Goal: Transaction & Acquisition: Subscribe to service/newsletter

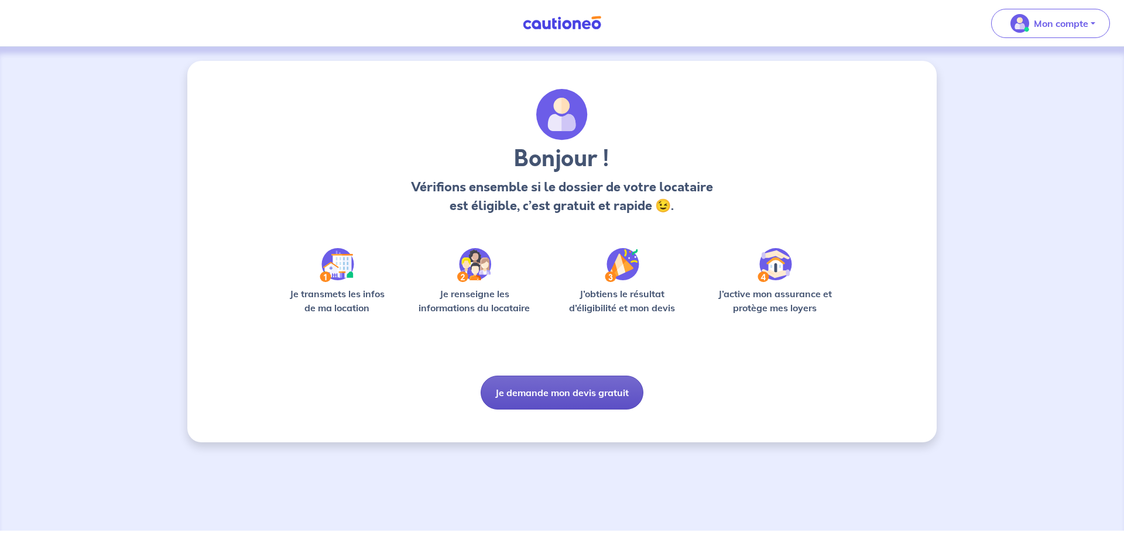
click at [564, 399] on button "Je demande mon devis gratuit" at bounding box center [562, 393] width 163 height 34
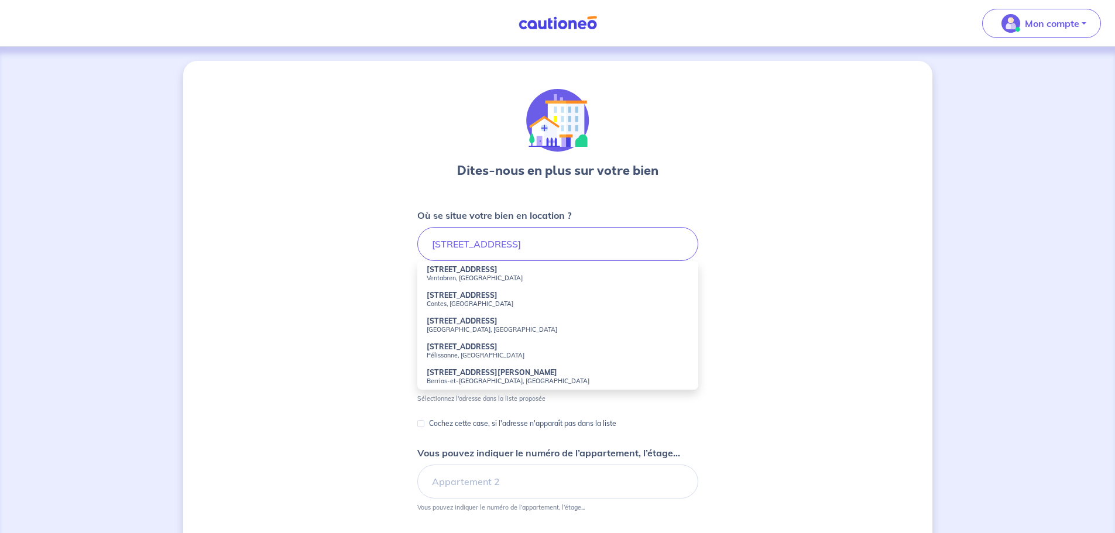
click at [481, 275] on small "Ventabren, [GEOGRAPHIC_DATA]" at bounding box center [558, 278] width 262 height 8
type input "[STREET_ADDRESS]"
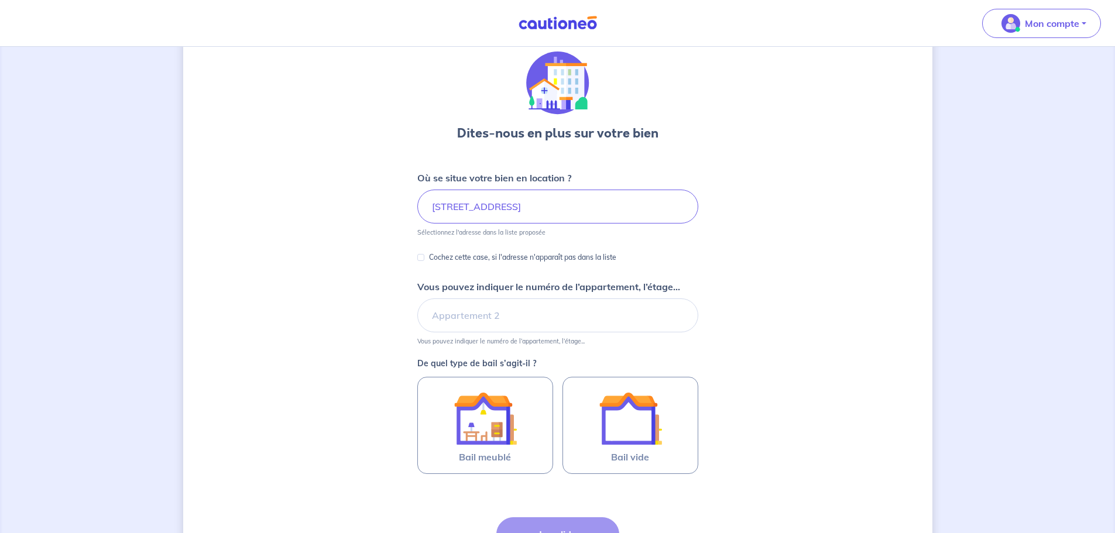
scroll to position [117, 0]
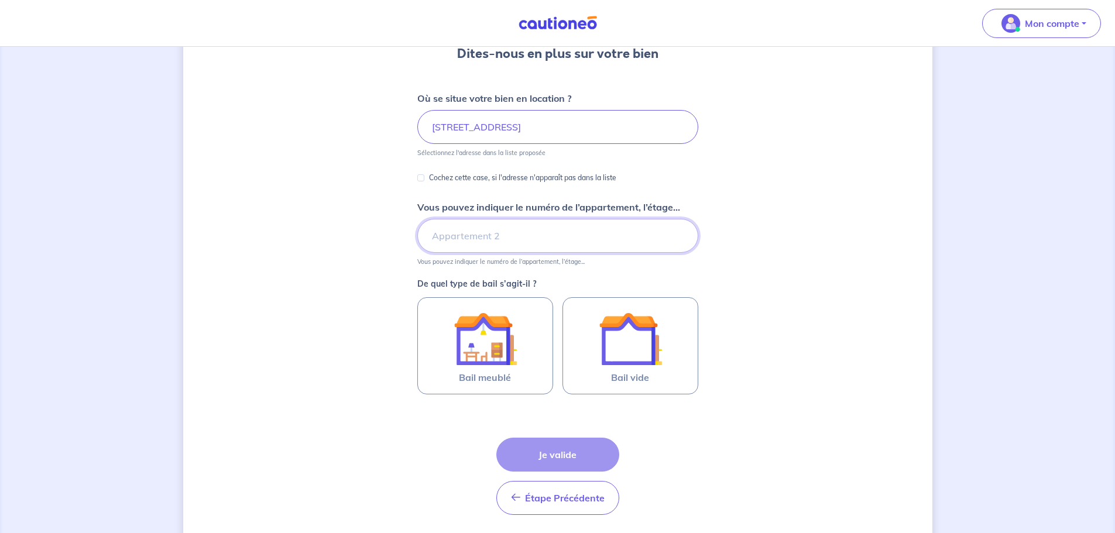
click at [490, 242] on input "Vous pouvez indiquer le numéro de l’appartement, l’étage..." at bounding box center [557, 236] width 281 height 34
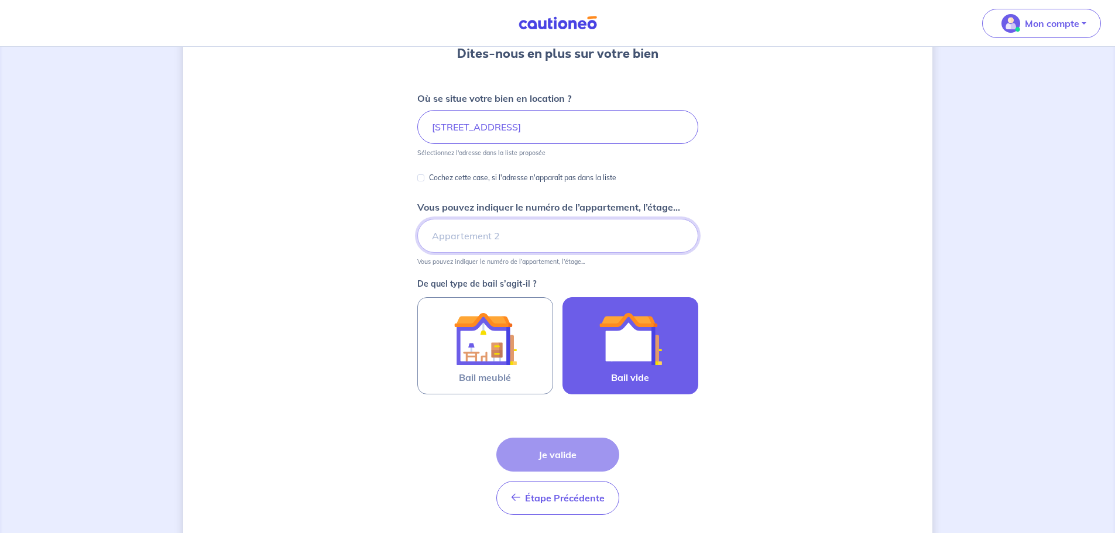
type input "LOGEMENT N°3"
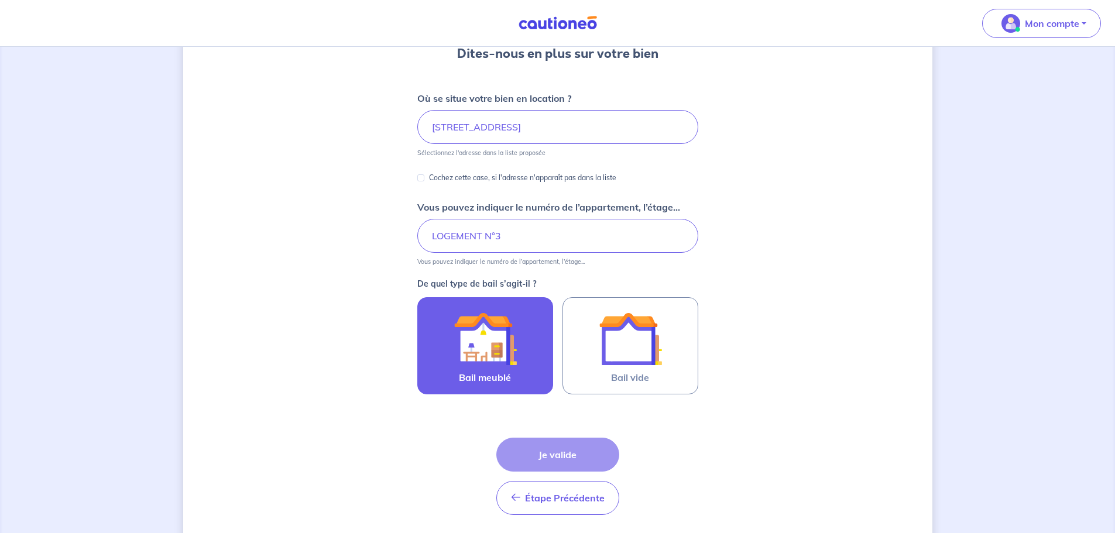
click at [503, 355] on img at bounding box center [485, 338] width 63 height 63
click at [0, 0] on input "Bail meublé" at bounding box center [0, 0] width 0 height 0
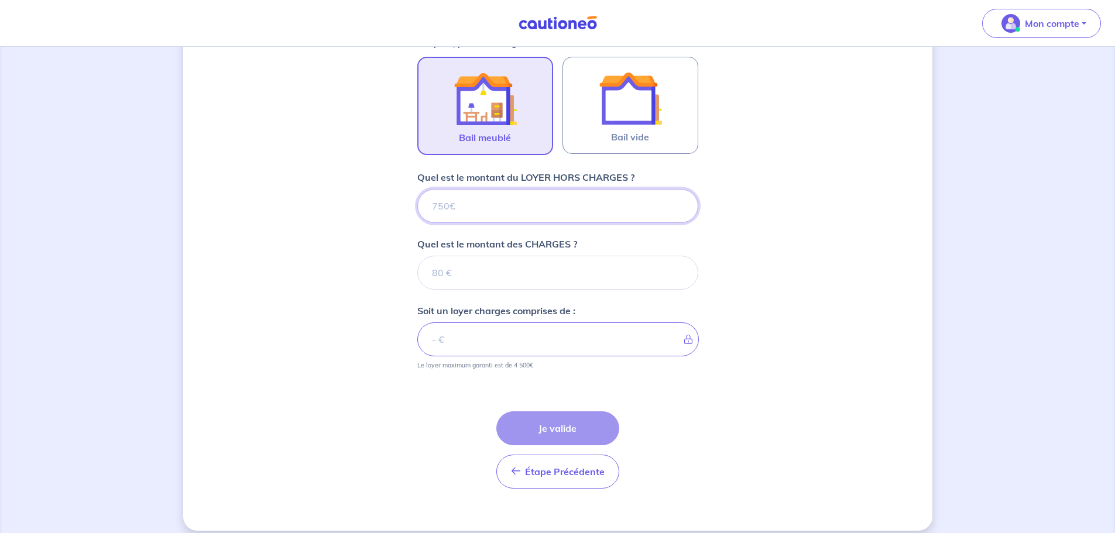
scroll to position [369, 0]
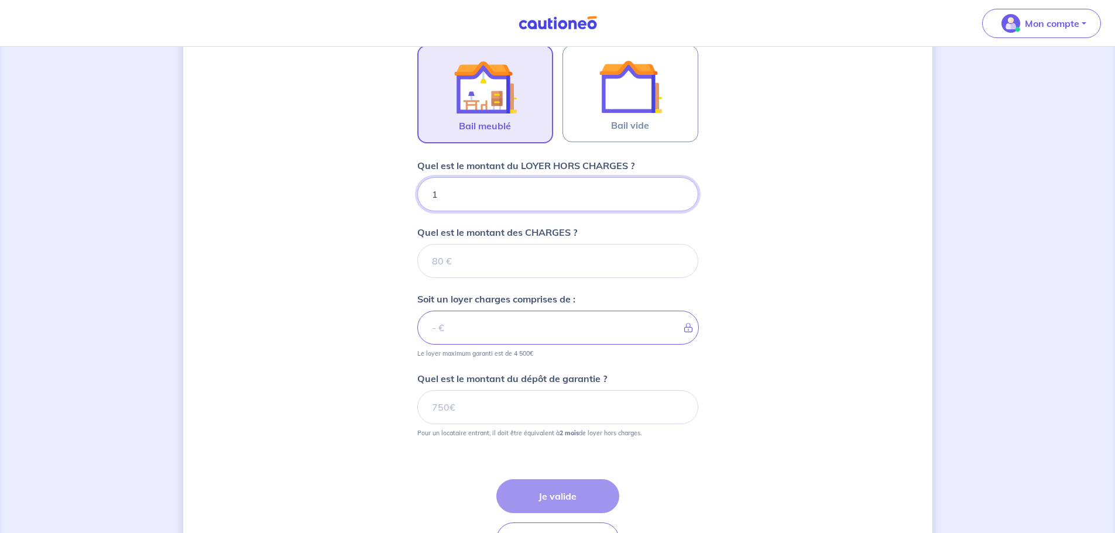
type input "13"
type input "1390"
click at [452, 273] on input "Quel est le montant des CHARGES ?" at bounding box center [557, 261] width 281 height 34
type input "0"
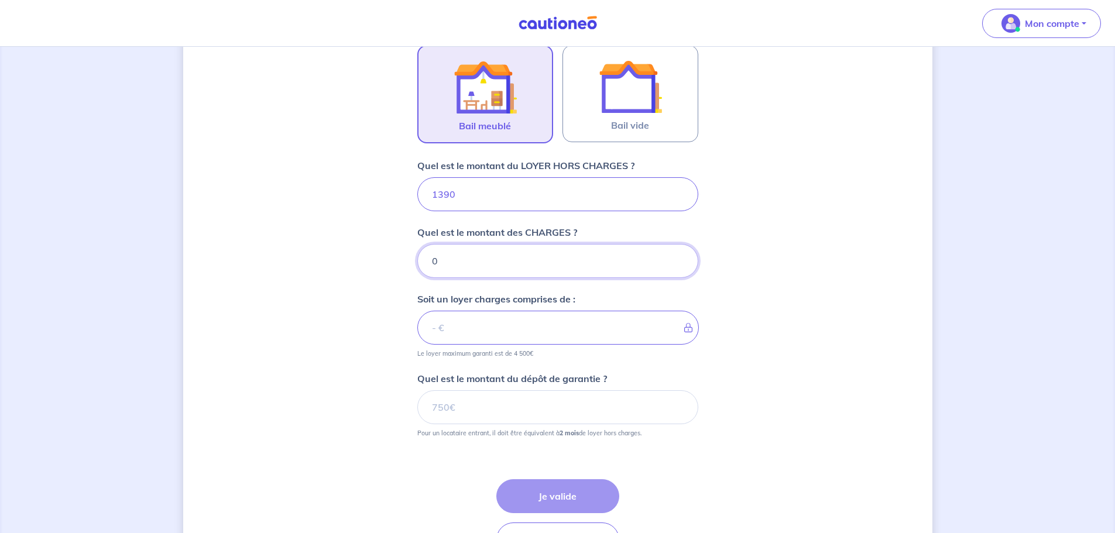
type input "1390"
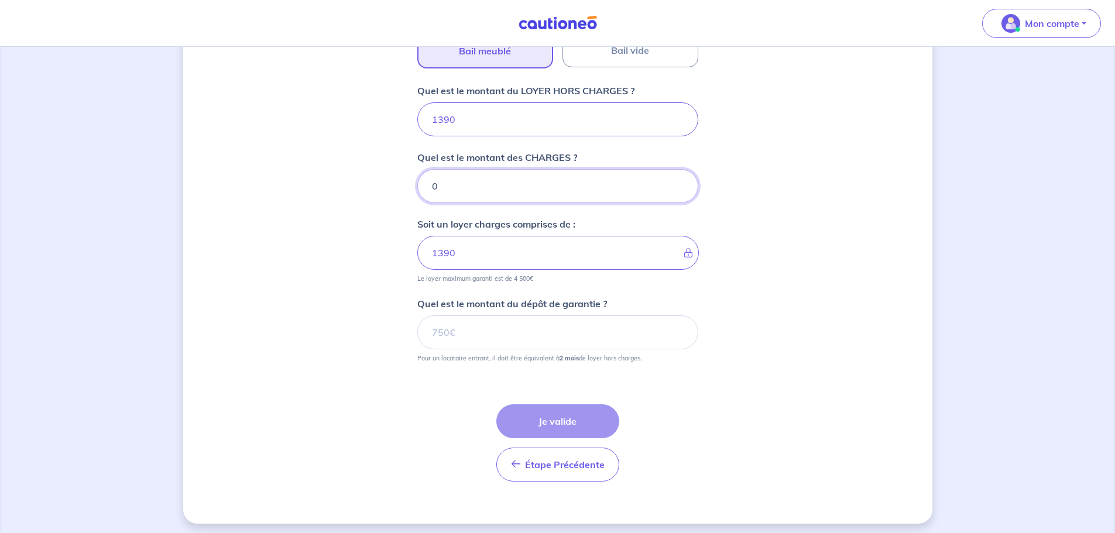
scroll to position [449, 0]
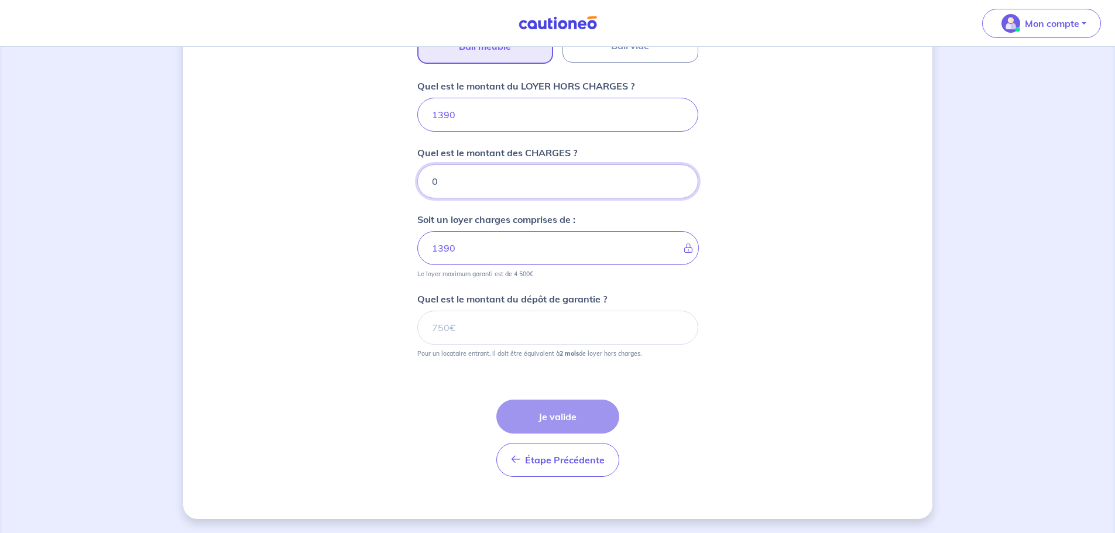
type input "0"
click at [496, 323] on input "Quel est le montant du dépôt de garantie ?" at bounding box center [557, 328] width 281 height 34
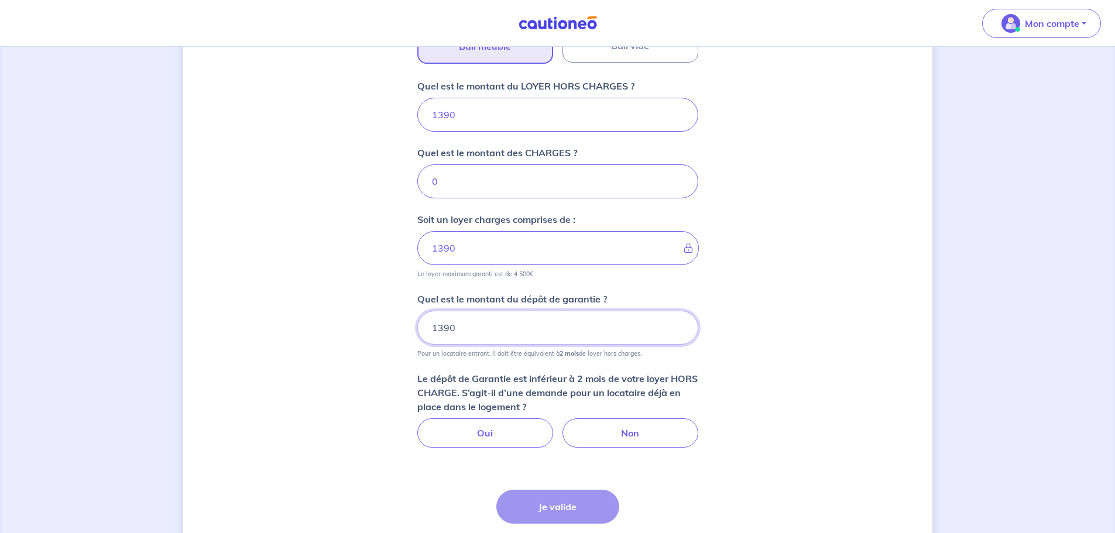
type input "1390"
click at [785, 335] on div "Dites-nous en plus sur votre bien Où se situe votre bien en location ? [STREET_…" at bounding box center [557, 110] width 749 height 997
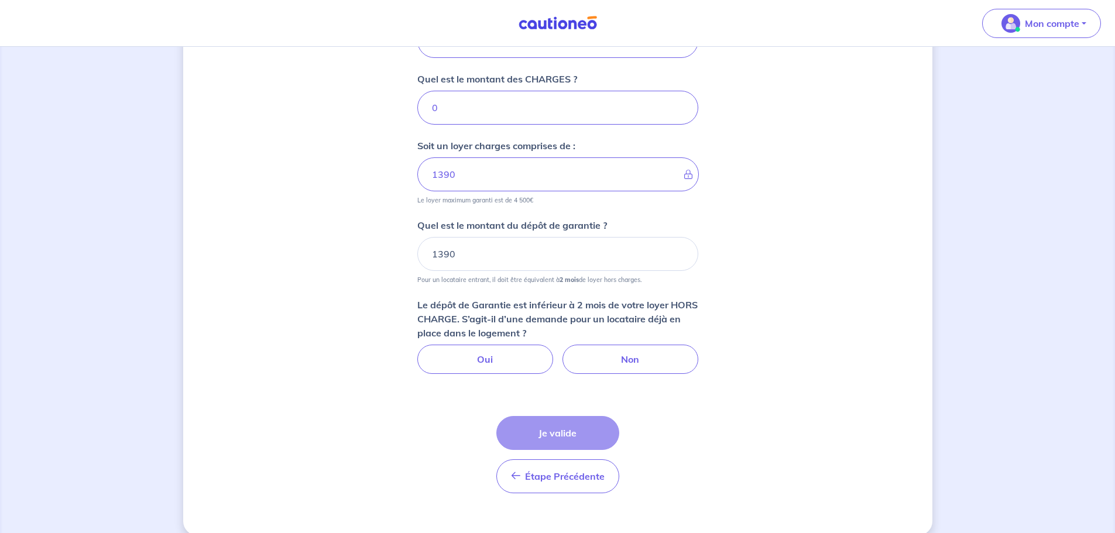
scroll to position [539, 0]
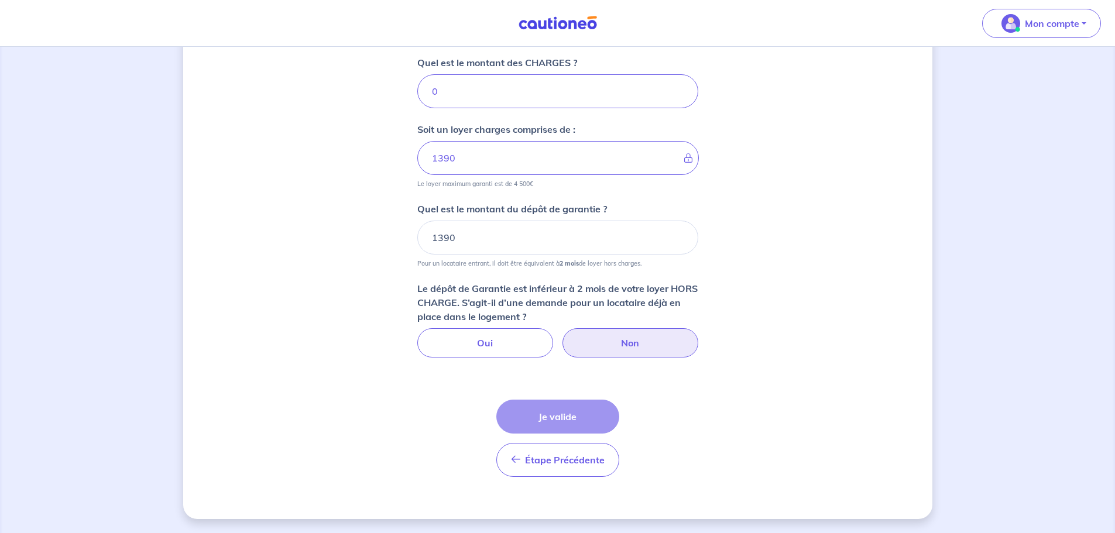
click at [634, 344] on label "Non" at bounding box center [631, 342] width 136 height 29
click at [561, 336] on input "Non" at bounding box center [558, 332] width 8 height 8
radio input "true"
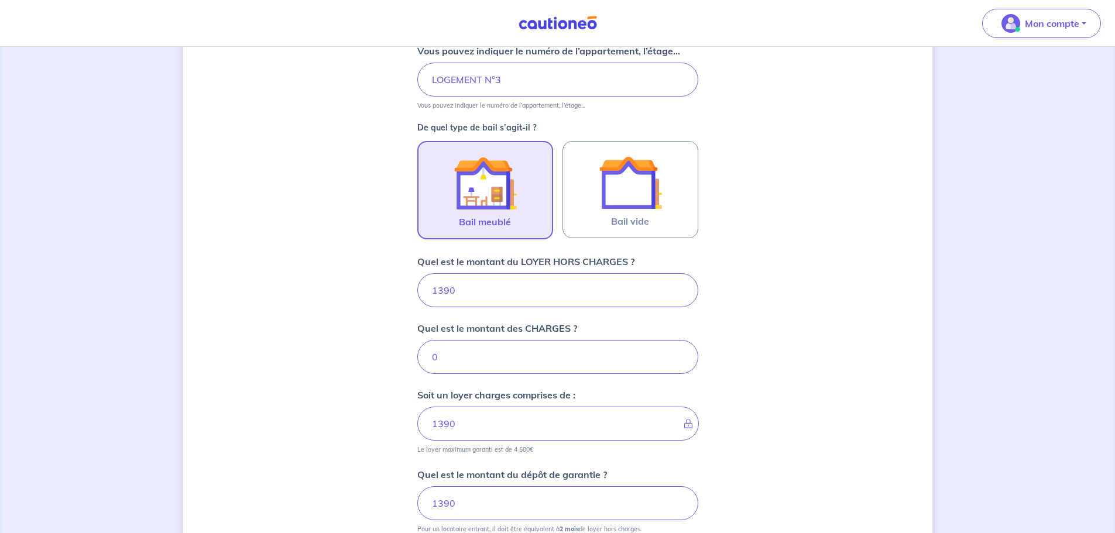
scroll to position [246, 0]
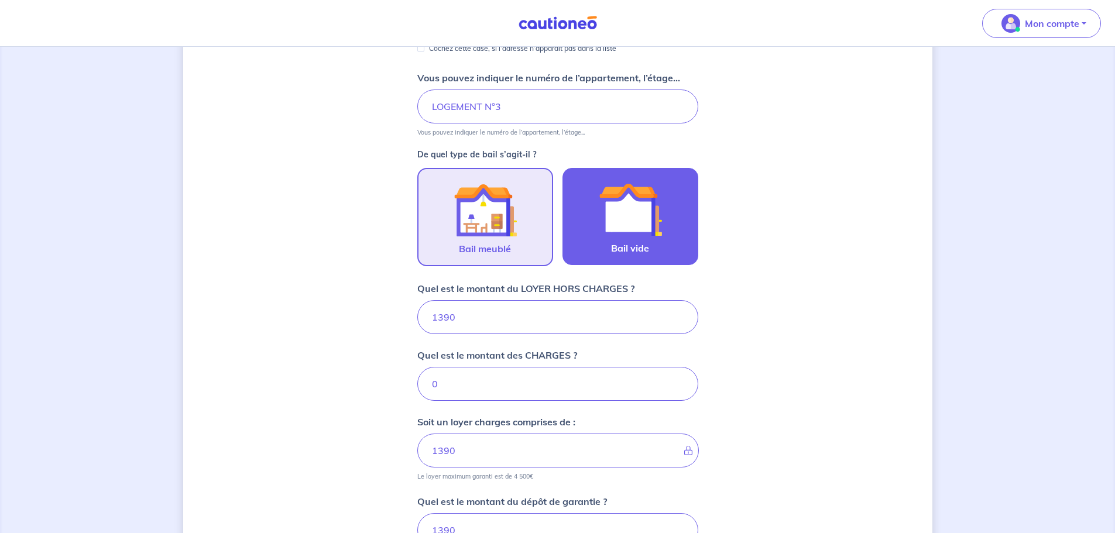
click at [637, 218] on img at bounding box center [630, 209] width 63 height 63
click at [0, 0] on input "Bail vide" at bounding box center [0, 0] width 0 height 0
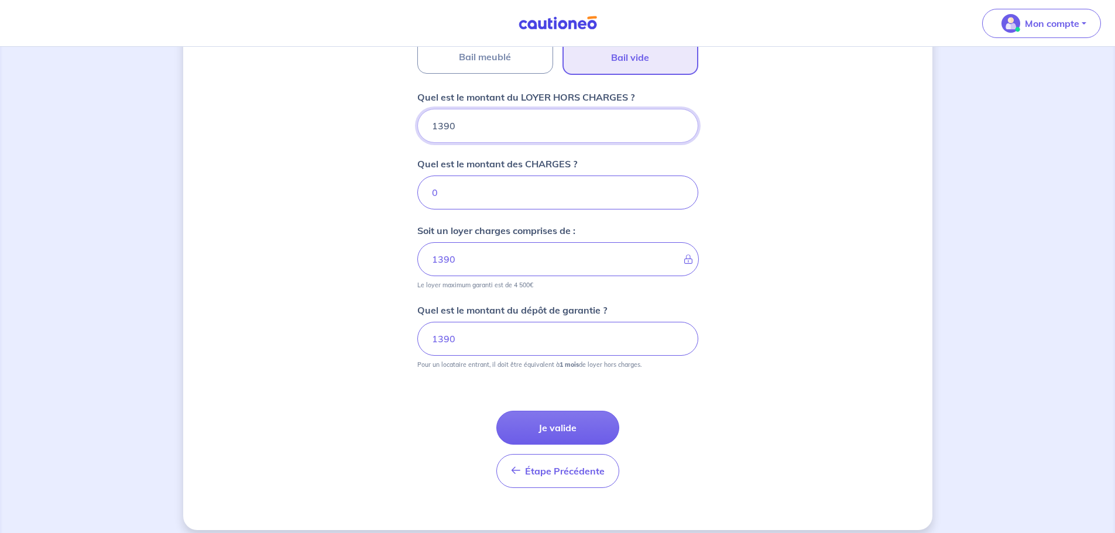
scroll to position [449, 0]
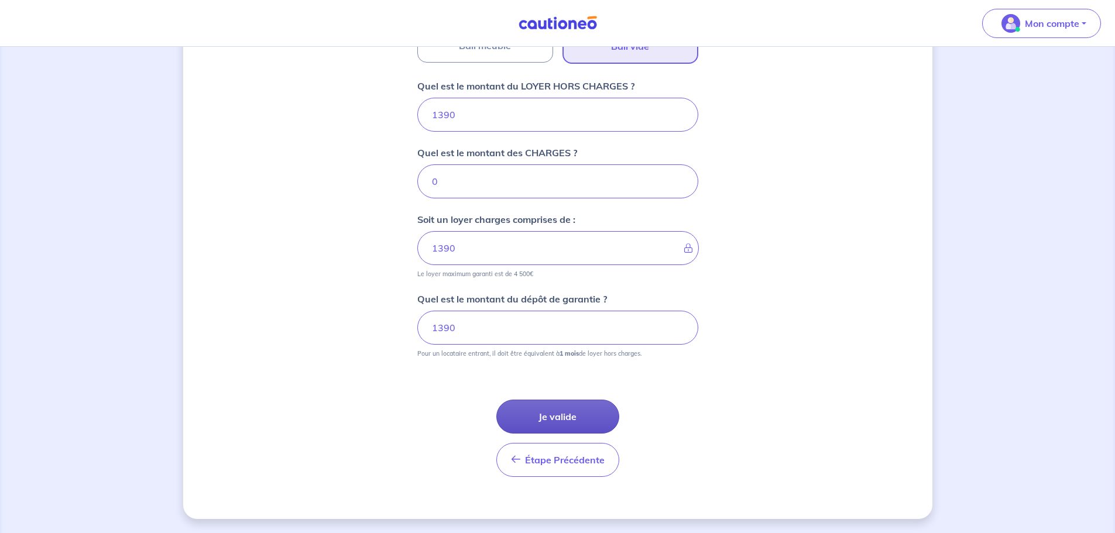
click at [563, 413] on button "Je valide" at bounding box center [557, 417] width 123 height 34
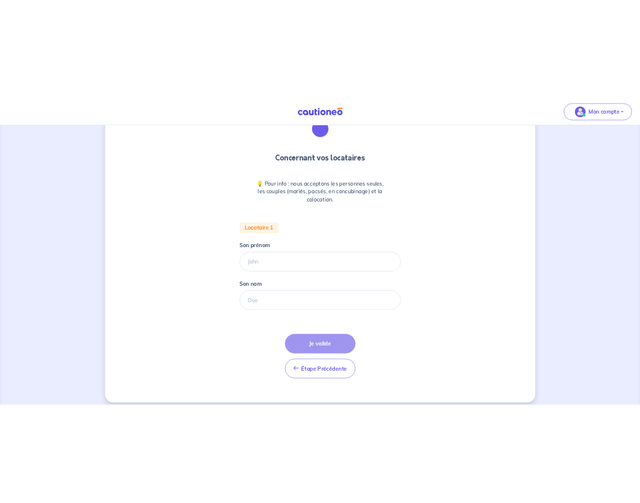
scroll to position [78, 0]
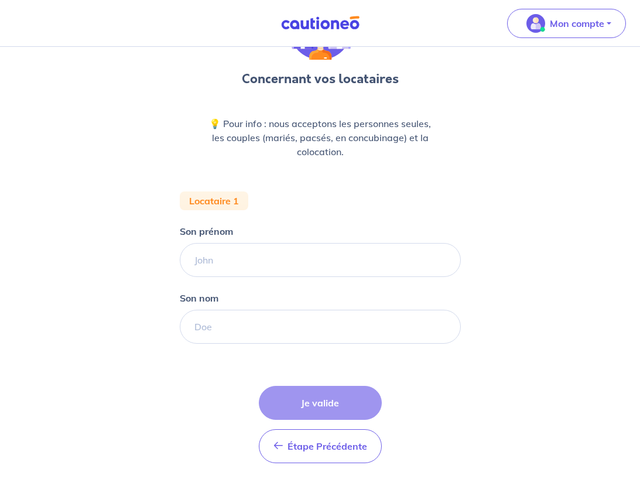
click at [166, 112] on div "Concernant vos locataires 💡 Pour info : nous acceptons les personnes seules, le…" at bounding box center [320, 246] width 640 height 555
click at [234, 263] on input "Son prénom" at bounding box center [320, 260] width 281 height 34
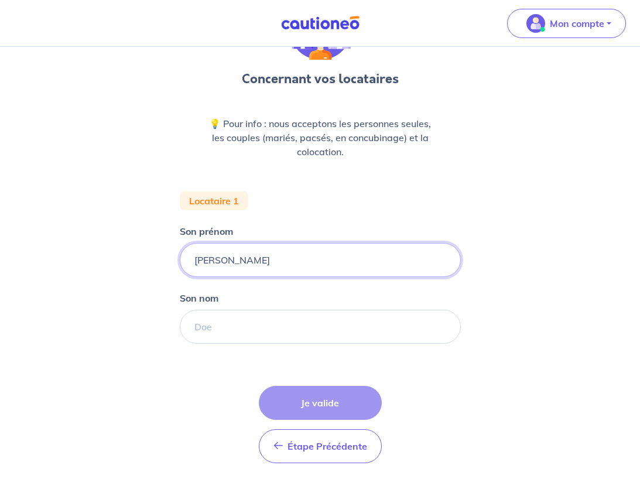
type input "[PERSON_NAME]"
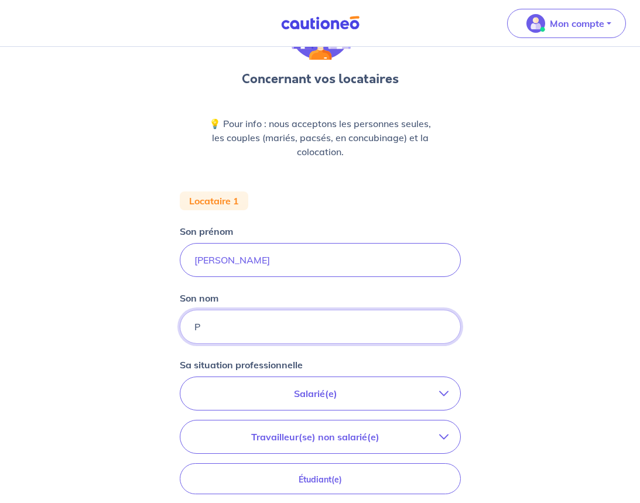
type input "PEYRISSAT"
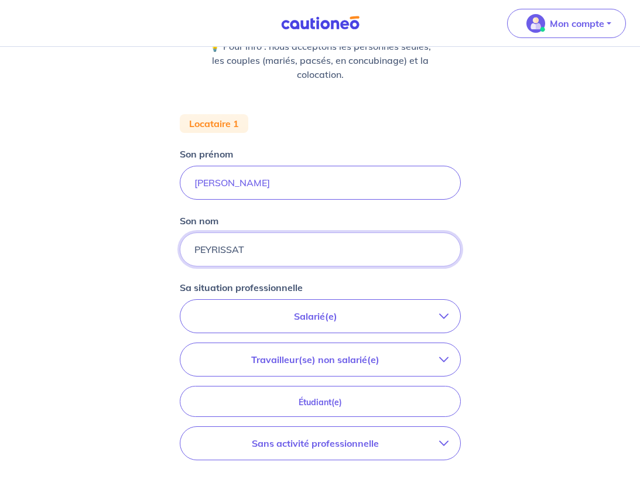
scroll to position [195, 0]
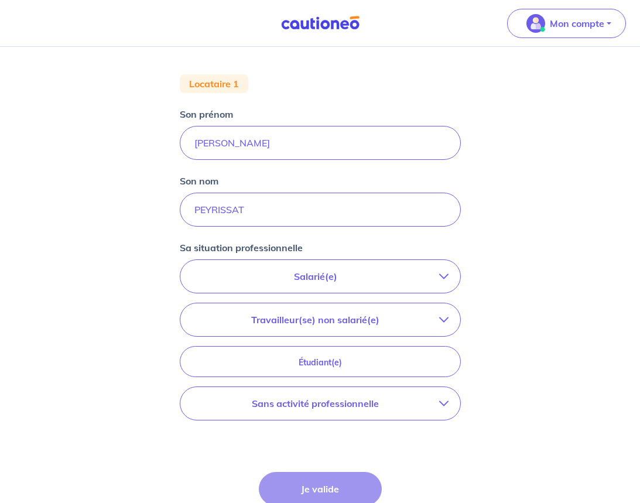
click at [391, 277] on p "Salarié(e)" at bounding box center [315, 276] width 247 height 14
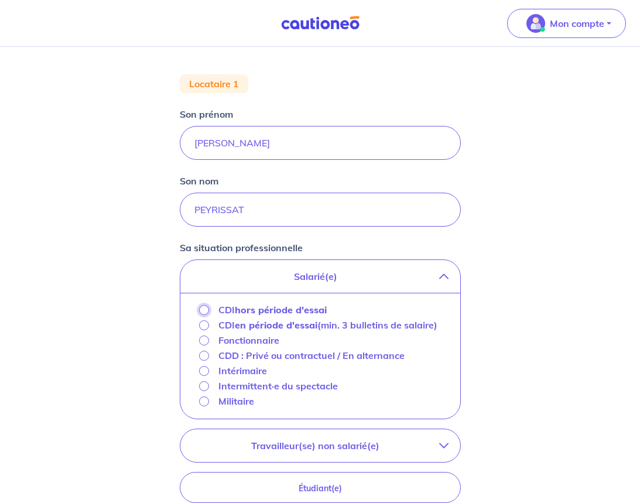
click at [203, 310] on input "CDI hors période d'essai" at bounding box center [204, 310] width 10 height 10
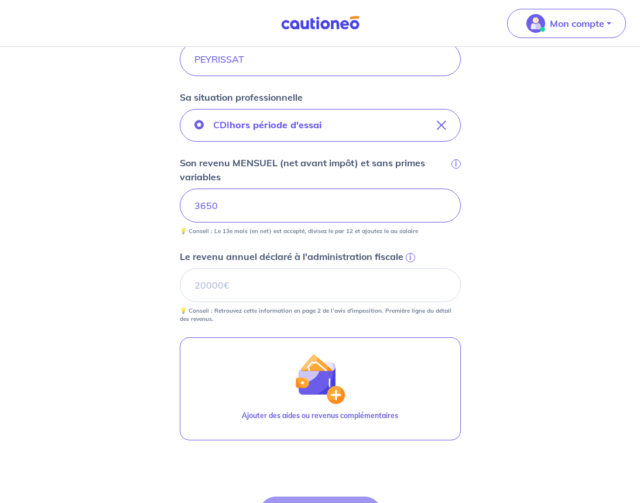
scroll to position [371, 0]
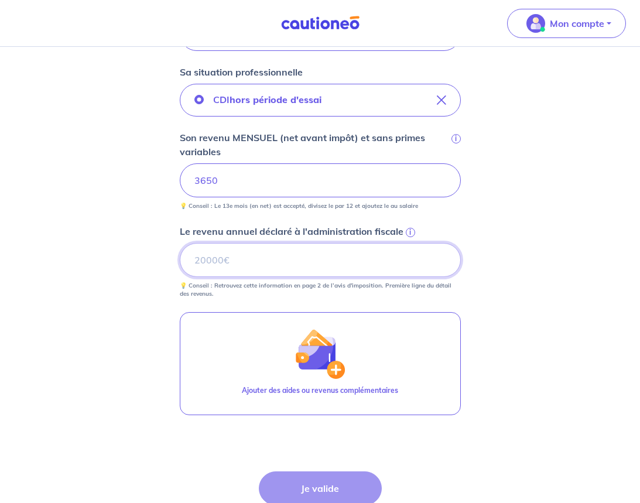
click at [241, 269] on input "Le revenu annuel déclaré à l'administration fiscale i" at bounding box center [320, 260] width 281 height 34
type input "30424"
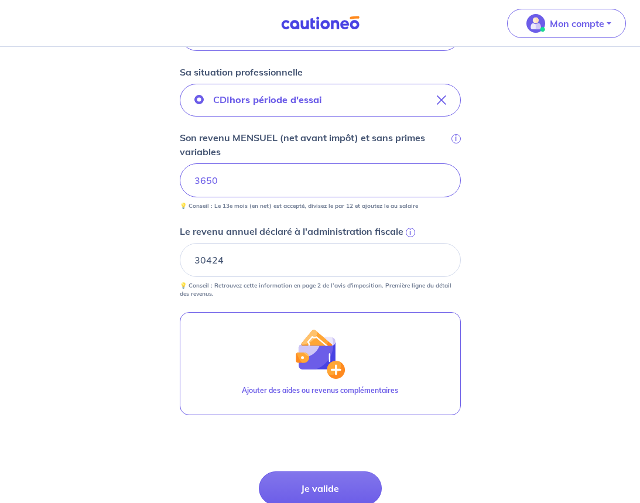
click at [514, 296] on div "Concernant vos locataires 💡 Pour info : nous acceptons les personnes seules, le…" at bounding box center [320, 142] width 640 height 933
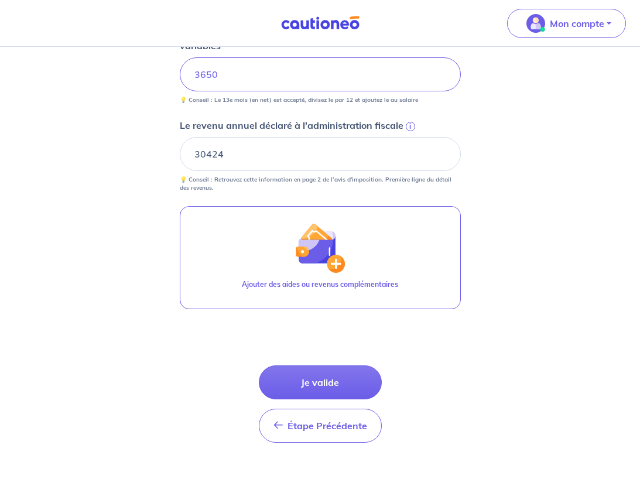
scroll to position [477, 0]
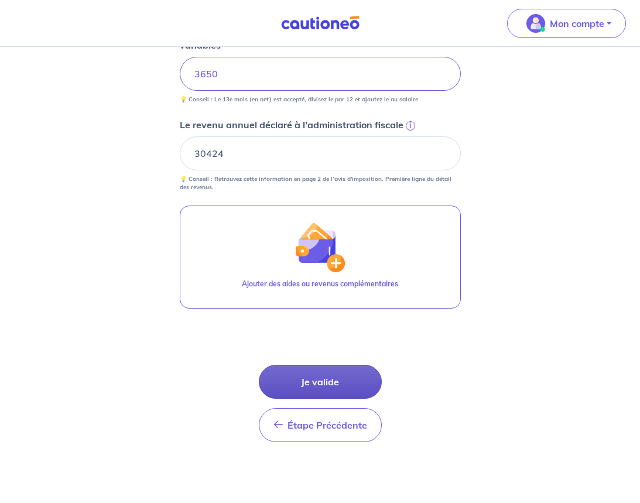
click at [334, 378] on button "Je valide" at bounding box center [320, 382] width 123 height 34
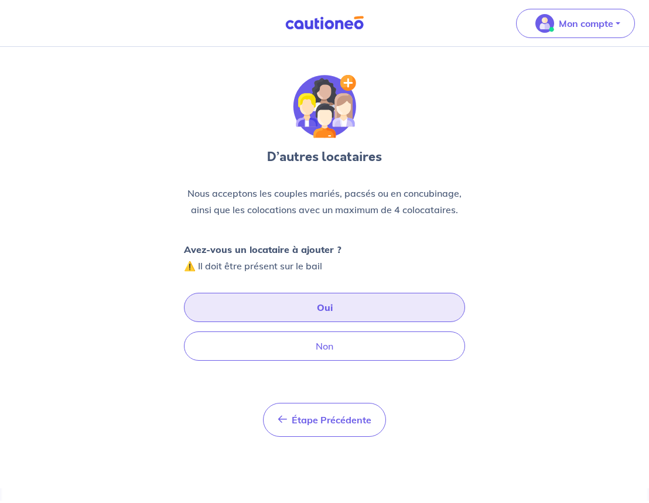
click at [323, 301] on button "Oui" at bounding box center [324, 307] width 281 height 29
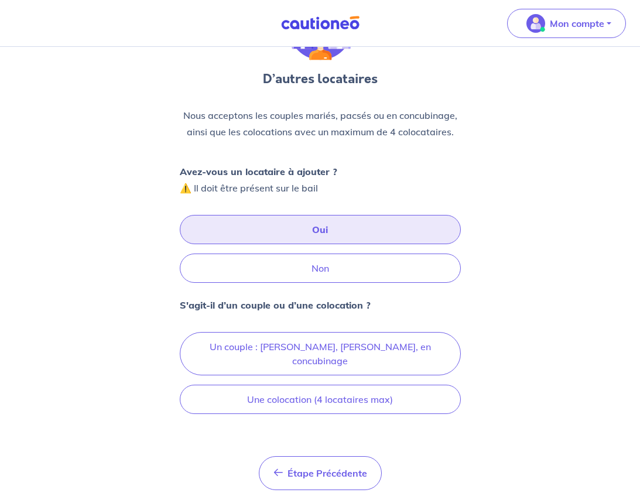
scroll to position [102, 0]
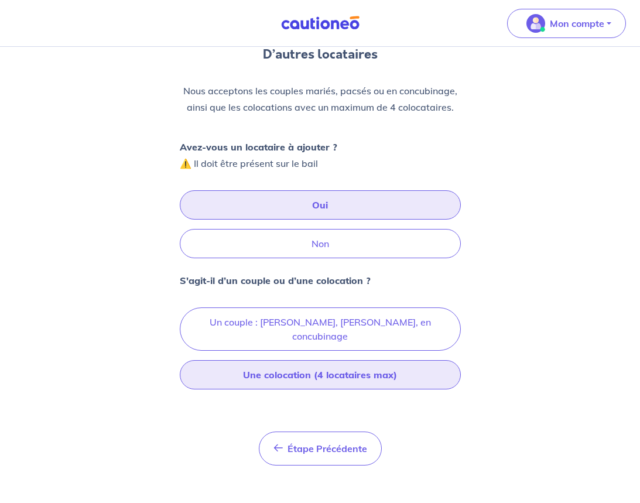
click at [324, 364] on button "Une colocation (4 locataires max)" at bounding box center [320, 374] width 281 height 29
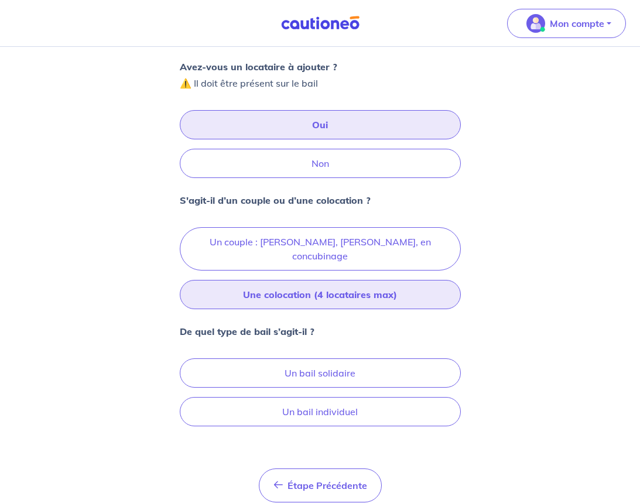
scroll to position [220, 0]
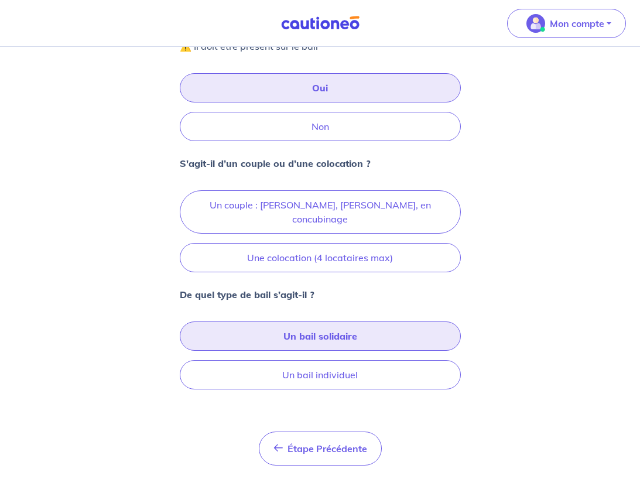
click at [348, 328] on button "Un bail solidaire" at bounding box center [320, 335] width 281 height 29
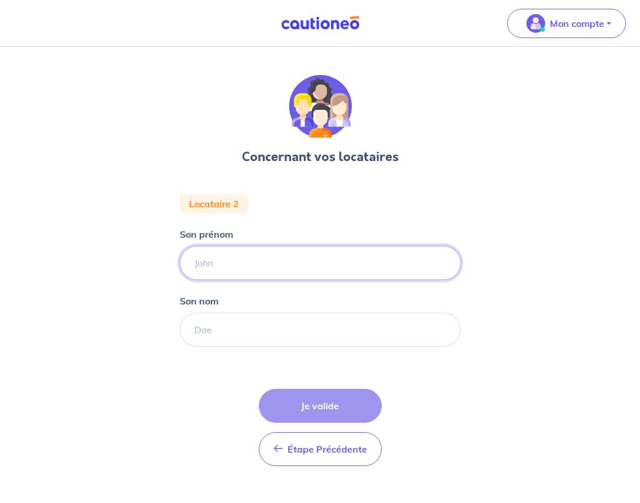
click at [280, 269] on input "Son prénom" at bounding box center [320, 263] width 281 height 34
click at [253, 263] on input "Son prénom" at bounding box center [320, 263] width 281 height 34
type input "[PERSON_NAME]"
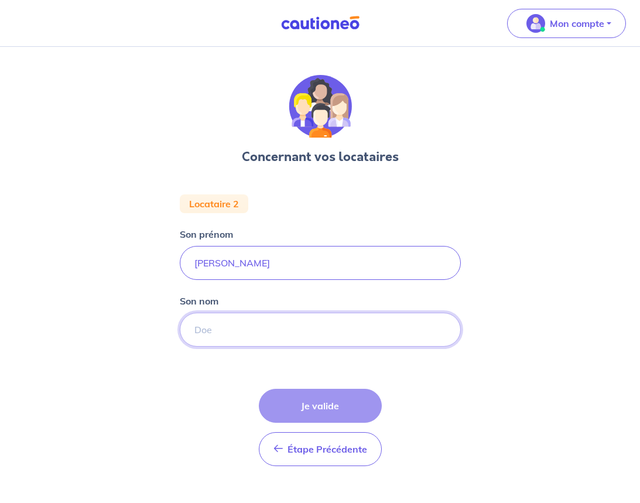
click at [245, 328] on input "Son nom" at bounding box center [320, 330] width 281 height 34
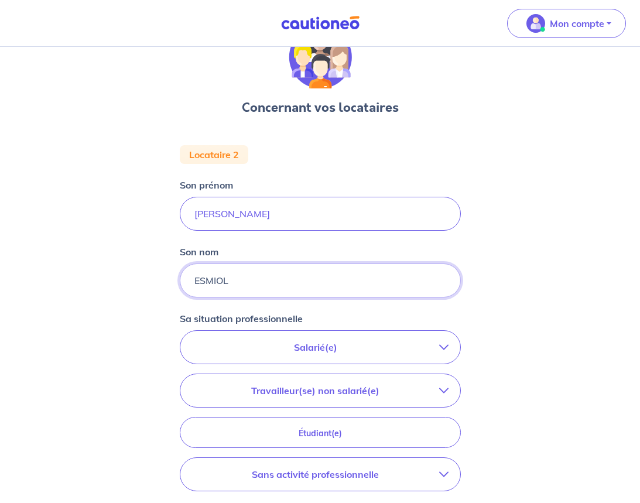
scroll to position [117, 0]
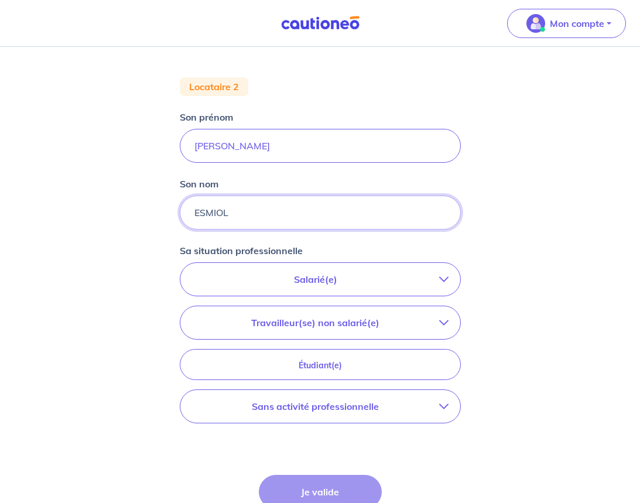
type input "ESMIOL"
click at [390, 289] on button "Salarié(e)" at bounding box center [320, 279] width 280 height 33
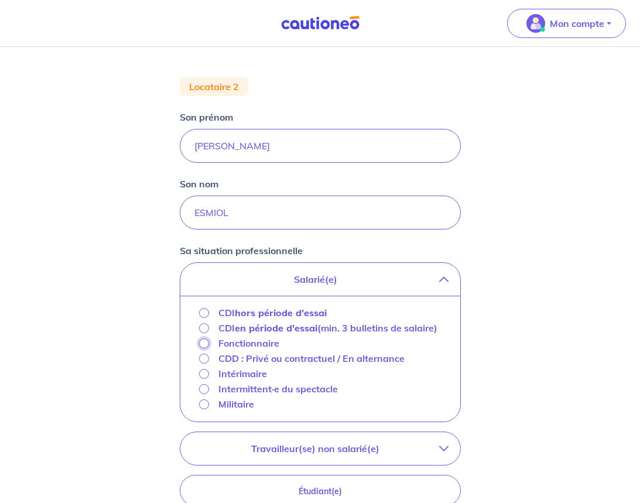
click at [205, 348] on input "Fonctionnaire" at bounding box center [204, 343] width 10 height 10
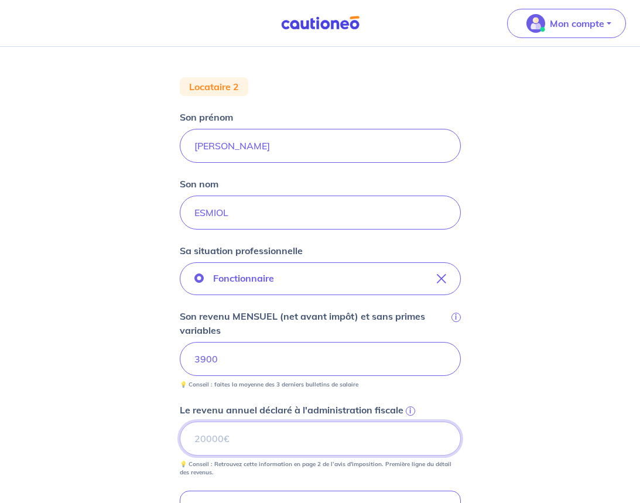
click at [225, 434] on input "Le revenu annuel déclaré à l'administration fiscale i" at bounding box center [320, 438] width 281 height 34
type input "41120"
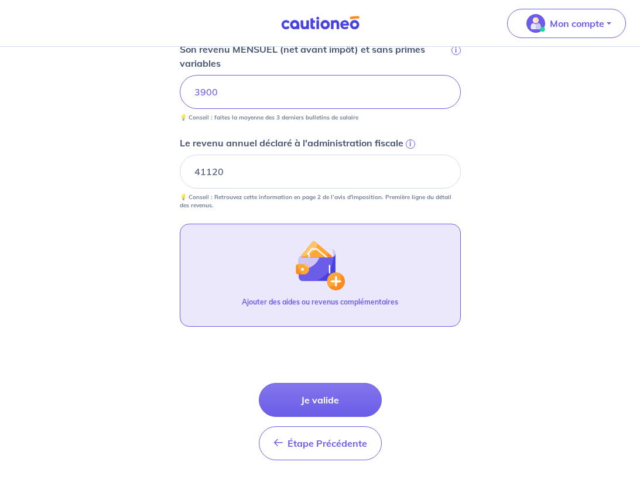
scroll to position [402, 0]
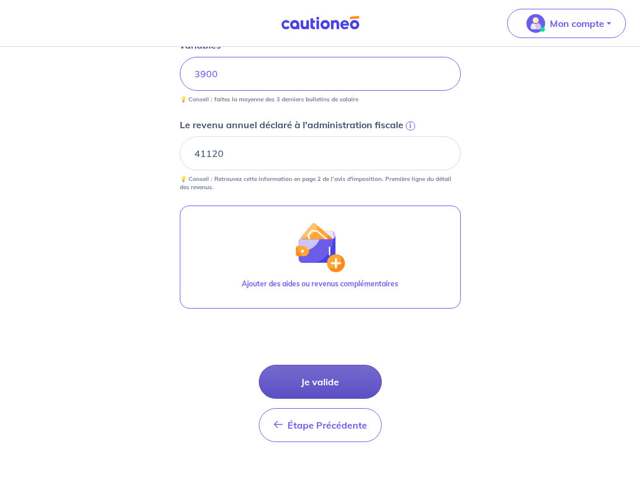
click at [332, 380] on button "Je valide" at bounding box center [320, 382] width 123 height 34
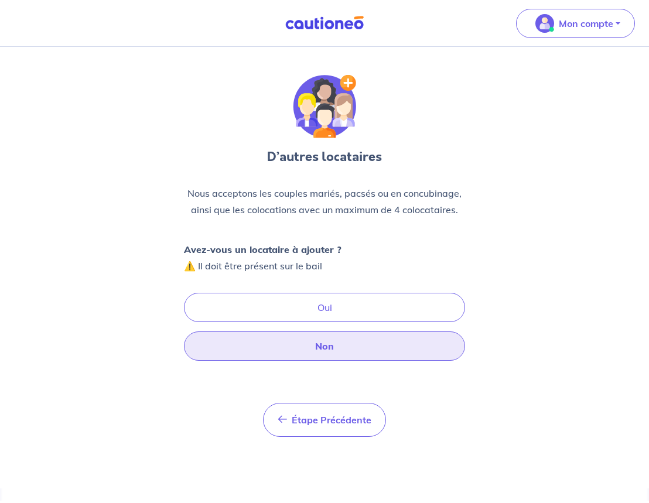
click at [320, 344] on button "Non" at bounding box center [324, 345] width 281 height 29
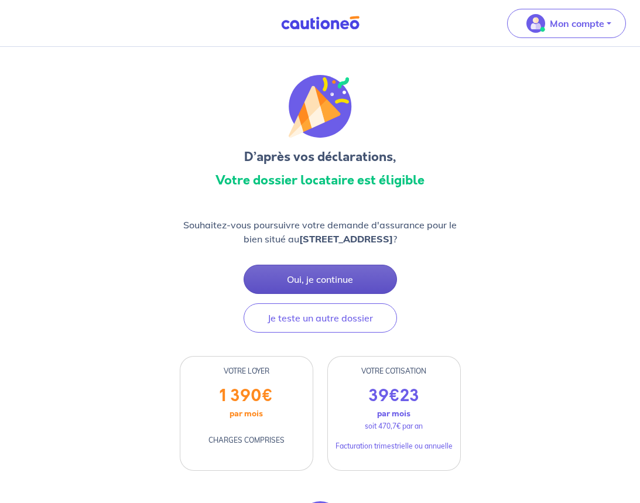
click at [337, 273] on button "Oui, je continue" at bounding box center [320, 279] width 153 height 29
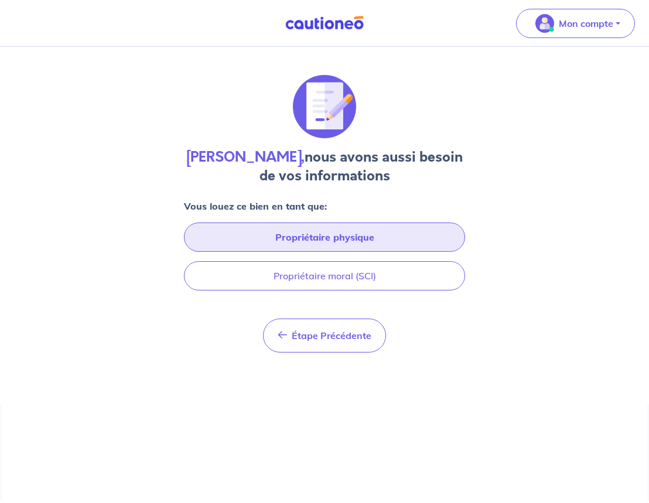
click at [344, 236] on button "Propriétaire physique" at bounding box center [324, 236] width 281 height 29
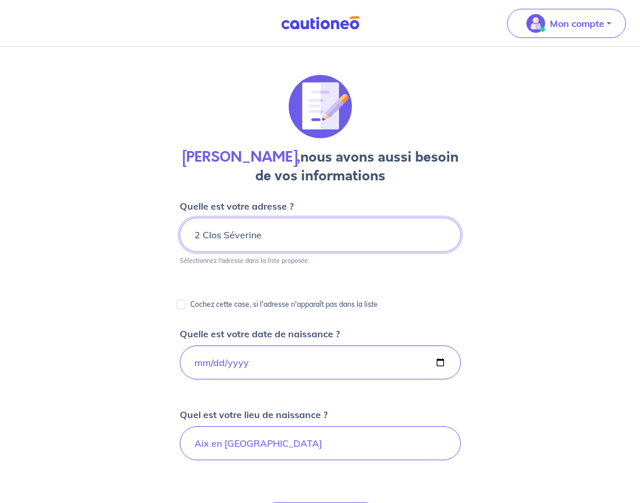
drag, startPoint x: 267, startPoint y: 234, endPoint x: 176, endPoint y: 235, distance: 90.7
click at [176, 235] on div "[PERSON_NAME], nous avons aussi besoin de vos informations Quelle est votre adr…" at bounding box center [320, 435] width 640 height 776
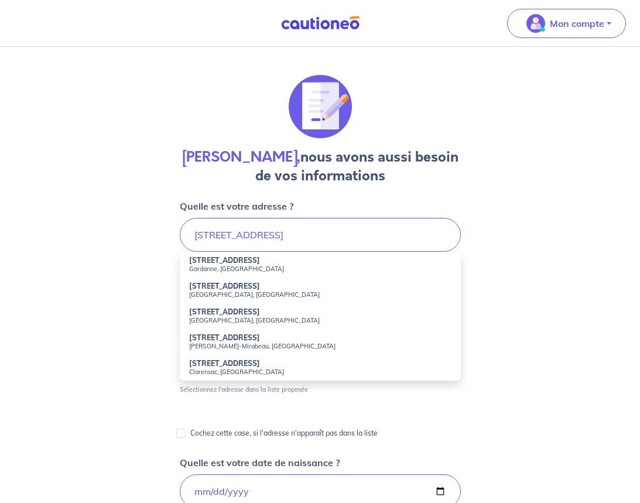
click at [222, 259] on strong "[STREET_ADDRESS]" at bounding box center [224, 260] width 71 height 9
type input "[STREET_ADDRESS]"
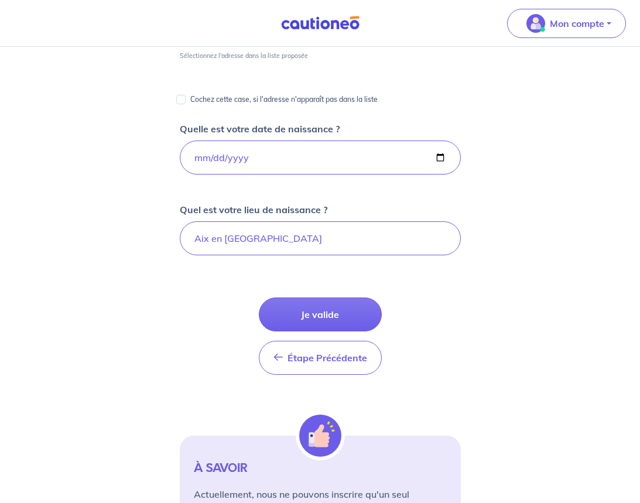
scroll to position [234, 0]
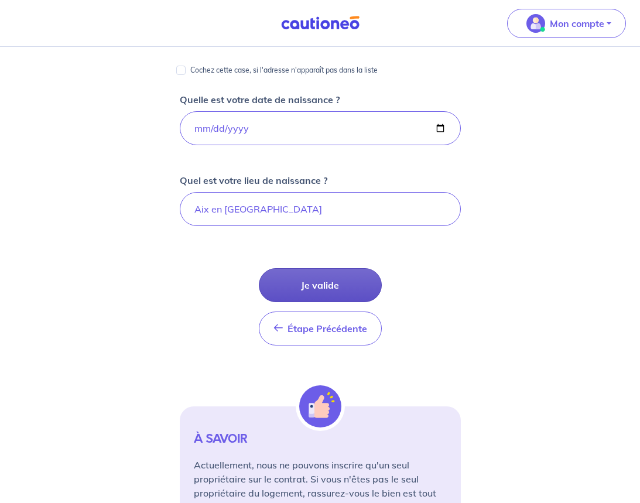
click at [323, 282] on button "Je valide" at bounding box center [320, 285] width 123 height 34
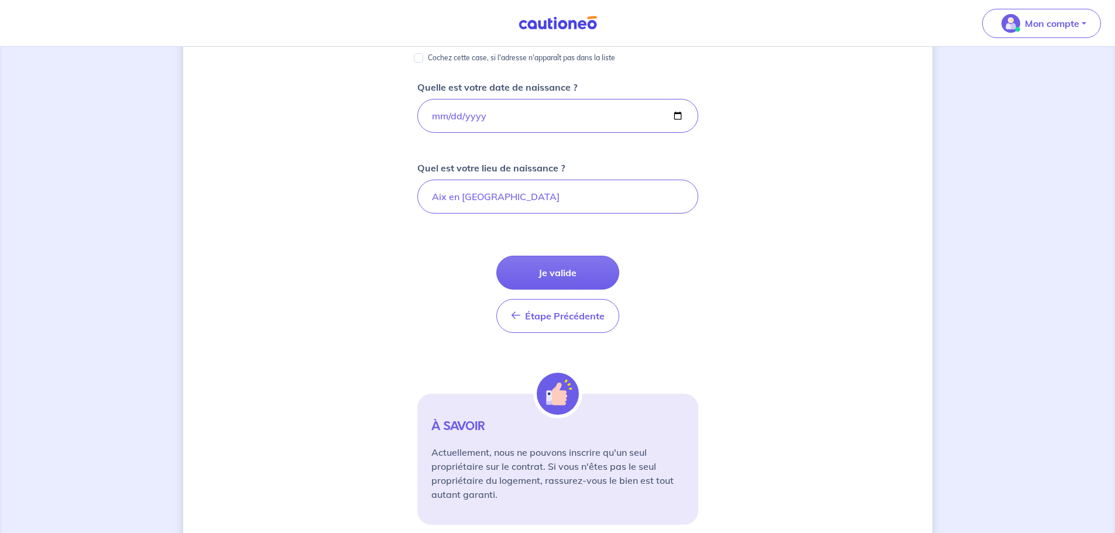
scroll to position [176, 0]
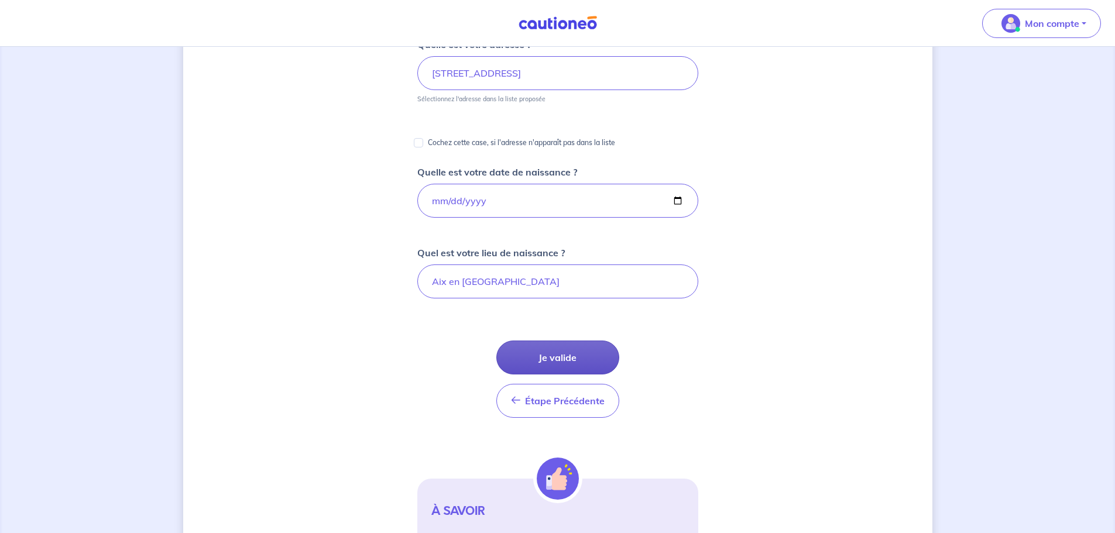
click at [561, 351] on button "Je valide" at bounding box center [557, 358] width 123 height 34
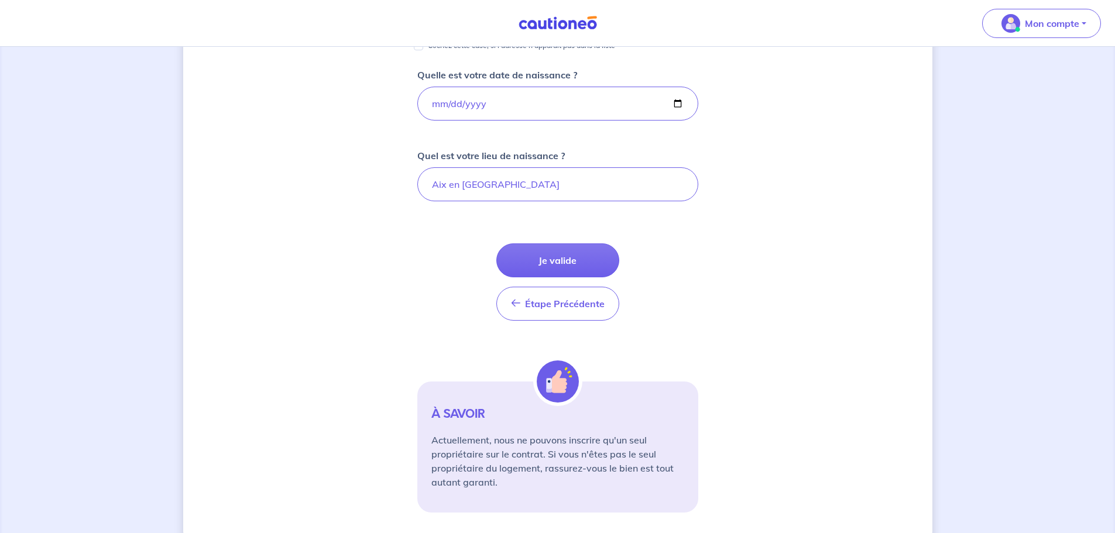
scroll to position [299, 0]
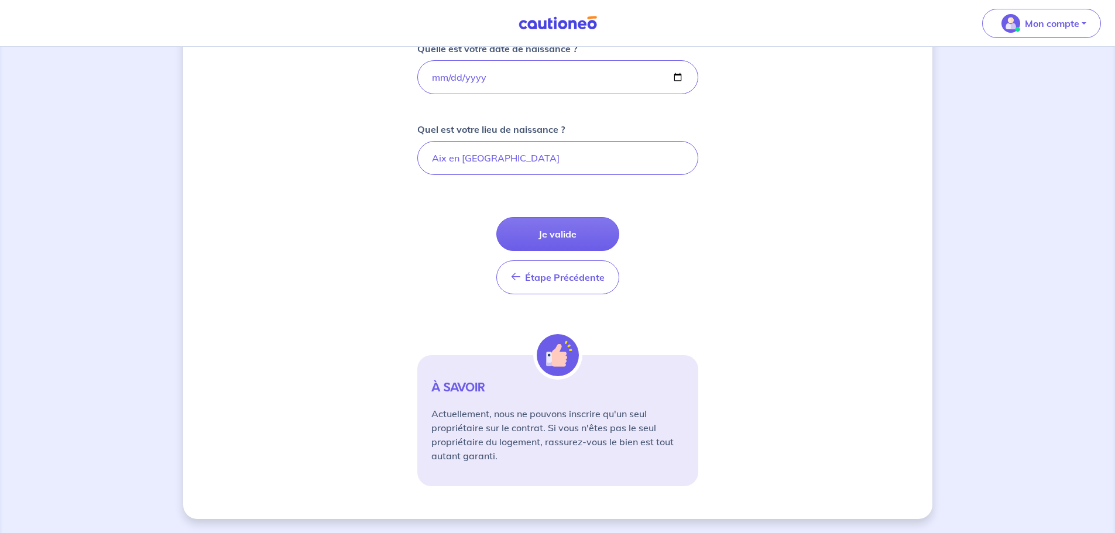
click at [552, 229] on button "Je valide" at bounding box center [557, 234] width 123 height 34
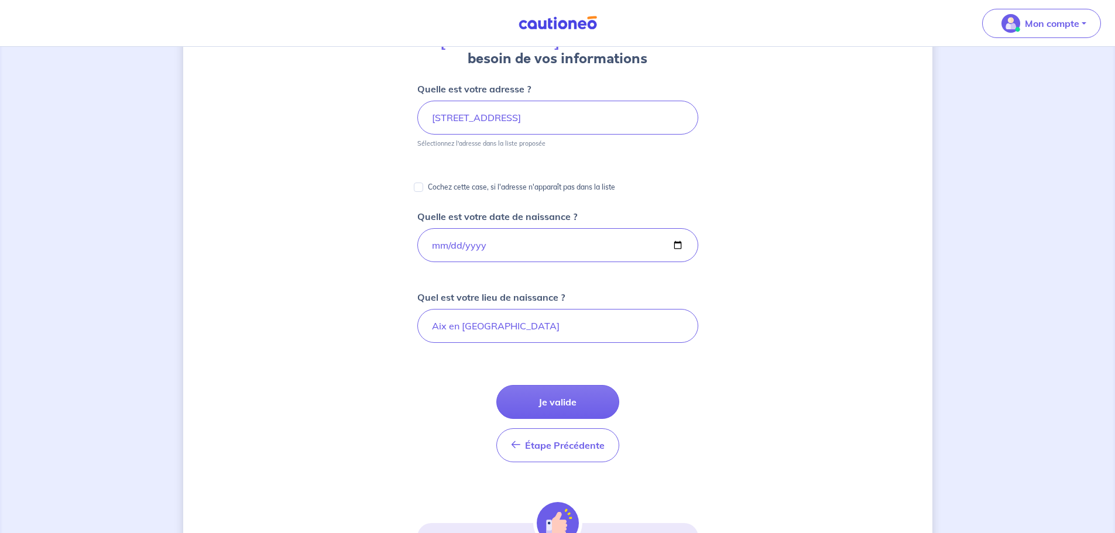
scroll to position [124, 0]
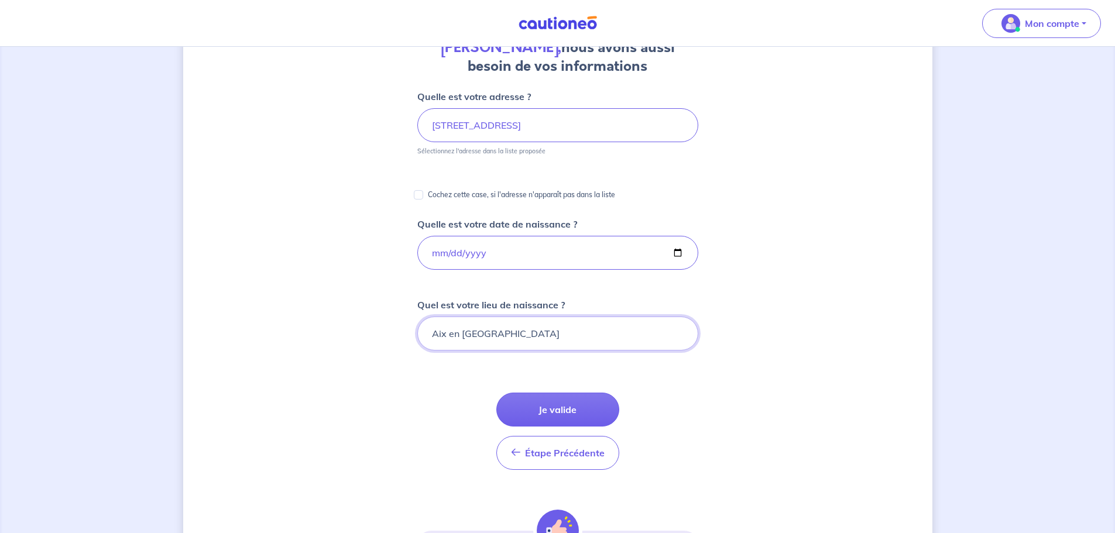
click at [541, 327] on input "Aix en [GEOGRAPHIC_DATA]" at bounding box center [557, 334] width 281 height 34
click at [672, 251] on input "[DATE]" at bounding box center [557, 253] width 281 height 34
click at [539, 404] on button "Je valide" at bounding box center [557, 410] width 123 height 34
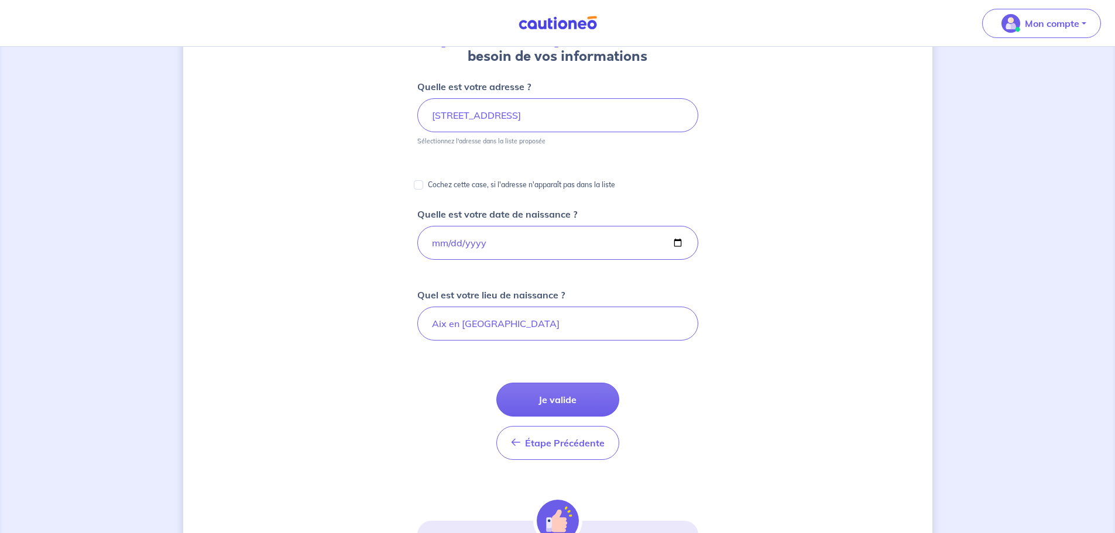
scroll to position [299, 0]
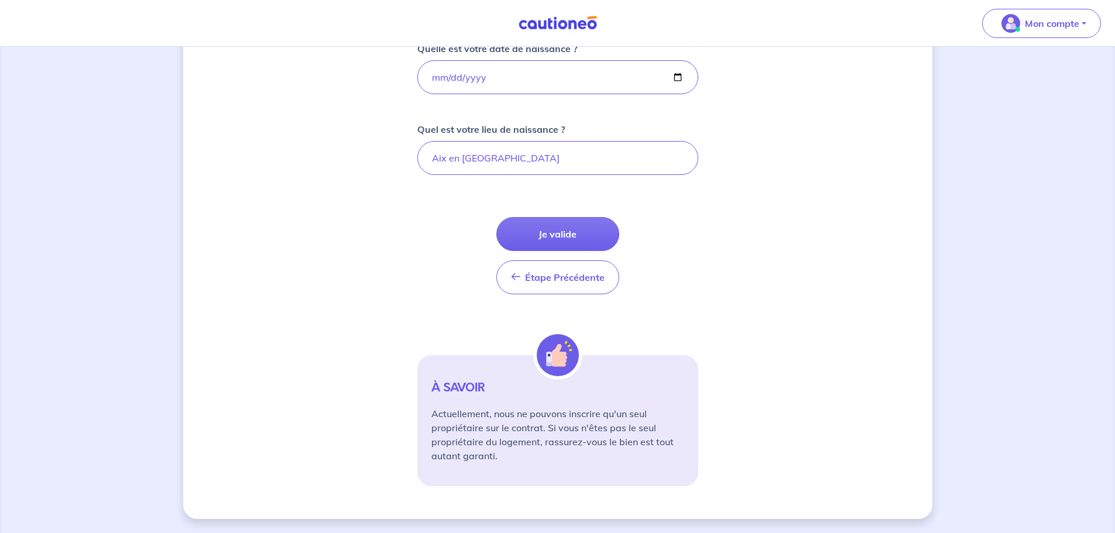
click at [620, 407] on p "Actuellement, nous ne pouvons inscrire qu'un seul propriétaire sur le contrat. …" at bounding box center [557, 435] width 253 height 56
click at [618, 405] on div "À SAVOIR Actuellement, nous ne pouvons inscrire qu'un seul propriétaire sur le …" at bounding box center [557, 420] width 281 height 131
click at [567, 232] on button "Je valide" at bounding box center [557, 234] width 123 height 34
click at [588, 277] on span "Étape Précédente" at bounding box center [565, 278] width 80 height 12
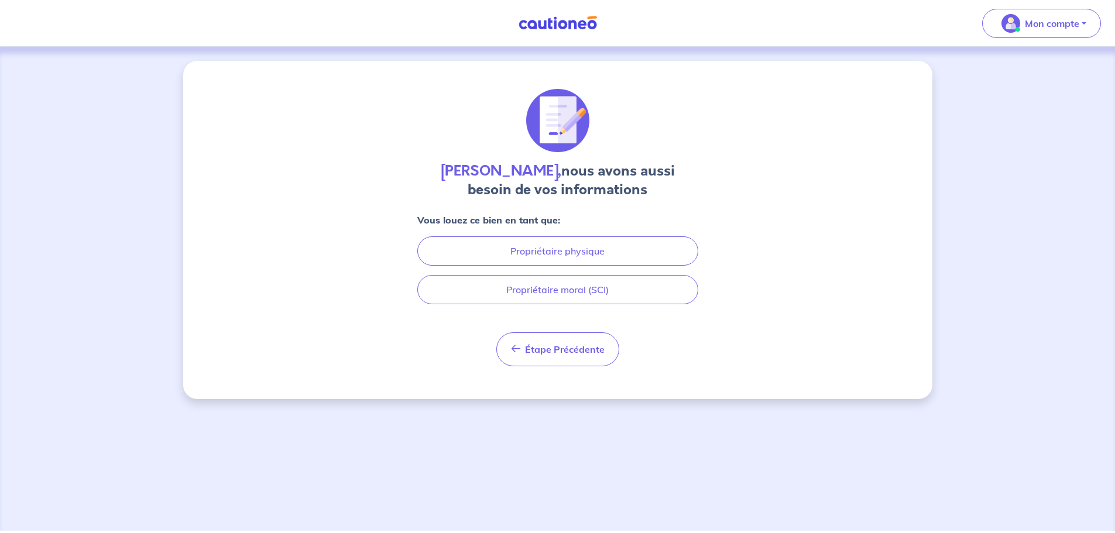
scroll to position [0, 0]
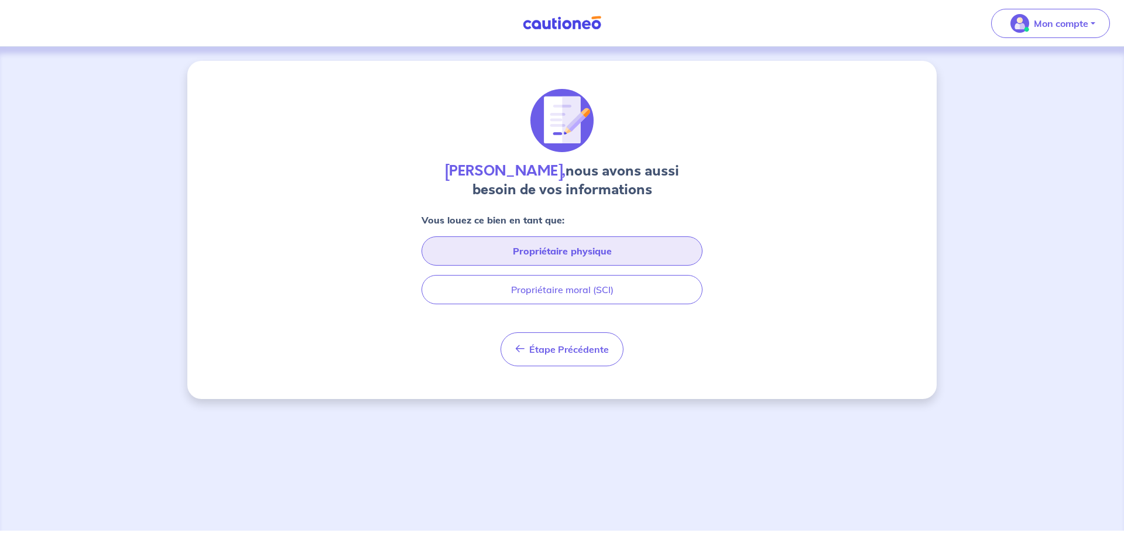
click at [598, 255] on button "Propriétaire physique" at bounding box center [561, 250] width 281 height 29
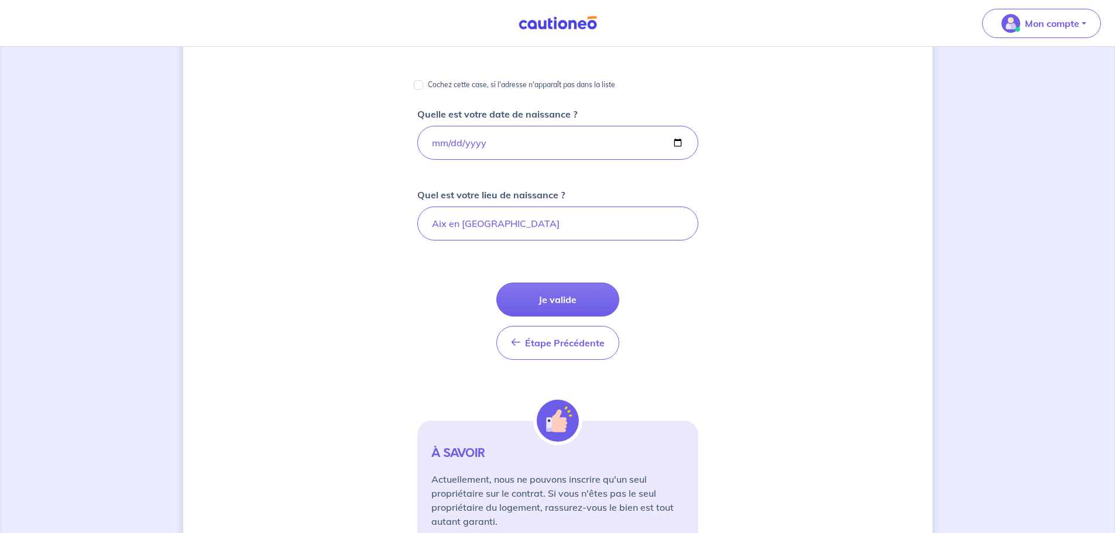
scroll to position [234, 0]
click at [571, 294] on button "Je valide" at bounding box center [557, 299] width 123 height 34
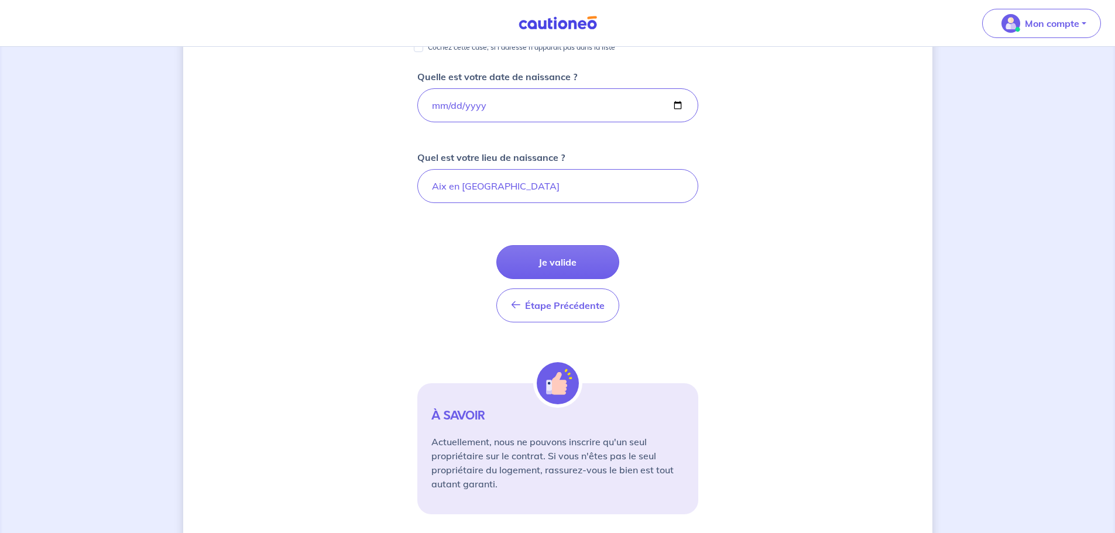
scroll to position [299, 0]
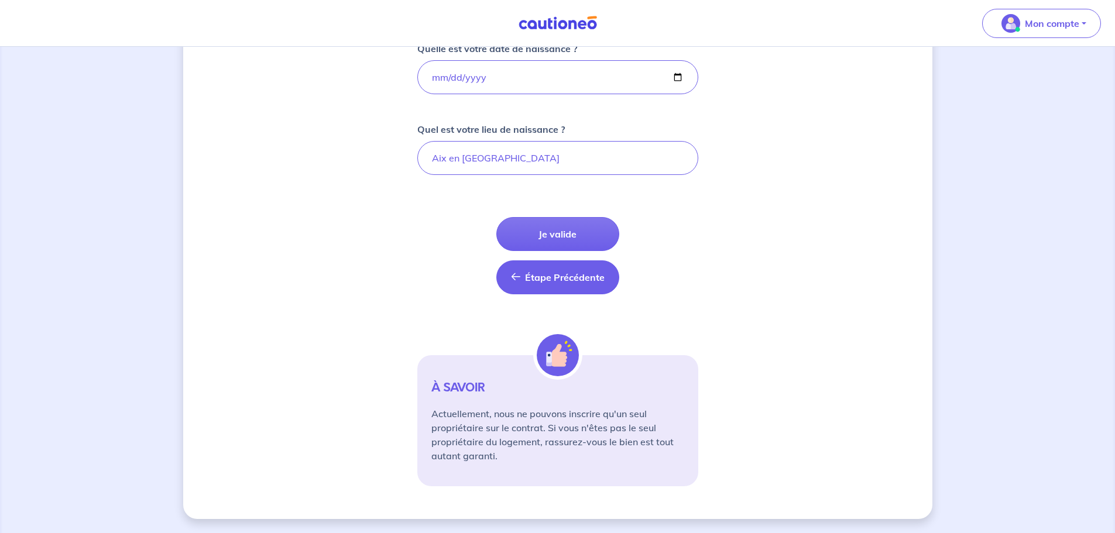
click at [565, 283] on span "Étape Précédente" at bounding box center [565, 278] width 80 height 12
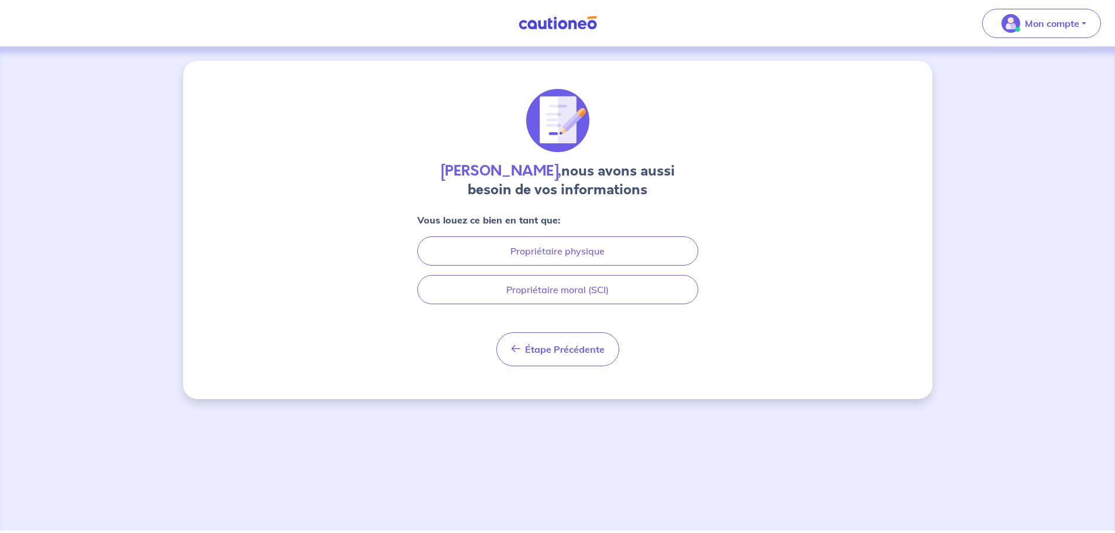
scroll to position [0, 0]
click at [591, 349] on span "Étape Précédente" at bounding box center [569, 350] width 80 height 12
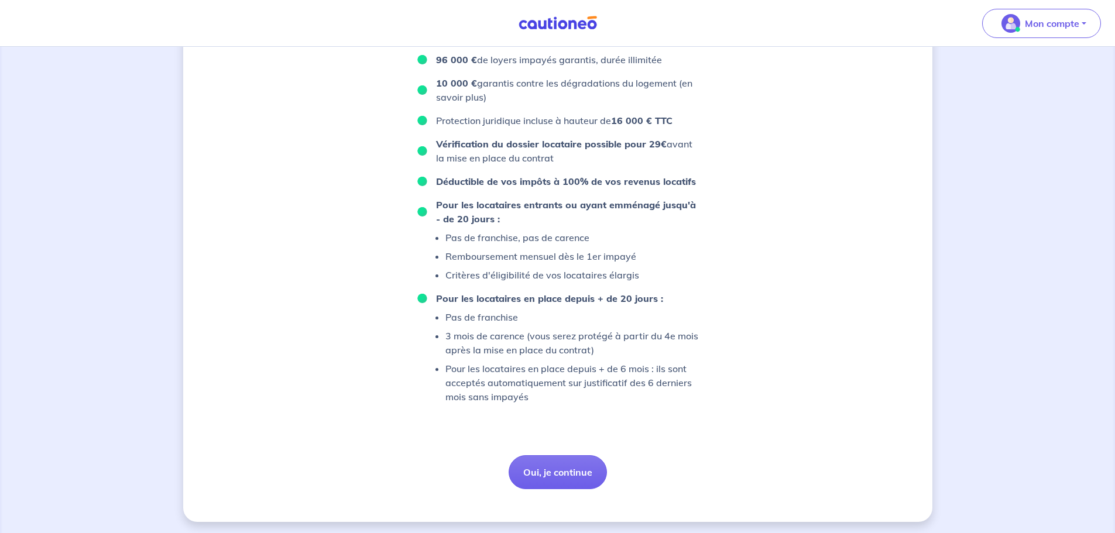
scroll to position [692, 0]
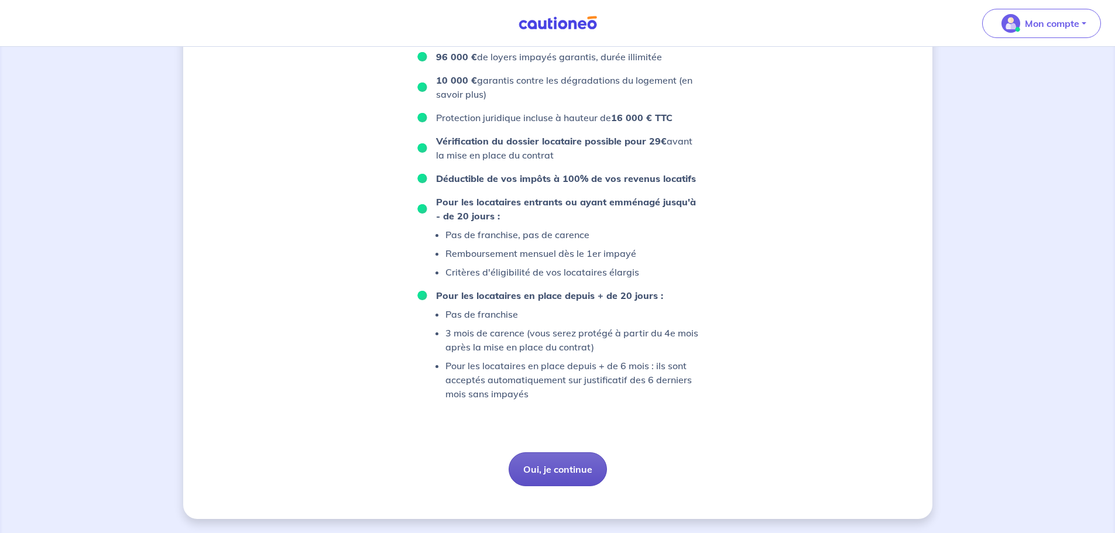
click at [574, 465] on button "Oui, je continue" at bounding box center [558, 469] width 98 height 34
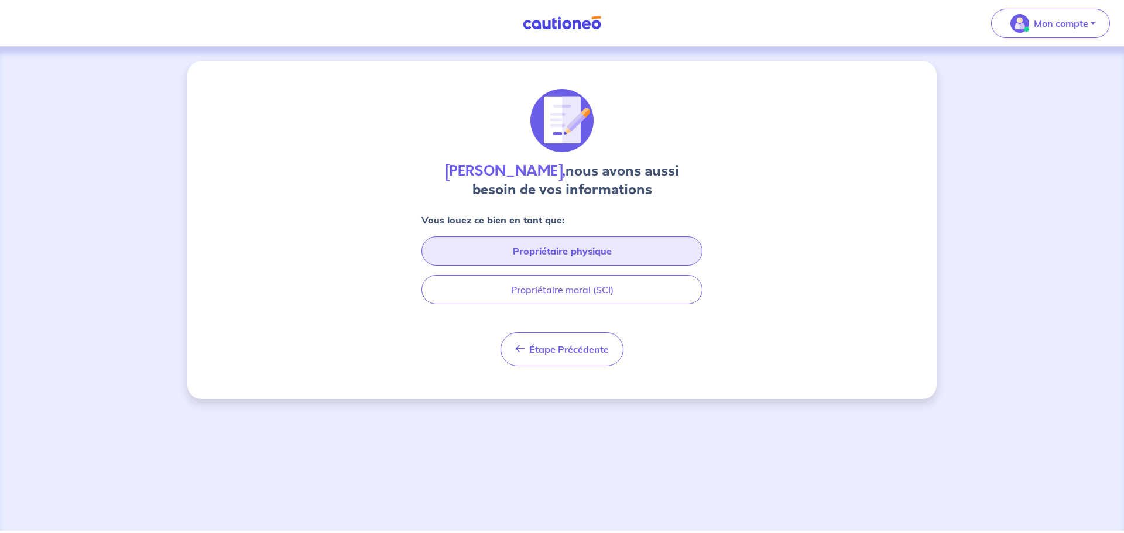
click at [616, 249] on button "Propriétaire physique" at bounding box center [561, 250] width 281 height 29
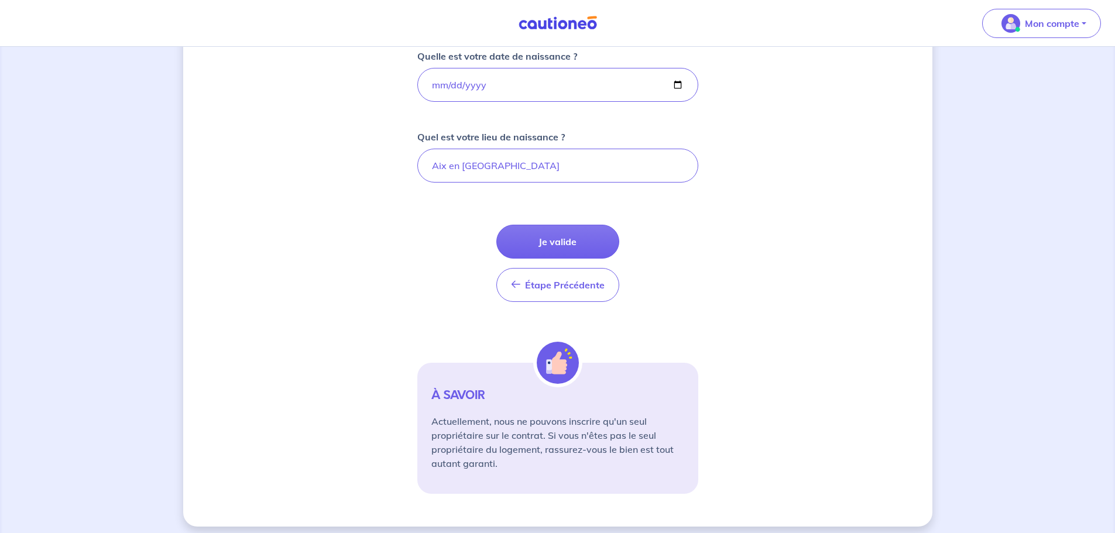
scroll to position [293, 0]
click at [563, 242] on button "Je valide" at bounding box center [557, 241] width 123 height 34
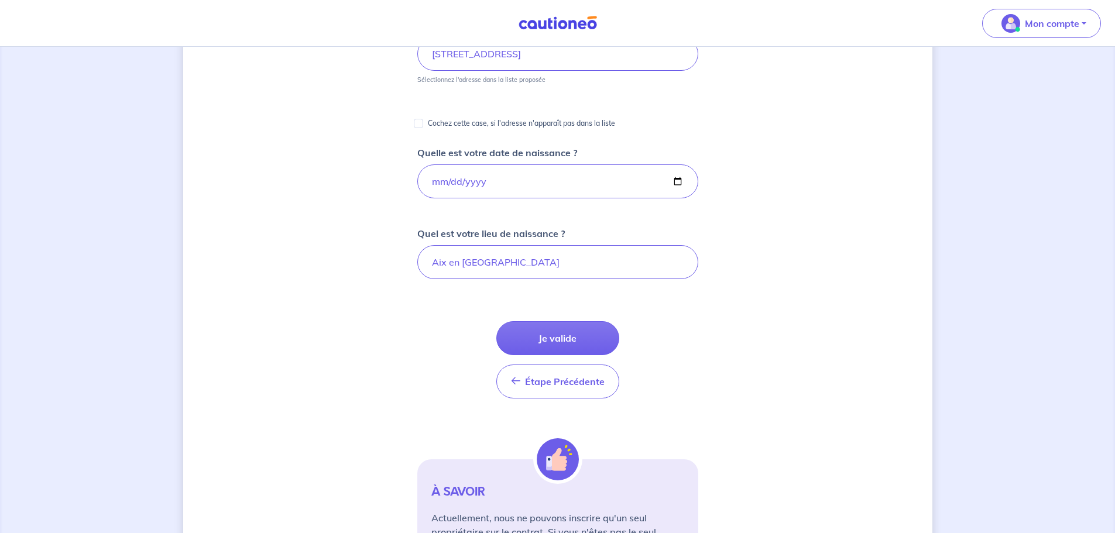
scroll to position [234, 0]
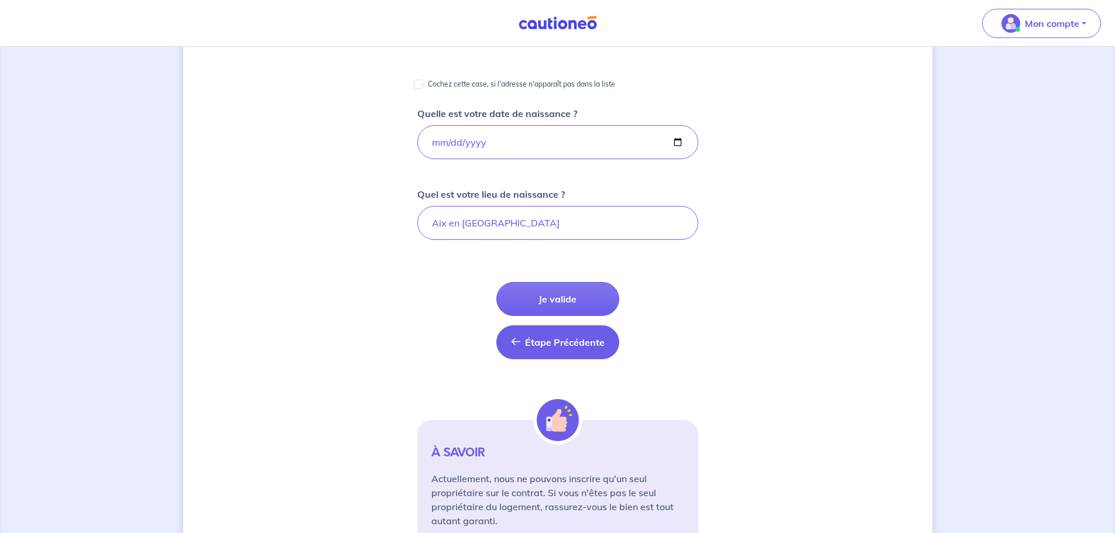
click at [593, 332] on button "Étape Précédente Précédent" at bounding box center [557, 342] width 123 height 34
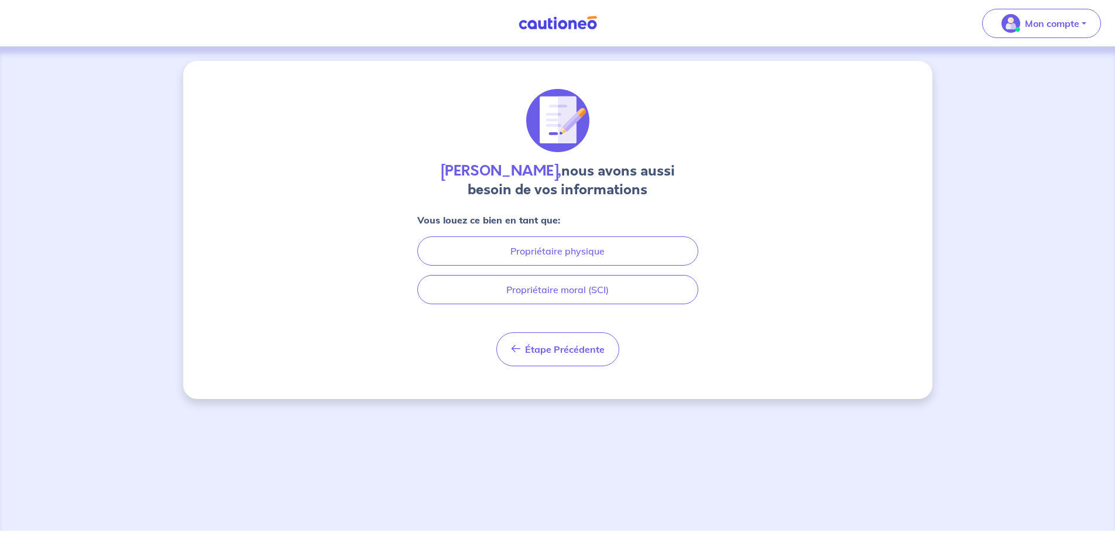
scroll to position [0, 0]
click at [581, 342] on button "Étape Précédente Précédent" at bounding box center [561, 349] width 123 height 34
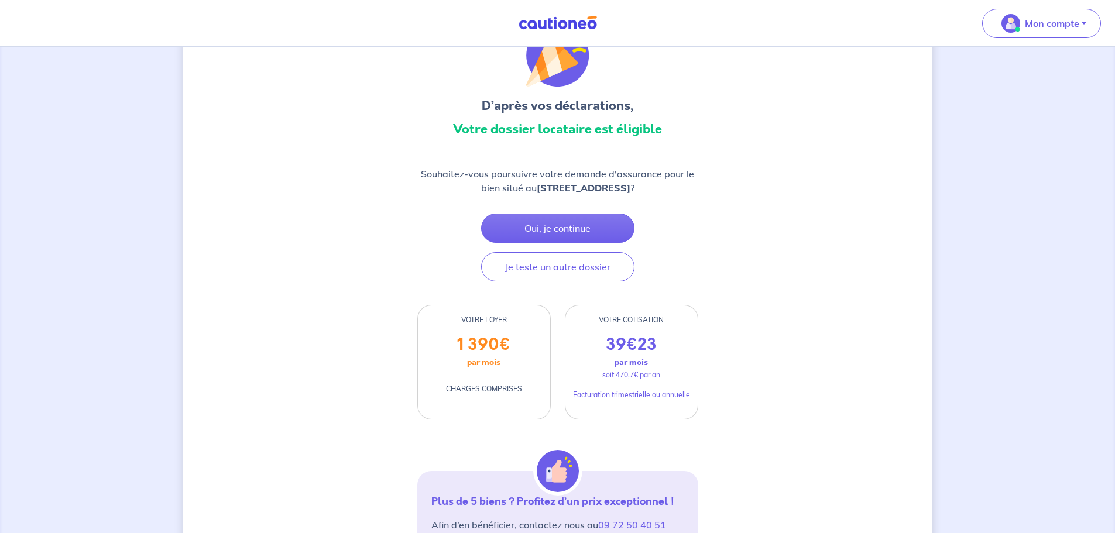
scroll to position [59, 0]
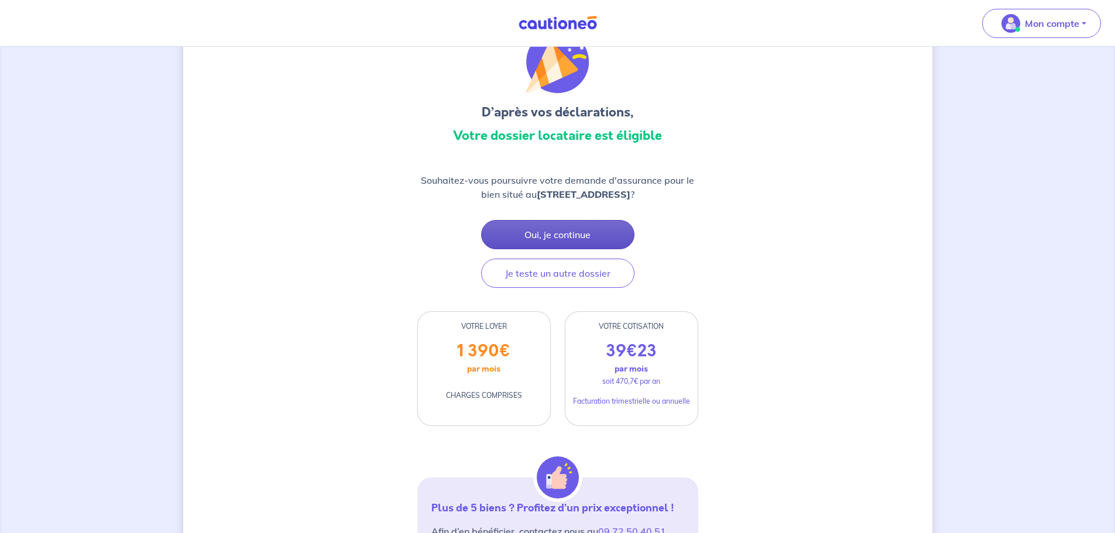
click at [578, 234] on button "Oui, je continue" at bounding box center [557, 234] width 153 height 29
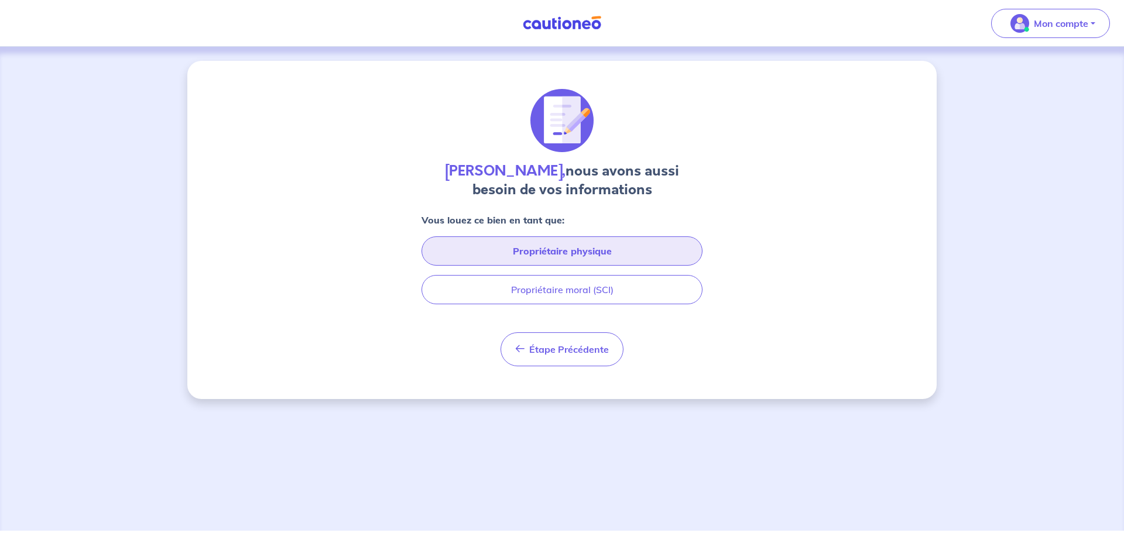
click at [576, 246] on button "Propriétaire physique" at bounding box center [561, 250] width 281 height 29
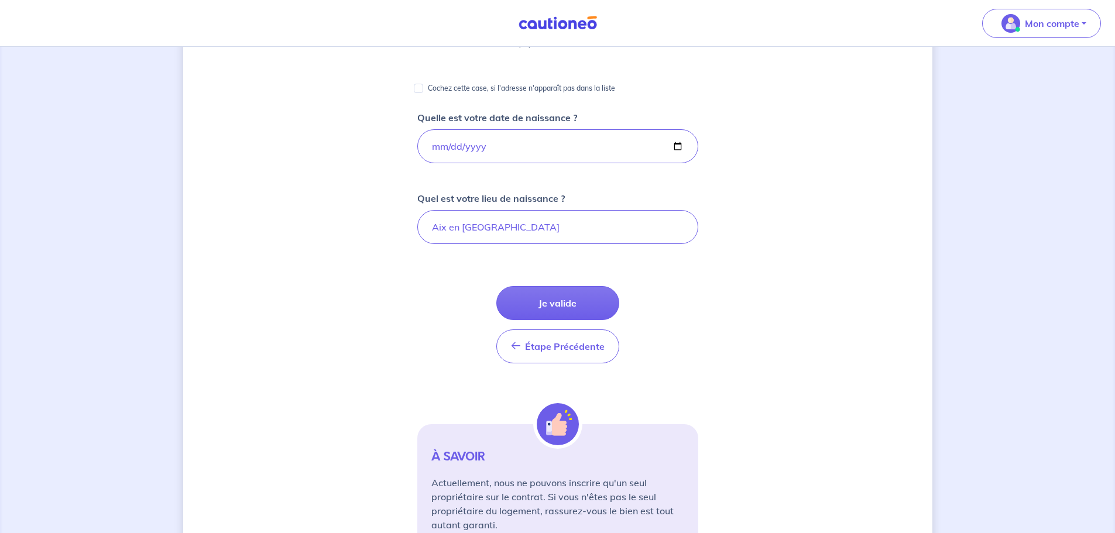
scroll to position [234, 0]
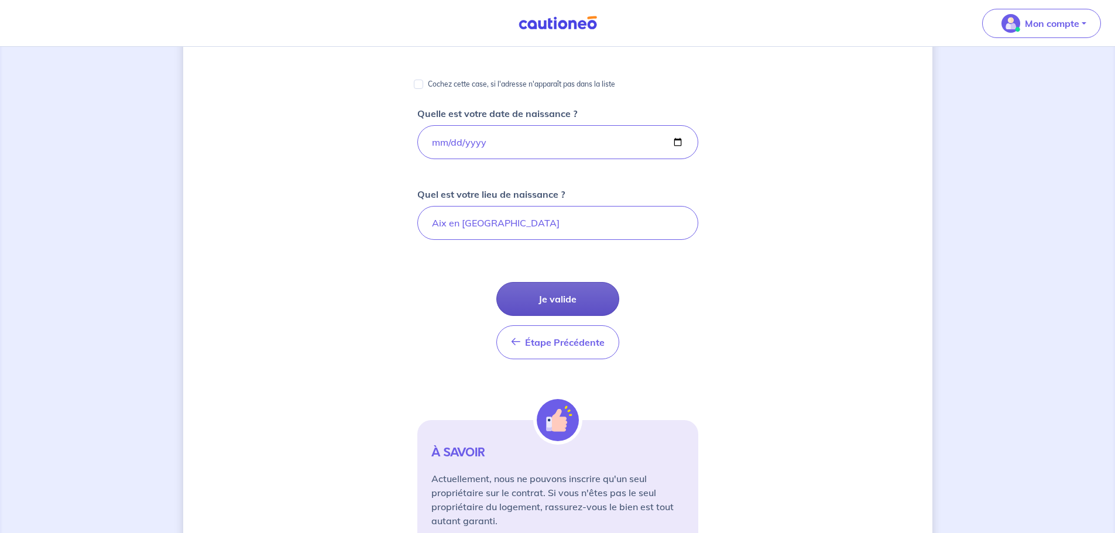
click at [559, 298] on button "Je valide" at bounding box center [557, 299] width 123 height 34
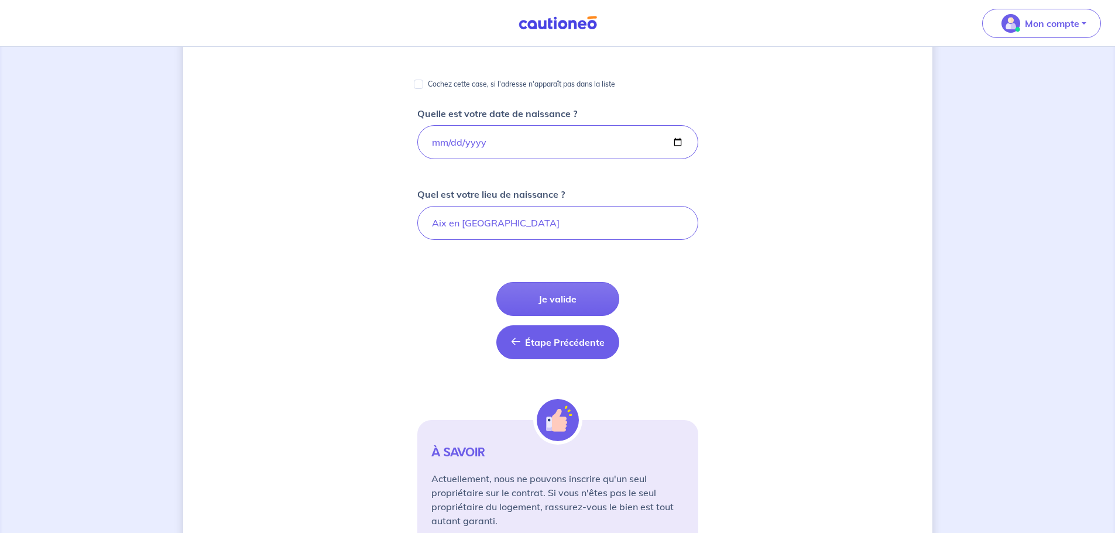
click at [577, 352] on button "Étape Précédente Précédent" at bounding box center [557, 342] width 123 height 34
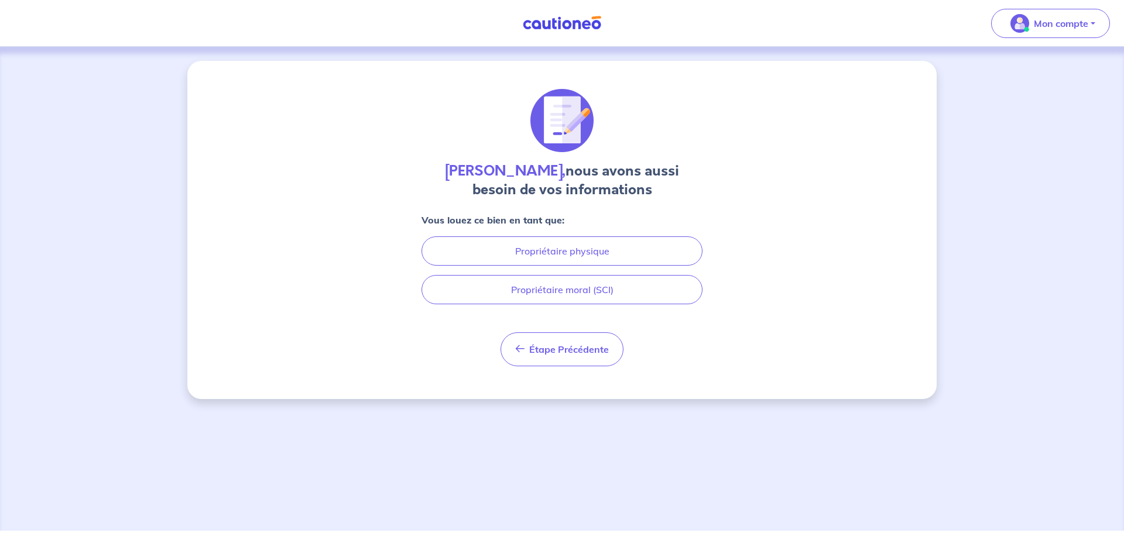
click at [577, 352] on span "Étape Précédente" at bounding box center [569, 350] width 80 height 12
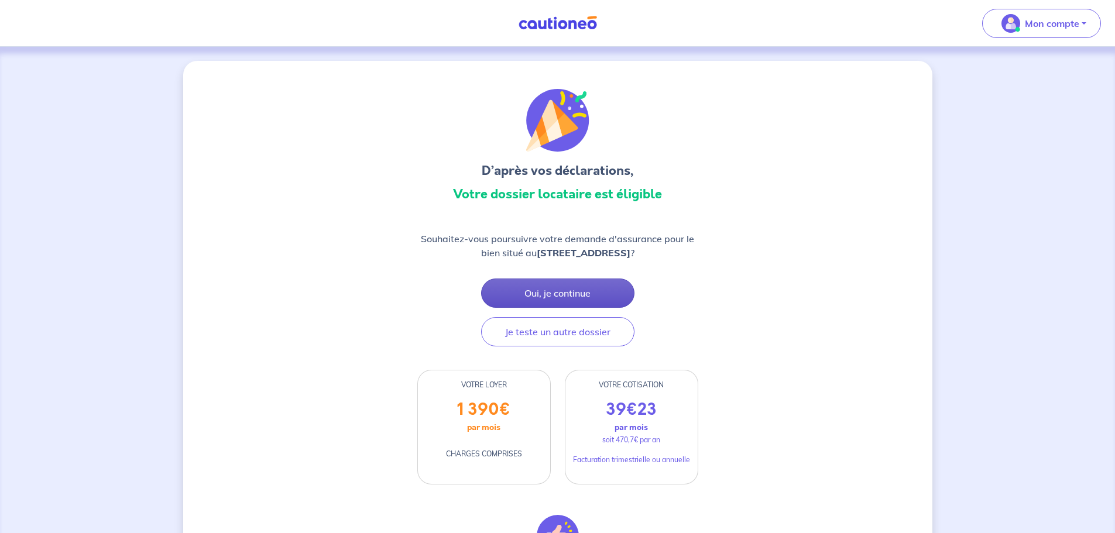
click at [578, 286] on button "Oui, je continue" at bounding box center [557, 293] width 153 height 29
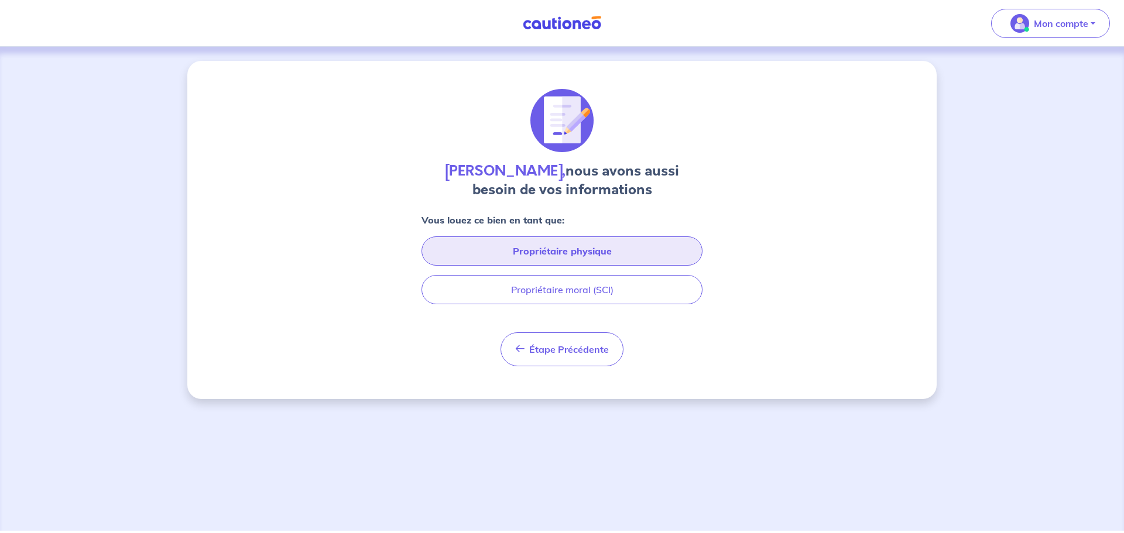
click at [627, 255] on button "Propriétaire physique" at bounding box center [561, 250] width 281 height 29
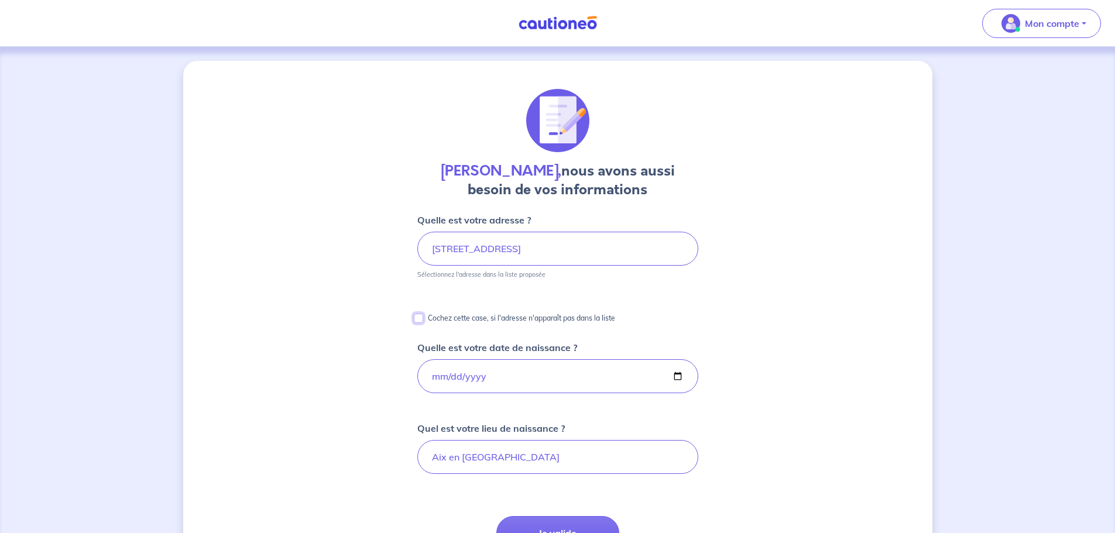
click at [420, 319] on input "Cochez cette case, si l'adresse n'apparaît pas dans la liste" at bounding box center [418, 318] width 9 height 9
checkbox input "true"
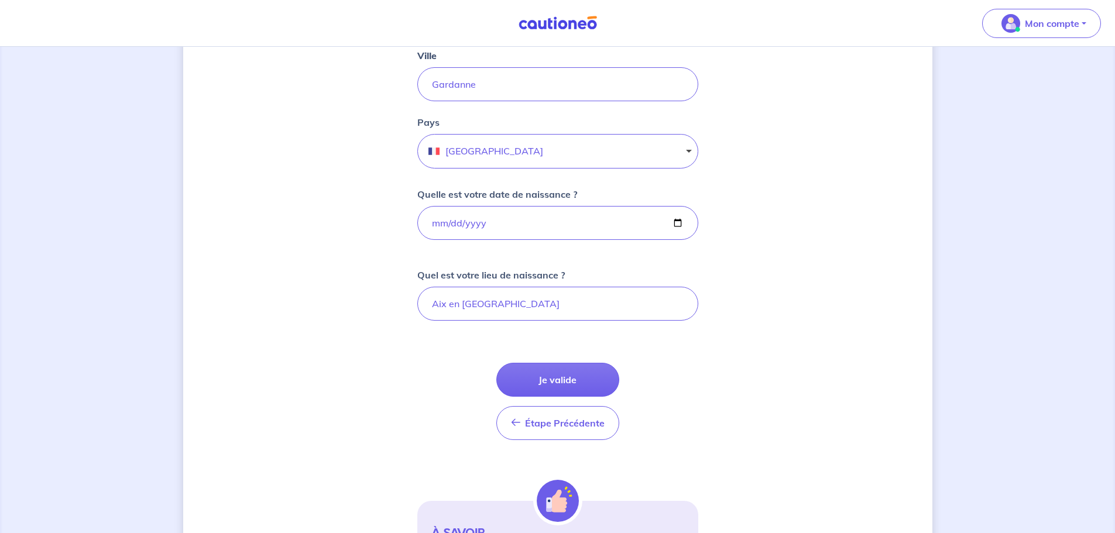
scroll to position [351, 0]
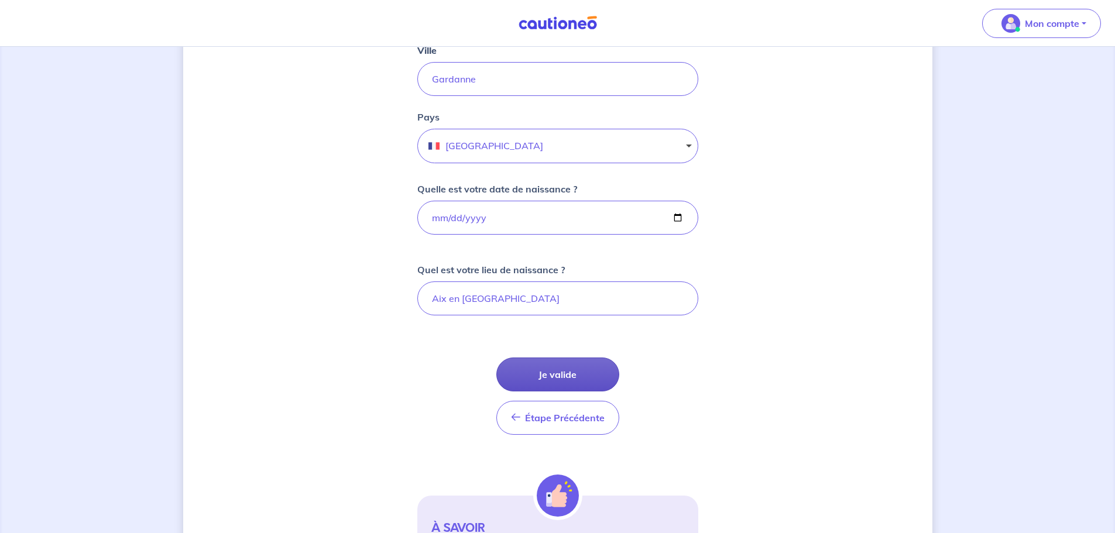
click at [591, 371] on button "Je valide" at bounding box center [557, 375] width 123 height 34
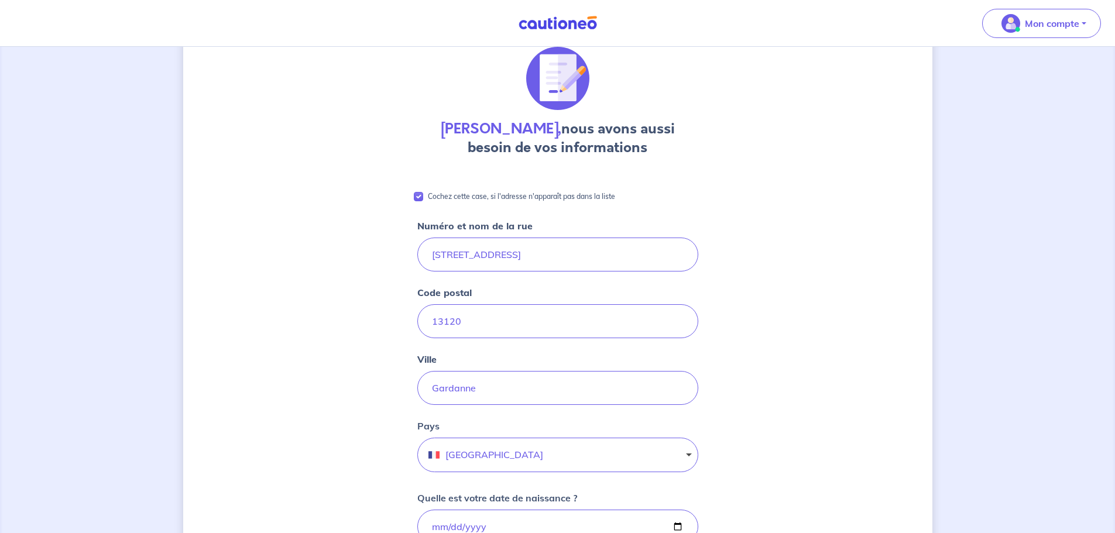
scroll to position [0, 0]
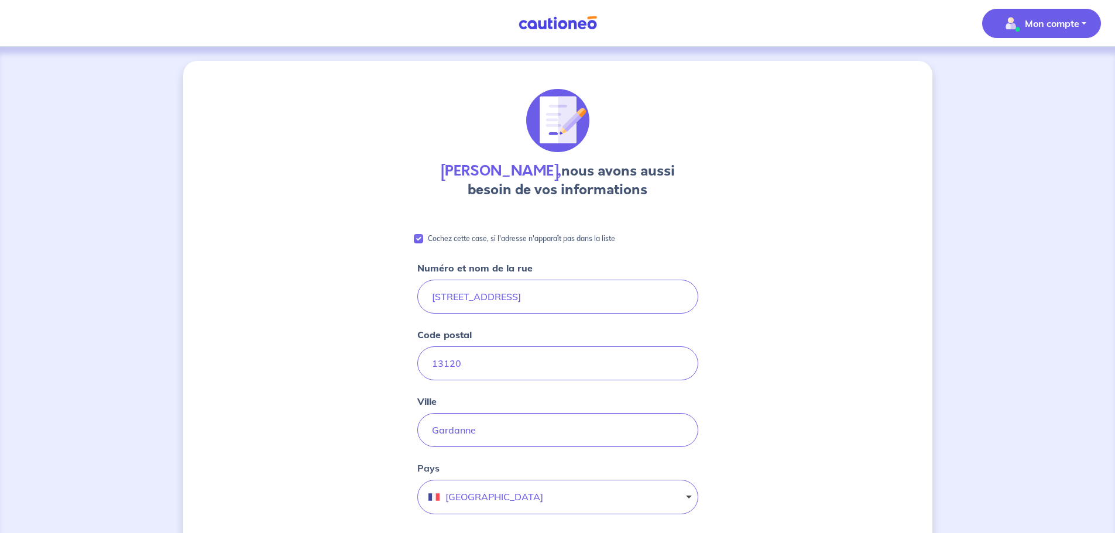
click at [1094, 26] on button "Mon compte" at bounding box center [1041, 23] width 119 height 29
click at [869, 98] on div "[PERSON_NAME], nous avons aussi besoin de vos informations Cochez cette case, s…" at bounding box center [557, 536] width 749 height 950
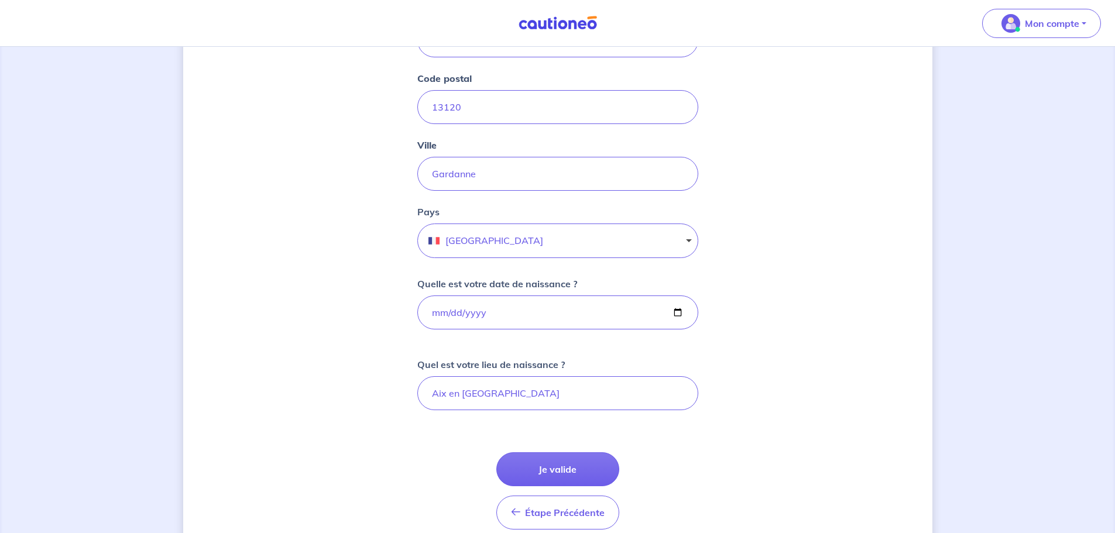
scroll to position [293, 0]
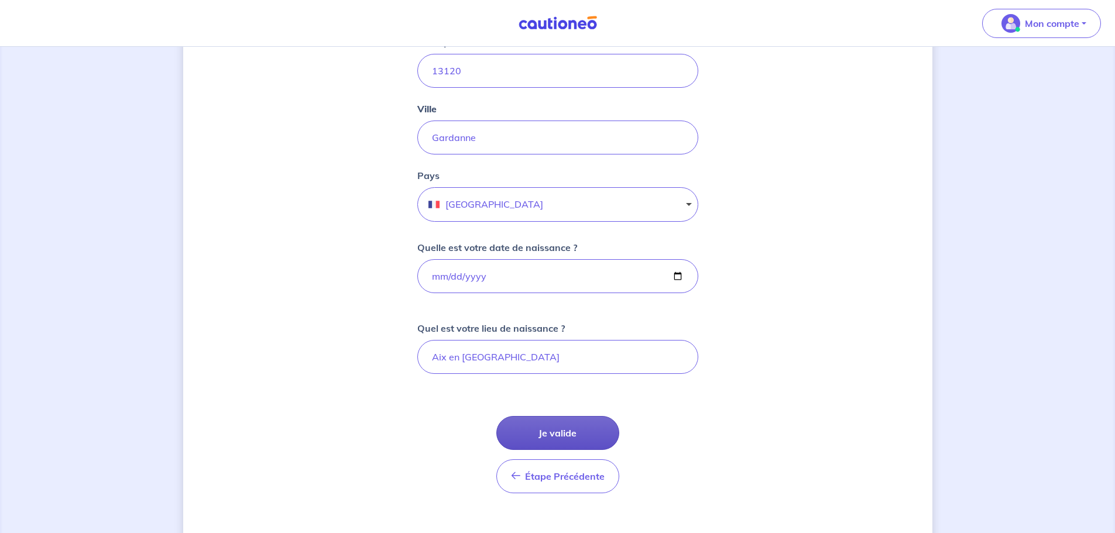
click at [578, 440] on button "Je valide" at bounding box center [557, 433] width 123 height 34
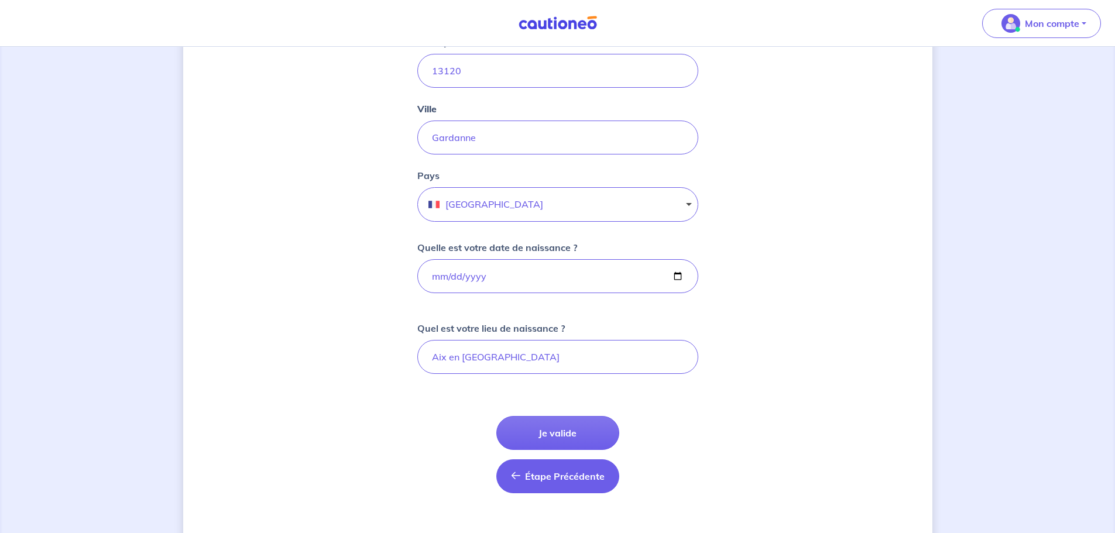
click at [570, 485] on button "Étape Précédente Précédent" at bounding box center [557, 476] width 123 height 34
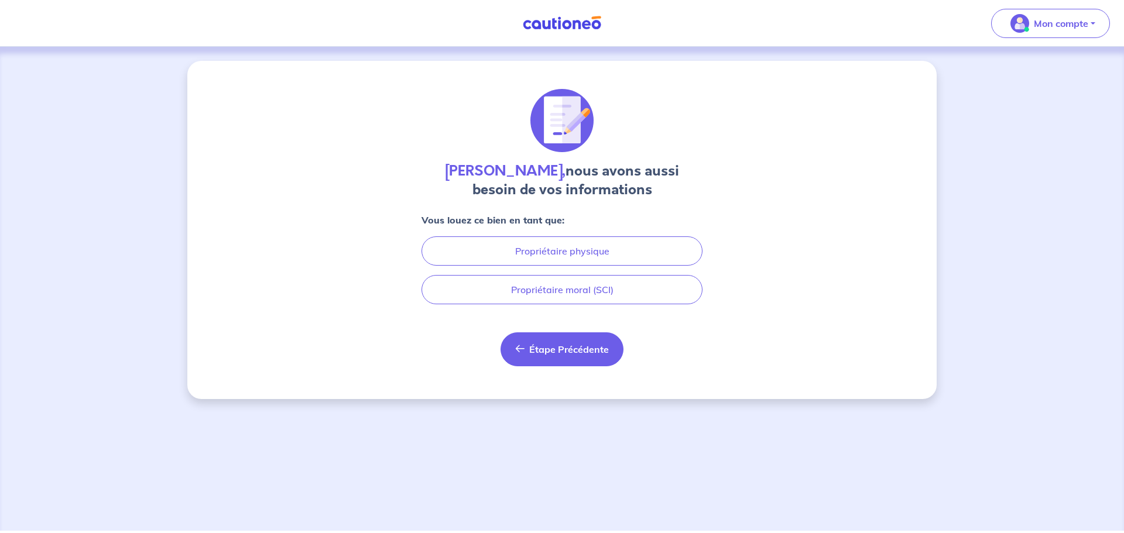
click at [565, 356] on button "Étape Précédente Précédent" at bounding box center [561, 349] width 123 height 34
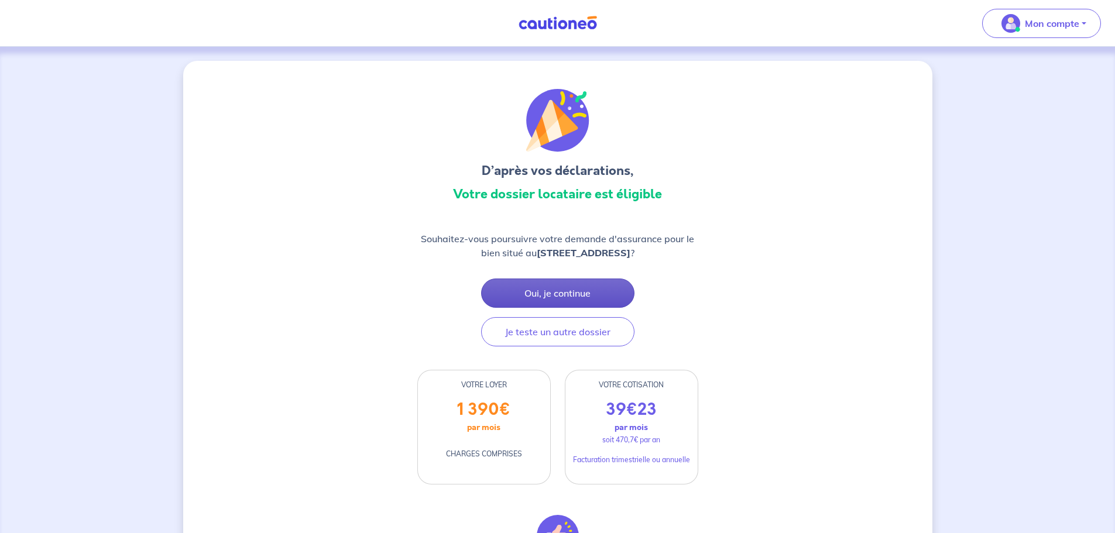
click at [574, 295] on button "Oui, je continue" at bounding box center [557, 293] width 153 height 29
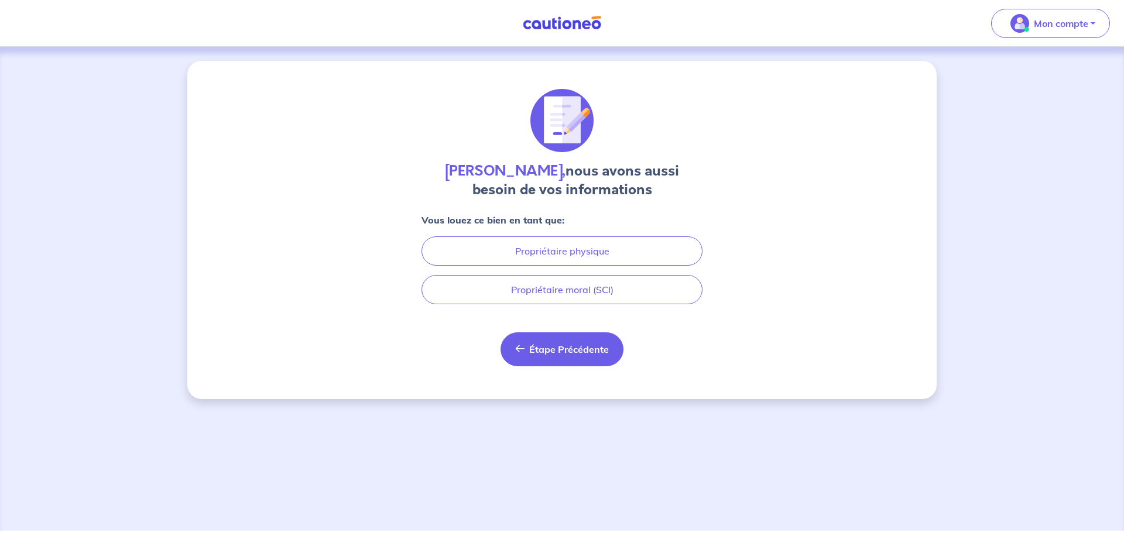
click at [574, 355] on span "Étape Précédente" at bounding box center [569, 350] width 80 height 12
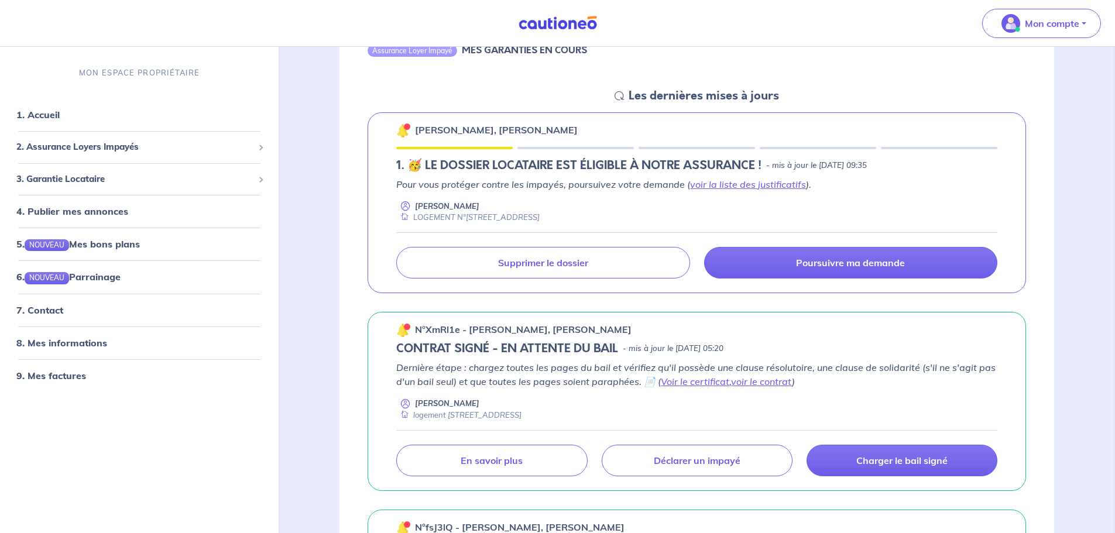
scroll to position [117, 0]
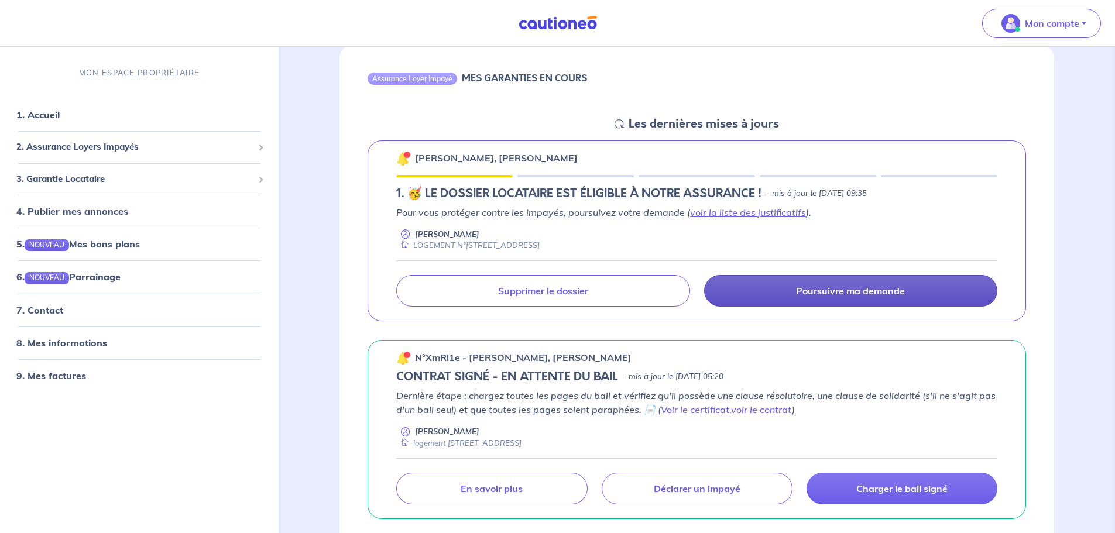
click at [778, 294] on link "Poursuivre ma demande" at bounding box center [850, 291] width 293 height 32
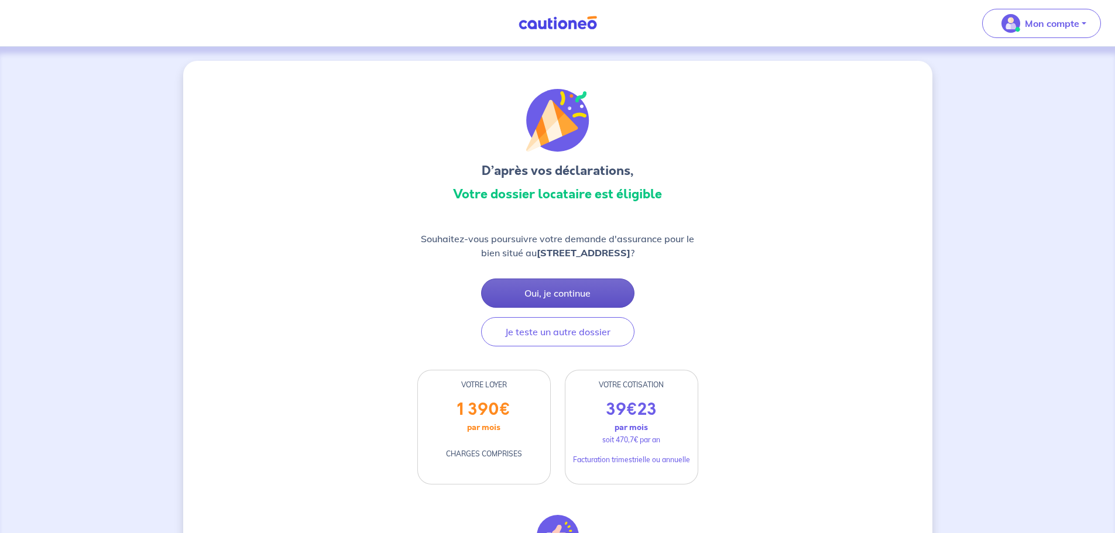
click at [577, 283] on button "Oui, je continue" at bounding box center [557, 293] width 153 height 29
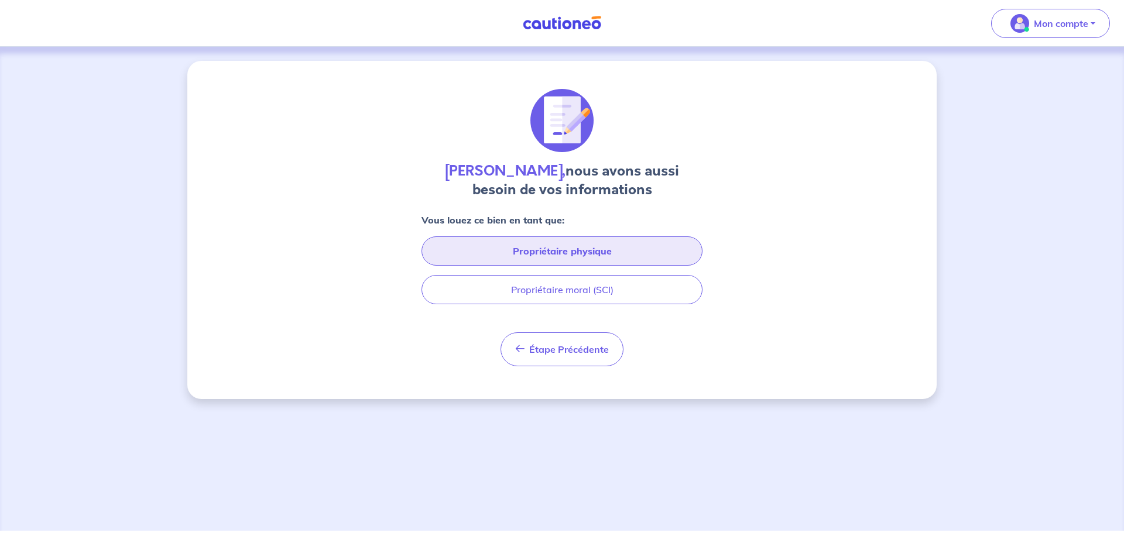
click at [582, 252] on button "Propriétaire physique" at bounding box center [561, 250] width 281 height 29
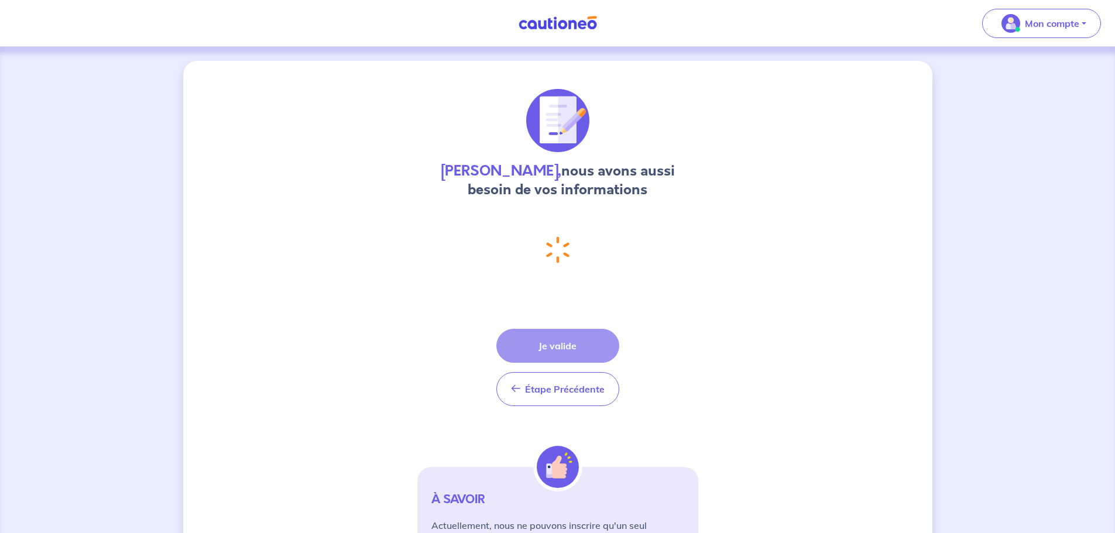
select select "FR"
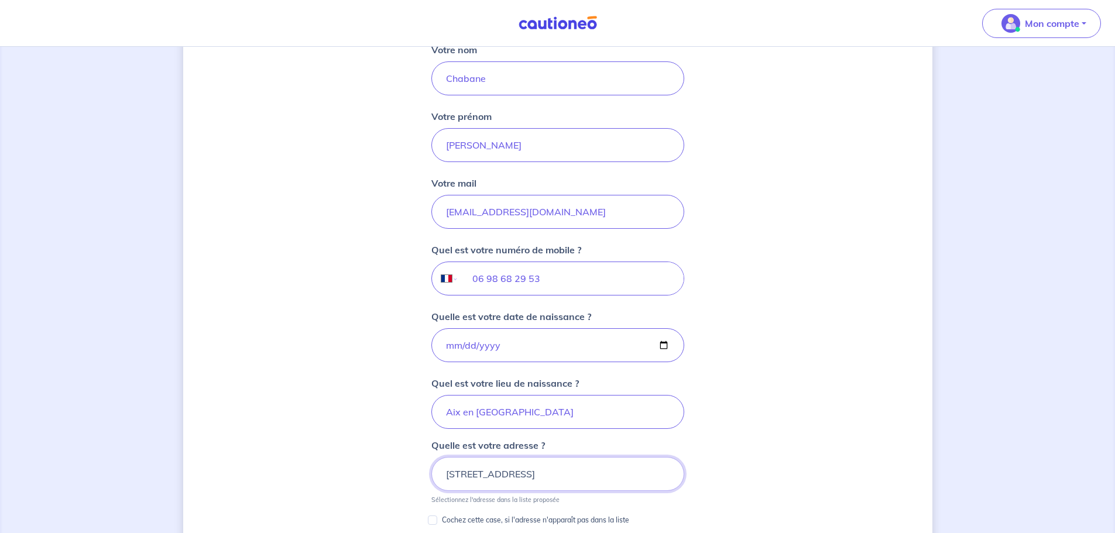
scroll to position [487, 0]
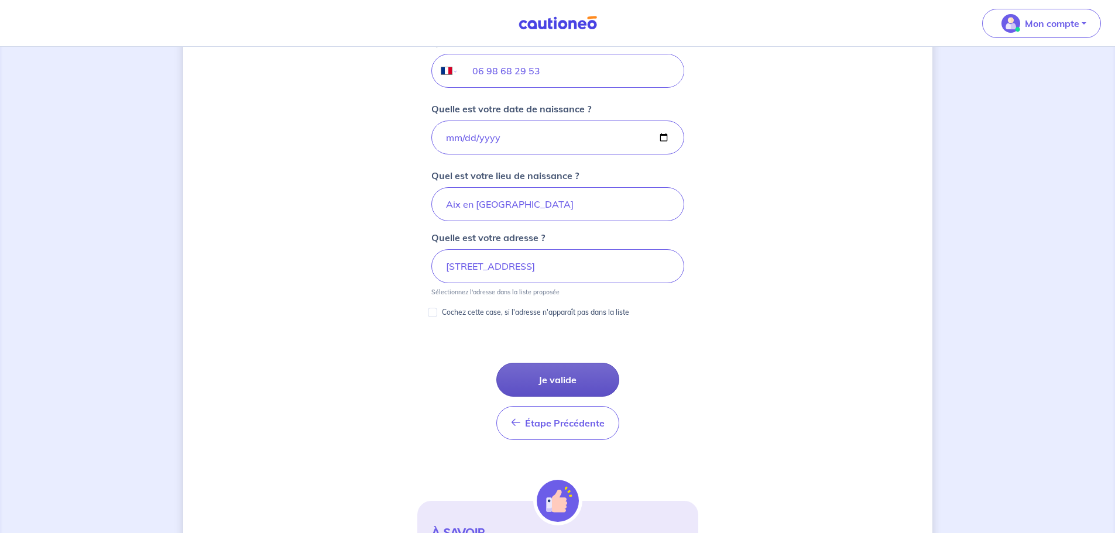
click at [582, 375] on button "Je valide" at bounding box center [557, 380] width 123 height 34
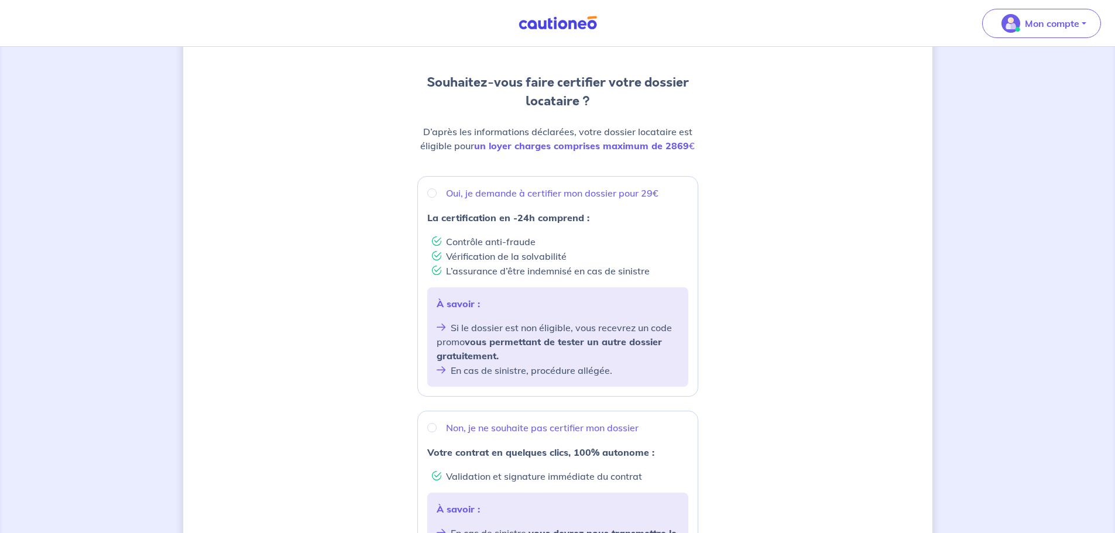
scroll to position [117, 0]
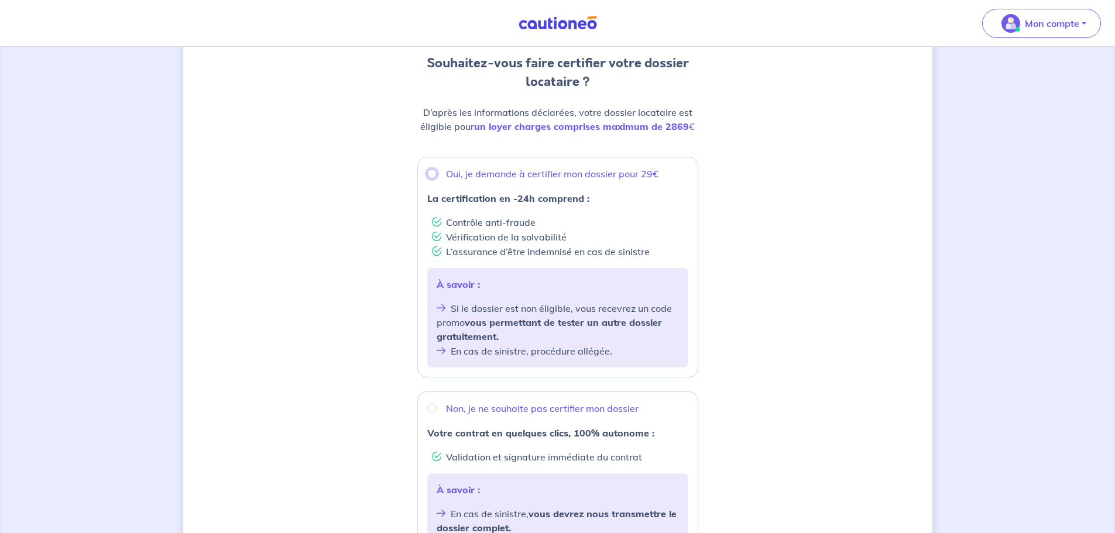
click at [430, 176] on input "Oui, je demande à certifier mon dossier pour 29€" at bounding box center [431, 173] width 9 height 9
radio input "true"
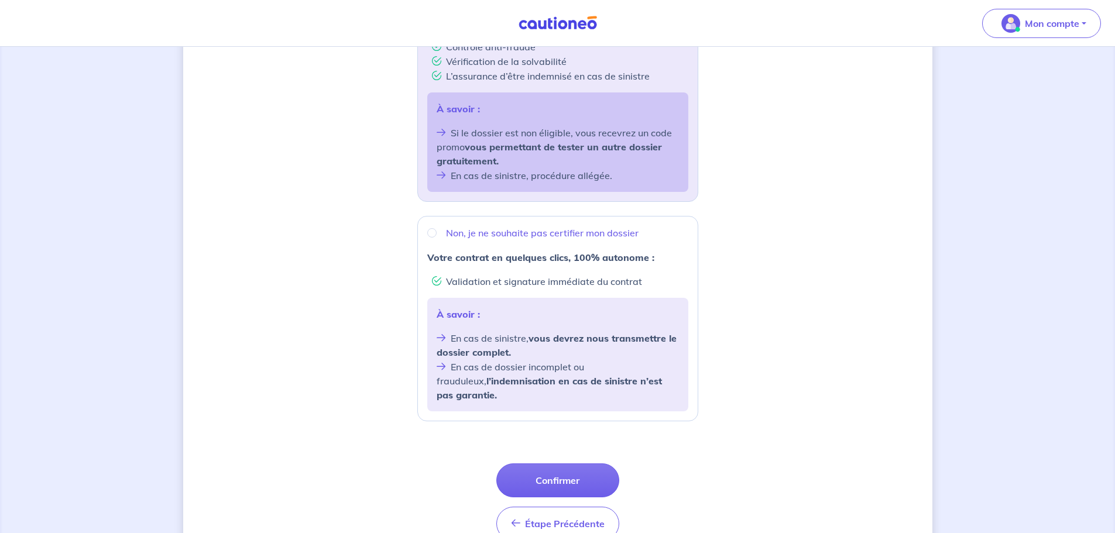
scroll to position [342, 0]
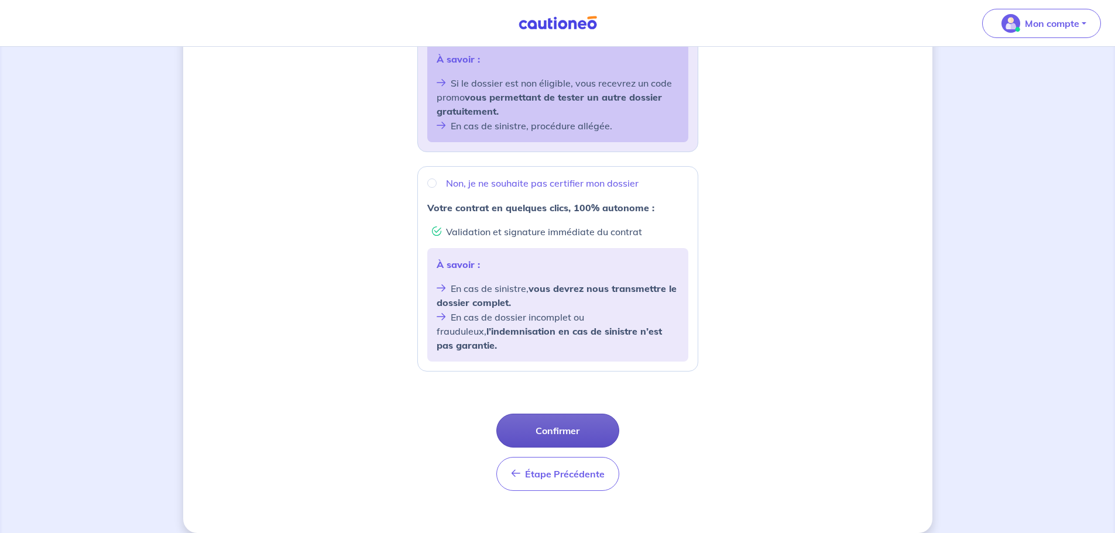
click at [592, 414] on button "Confirmer" at bounding box center [557, 431] width 123 height 34
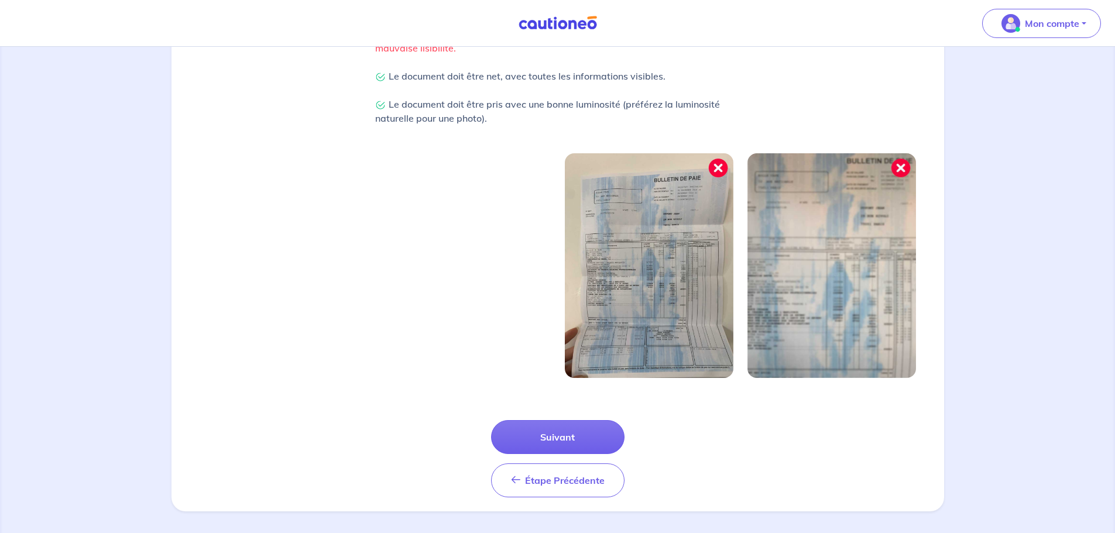
scroll to position [305, 0]
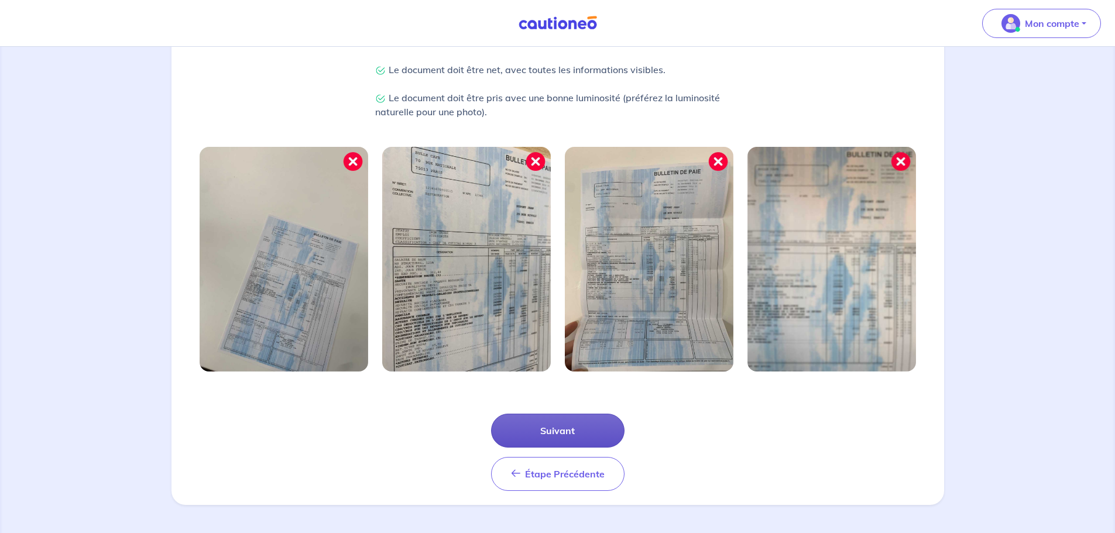
click at [574, 436] on button "Suivant" at bounding box center [557, 431] width 133 height 34
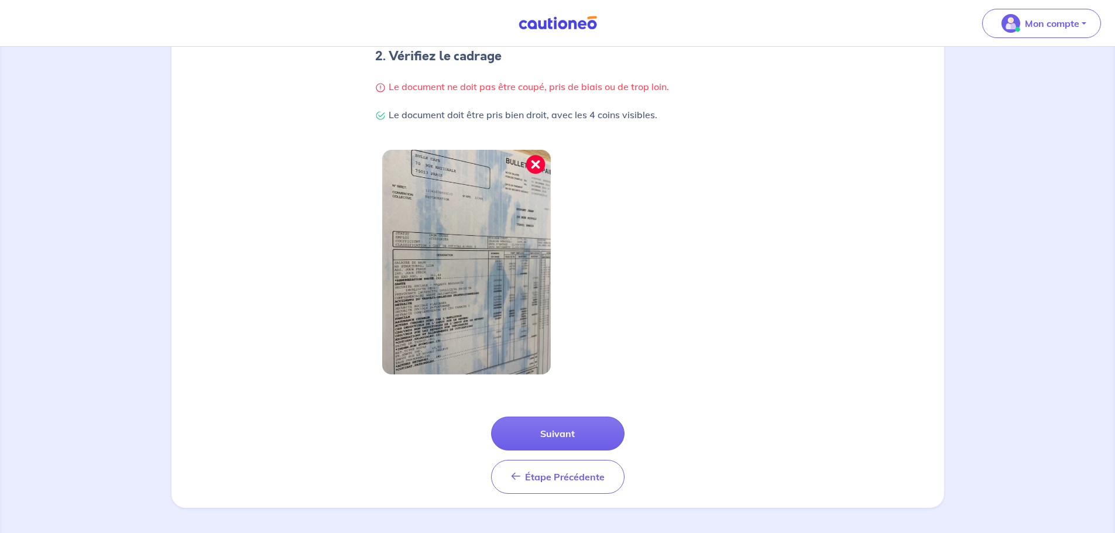
scroll to position [249, 0]
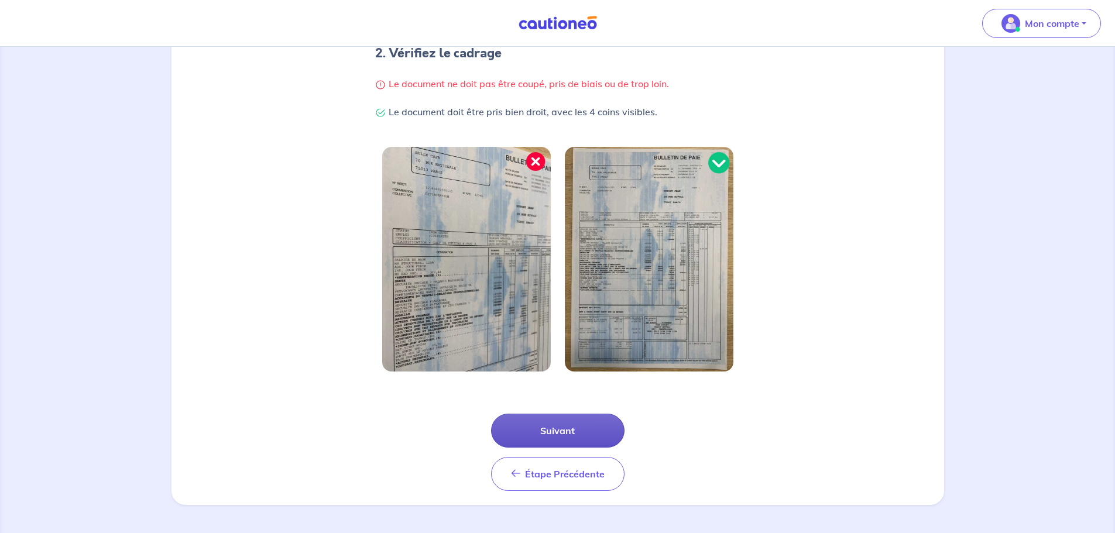
click at [555, 437] on button "Suivant" at bounding box center [557, 431] width 133 height 34
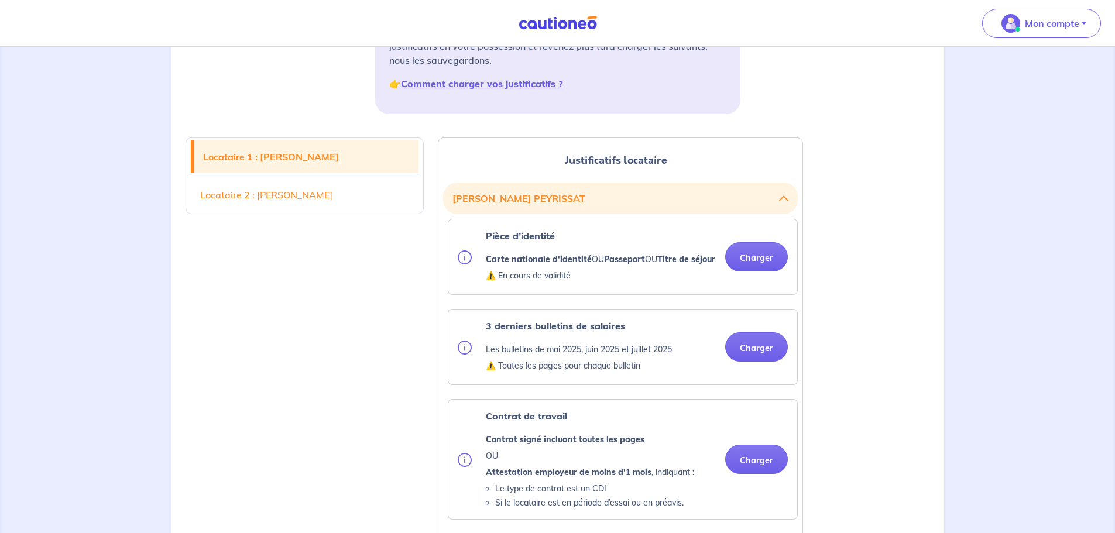
scroll to position [234, 0]
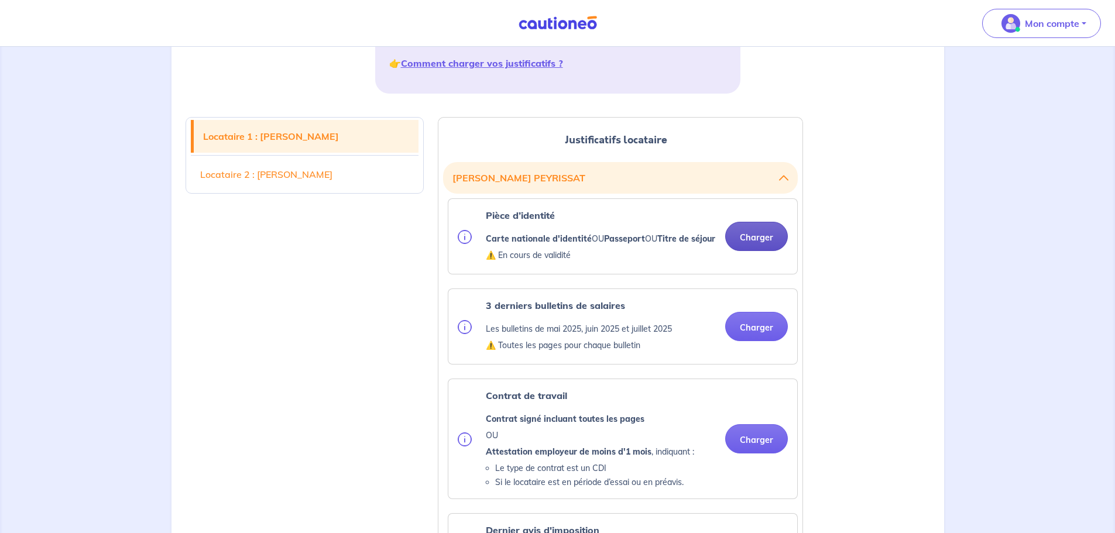
click at [760, 248] on button "Charger" at bounding box center [756, 236] width 63 height 29
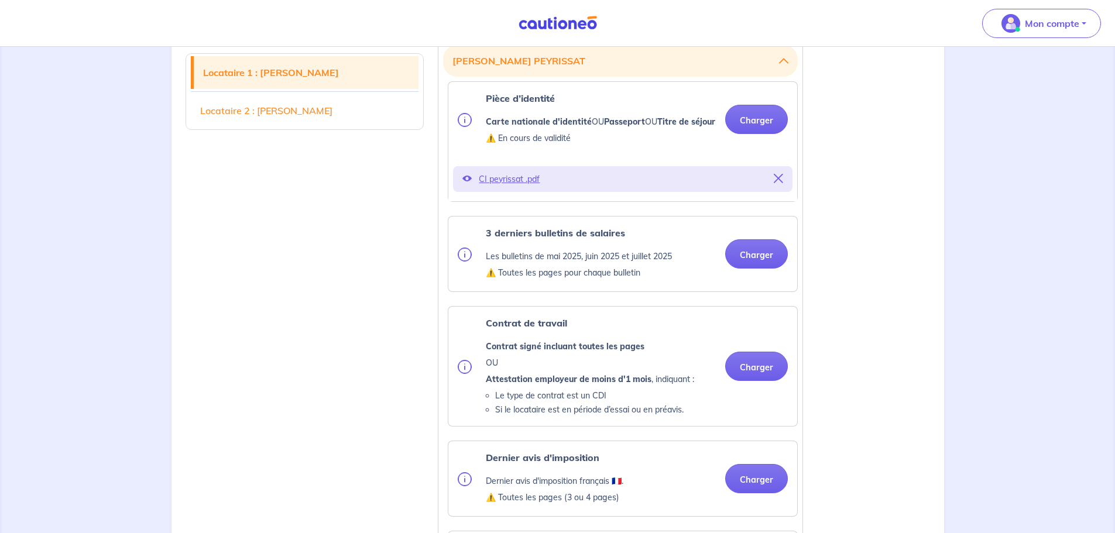
scroll to position [410, 0]
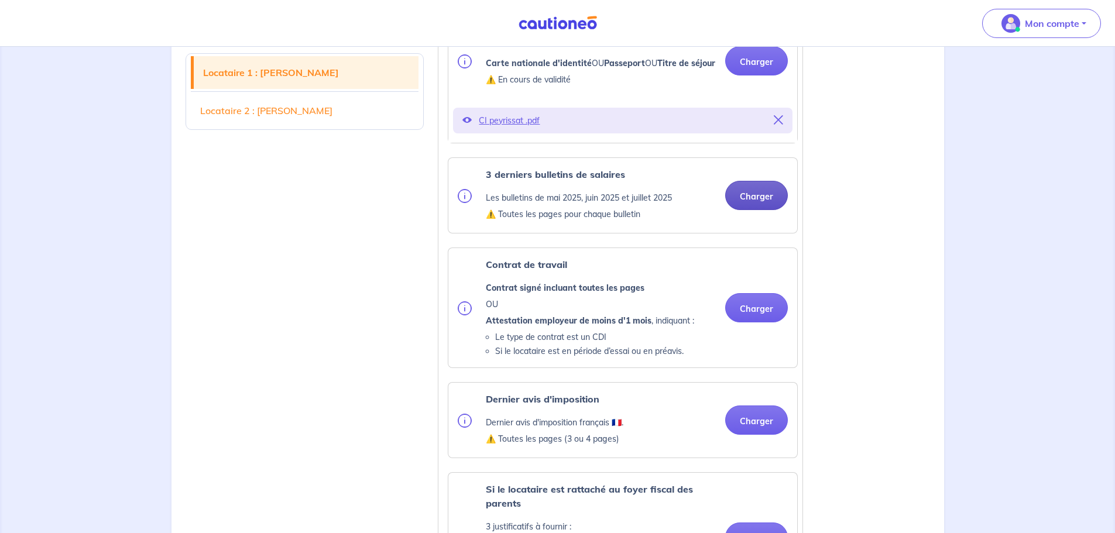
click at [749, 210] on button "Charger" at bounding box center [756, 195] width 63 height 29
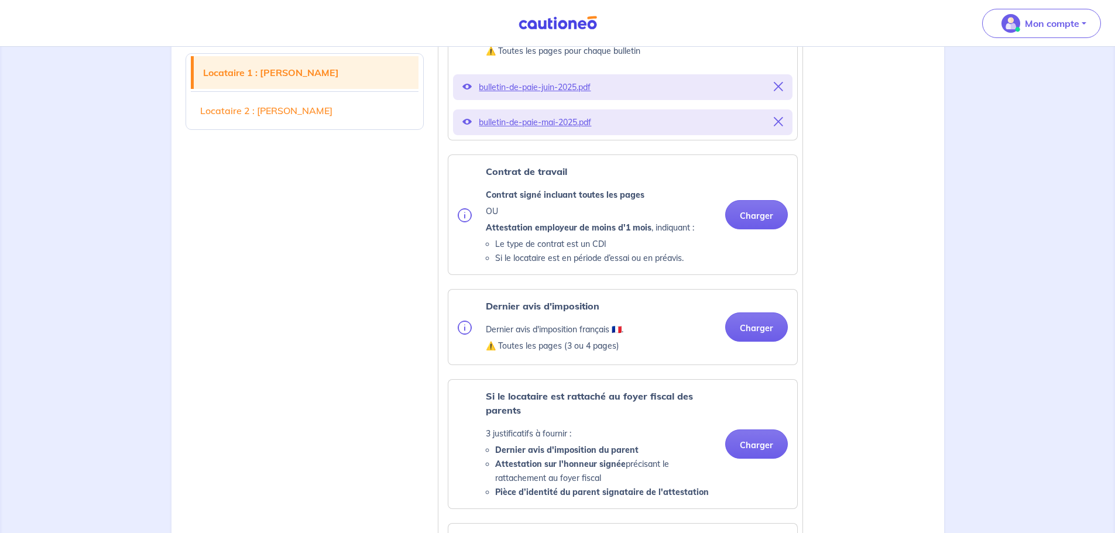
scroll to position [585, 0]
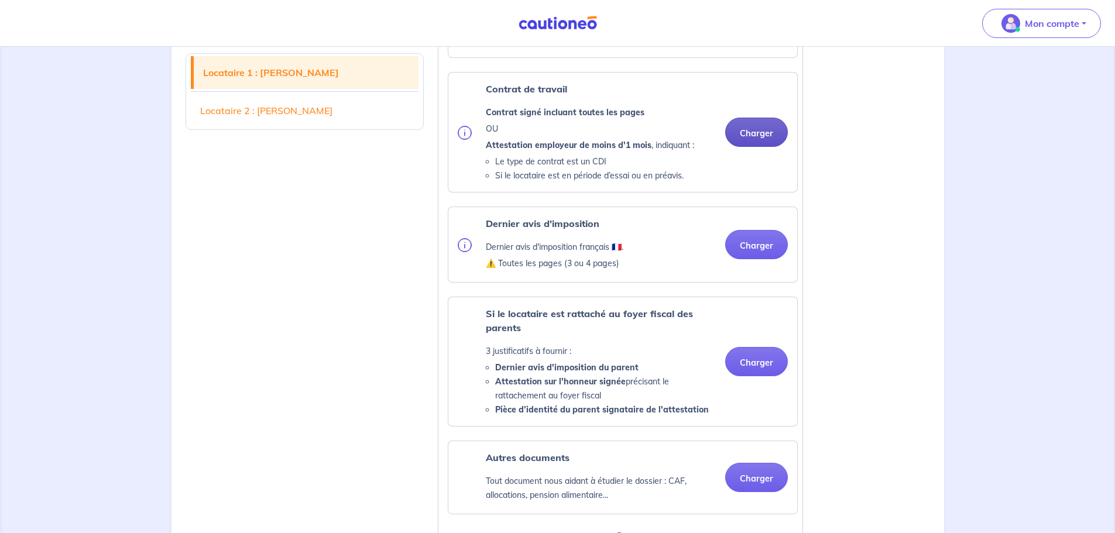
click at [750, 145] on button "Charger" at bounding box center [756, 132] width 63 height 29
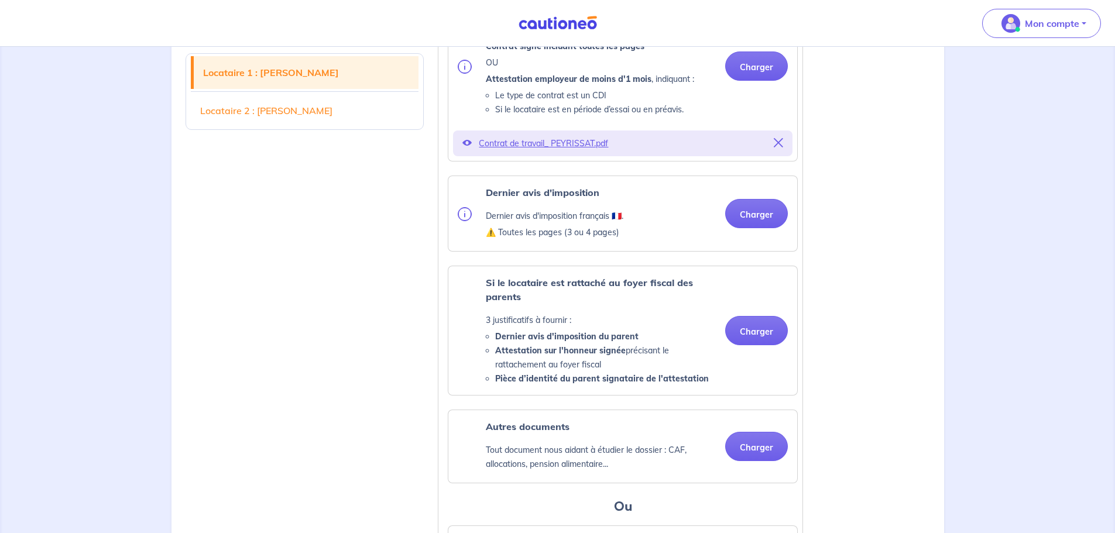
scroll to position [761, 0]
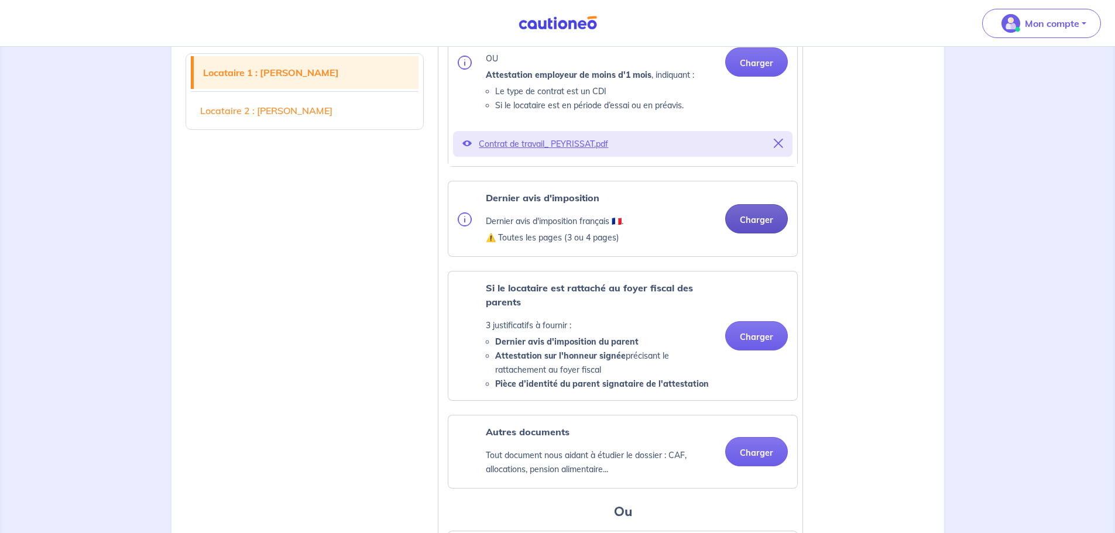
click at [761, 234] on button "Charger" at bounding box center [756, 218] width 63 height 29
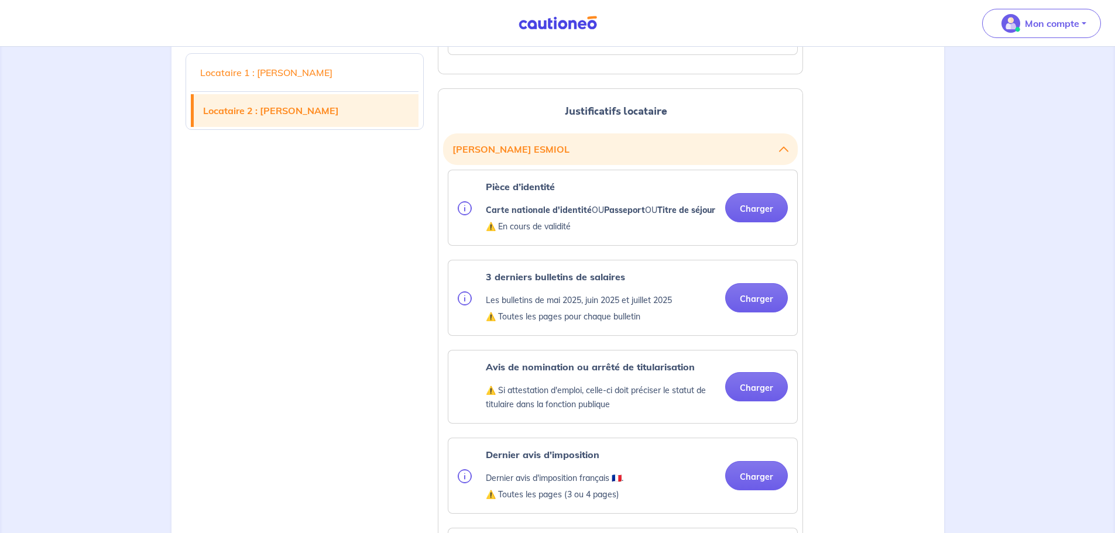
scroll to position [1405, 0]
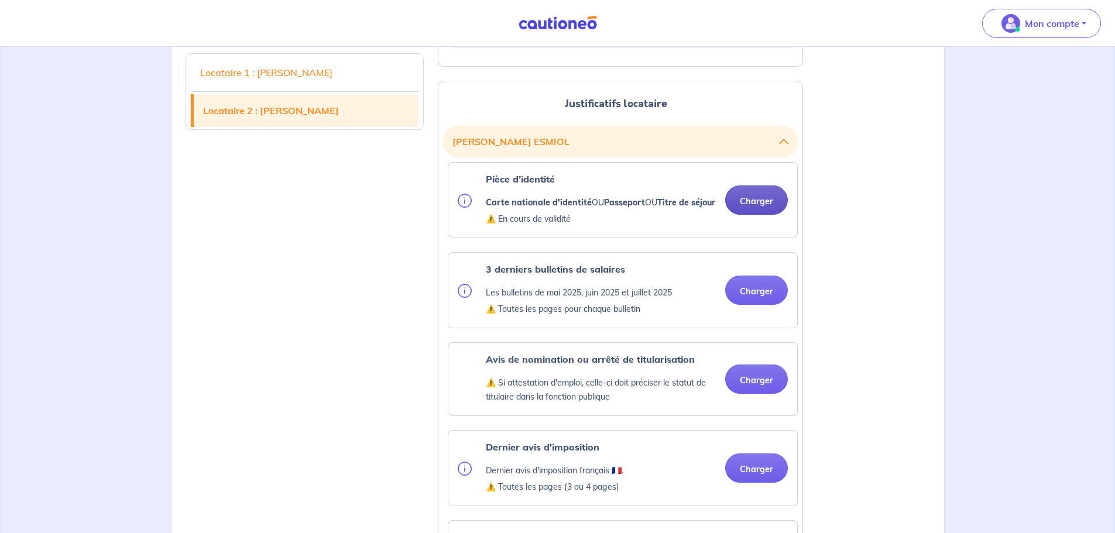
click at [770, 215] on button "Charger" at bounding box center [756, 200] width 63 height 29
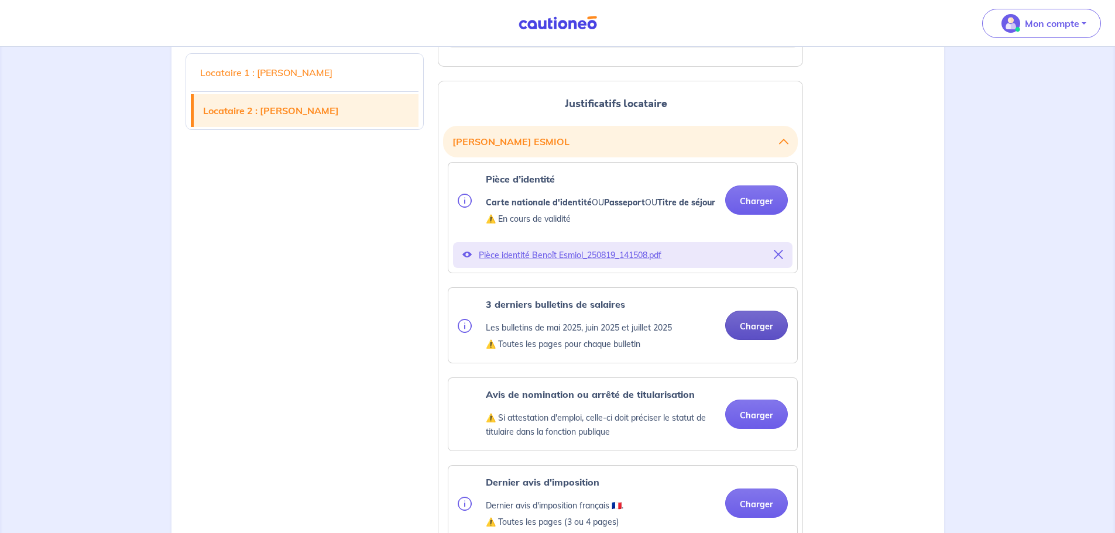
click at [760, 340] on button "Charger" at bounding box center [756, 325] width 63 height 29
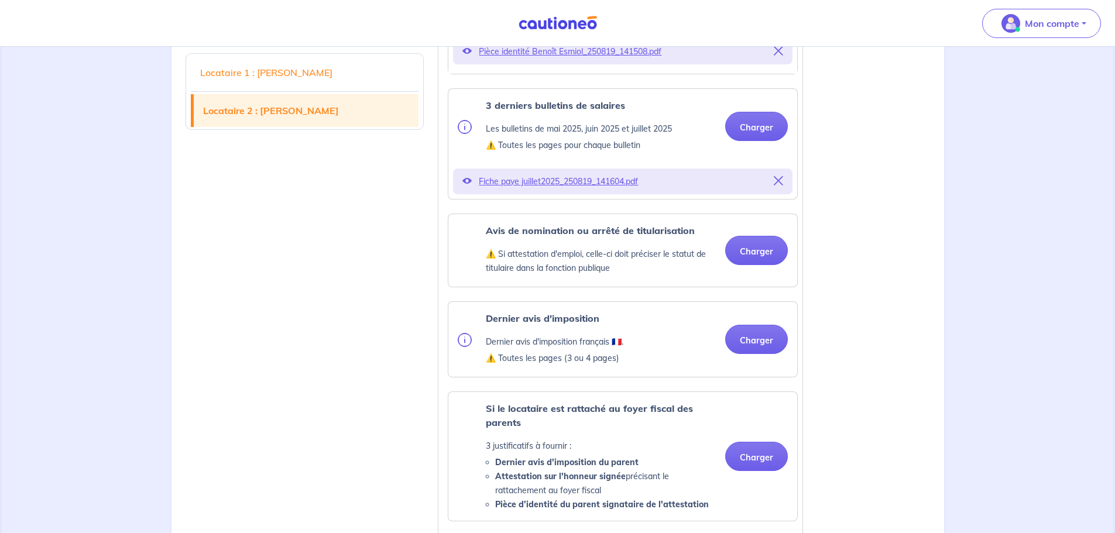
scroll to position [1639, 0]
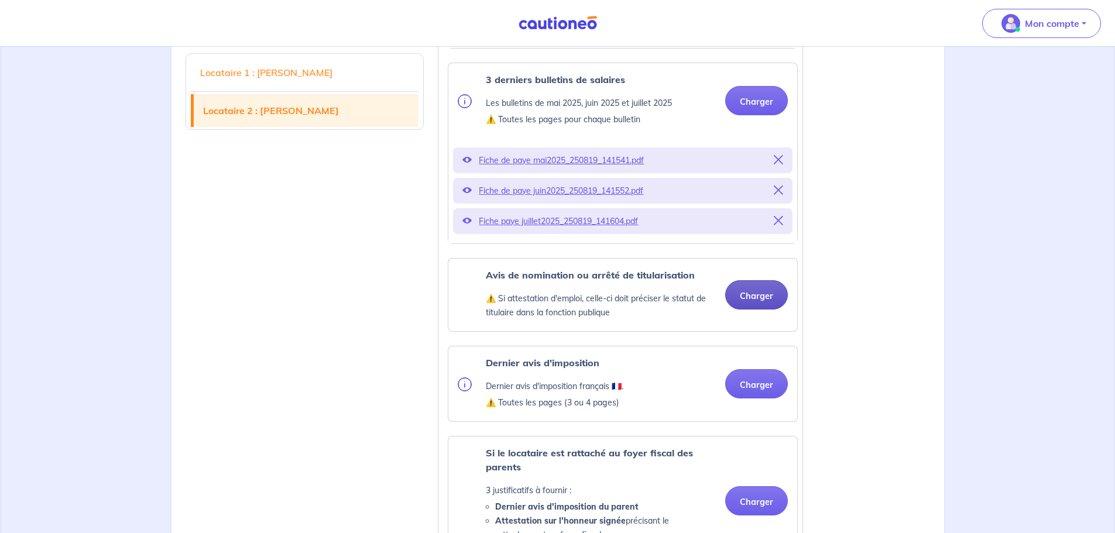
click at [763, 199] on p "Fiche de paye juin2025_250819_141552.pdf" at bounding box center [623, 191] width 288 height 16
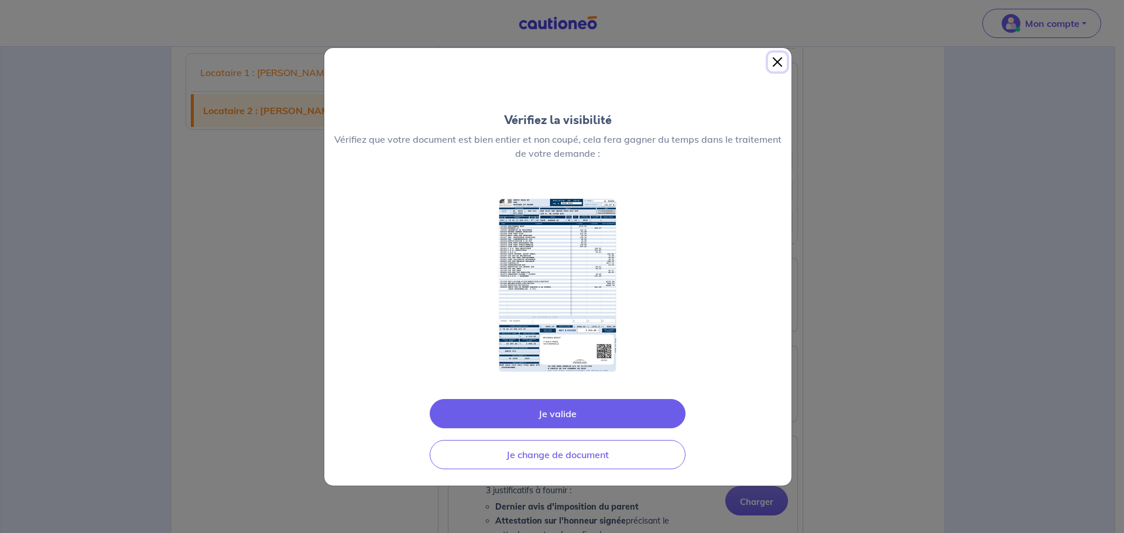
click at [778, 60] on button "Close" at bounding box center [777, 62] width 19 height 19
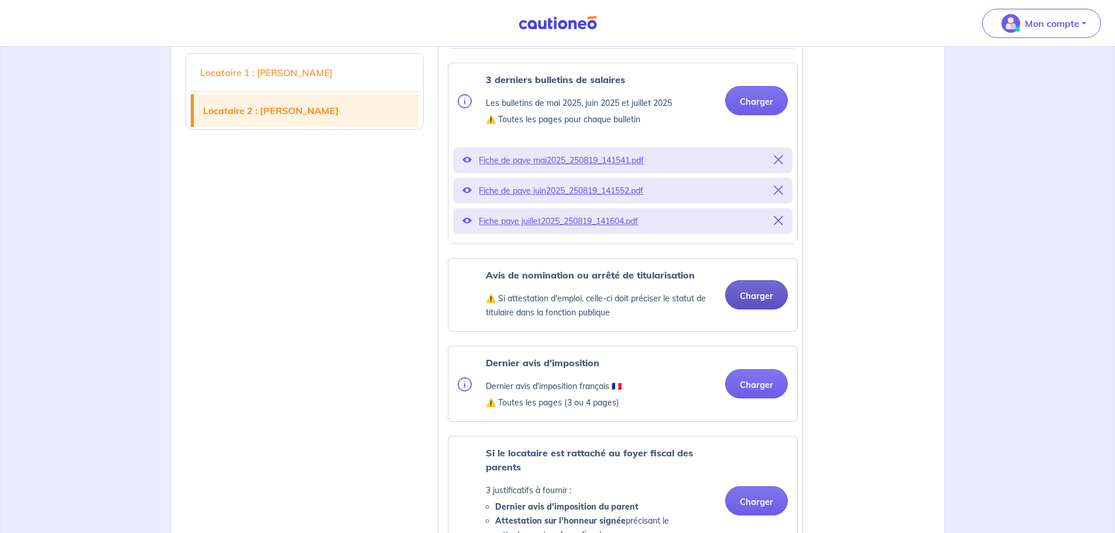
click at [757, 310] on button "Charger" at bounding box center [756, 294] width 63 height 29
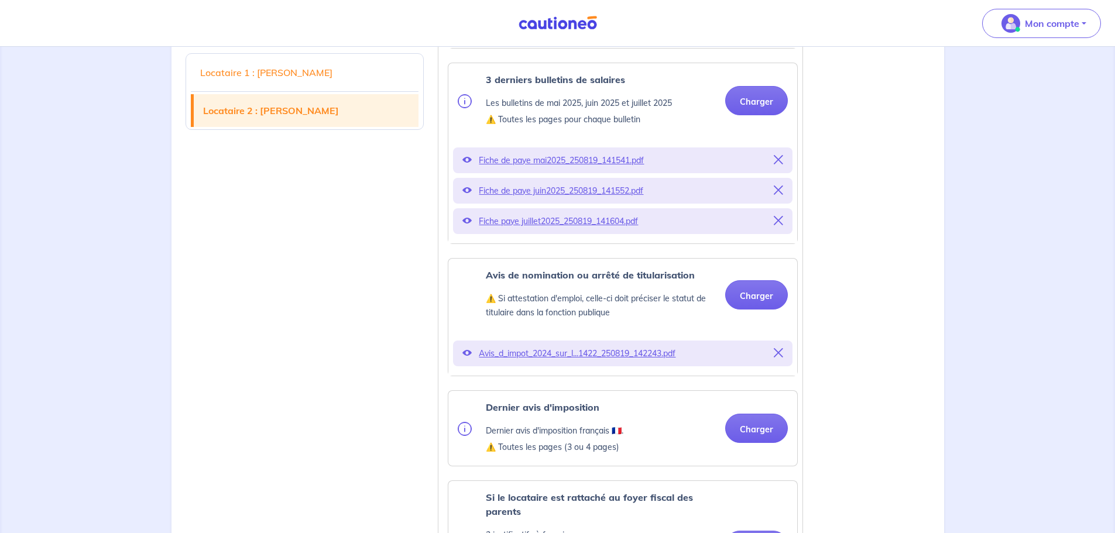
click at [780, 358] on icon at bounding box center [778, 352] width 9 height 9
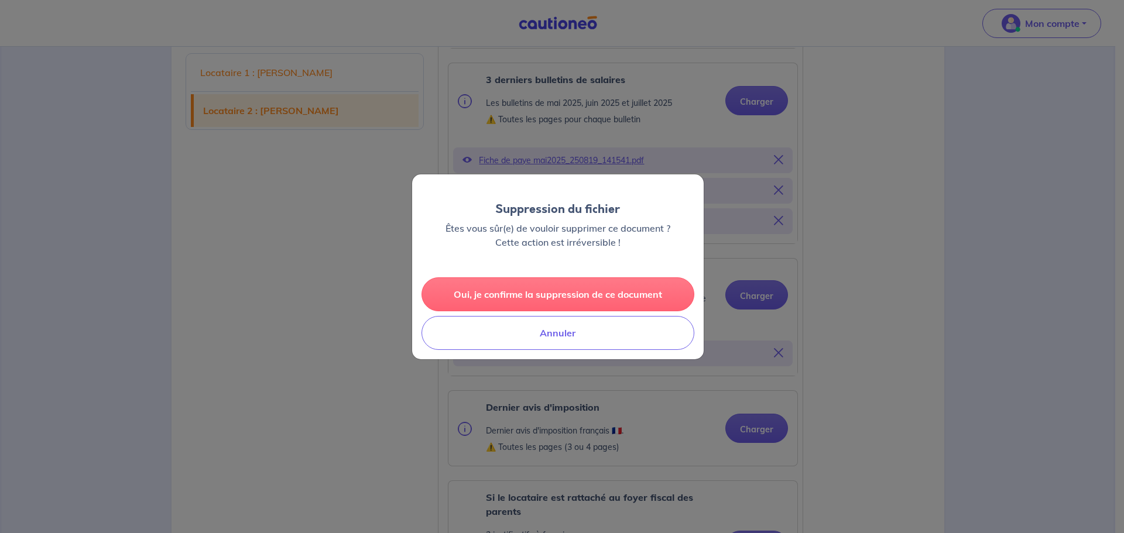
click at [601, 296] on button "Oui, je confirme la suppression de ce document" at bounding box center [557, 294] width 273 height 34
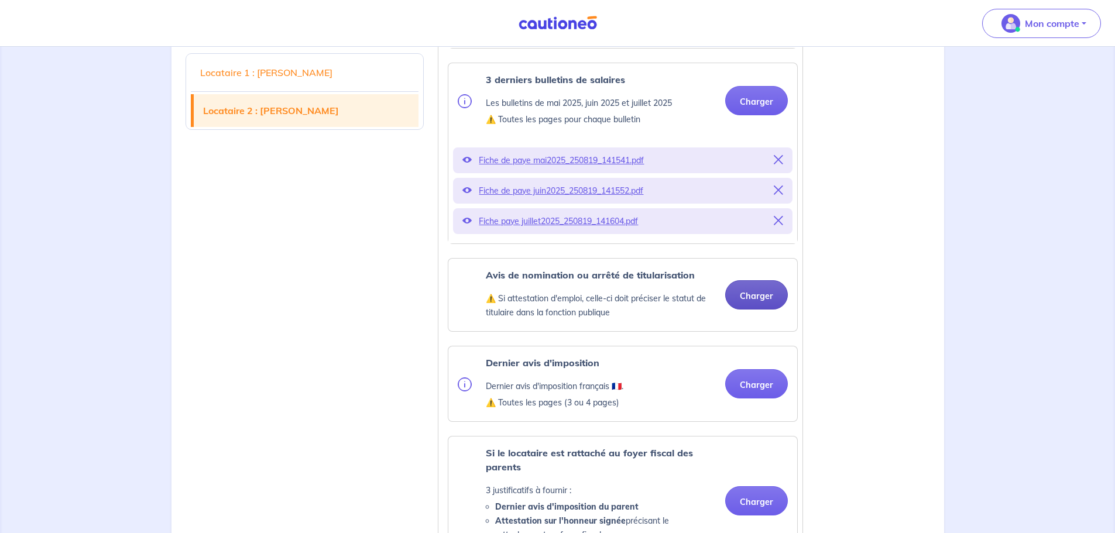
click at [774, 310] on button "Charger" at bounding box center [756, 294] width 63 height 29
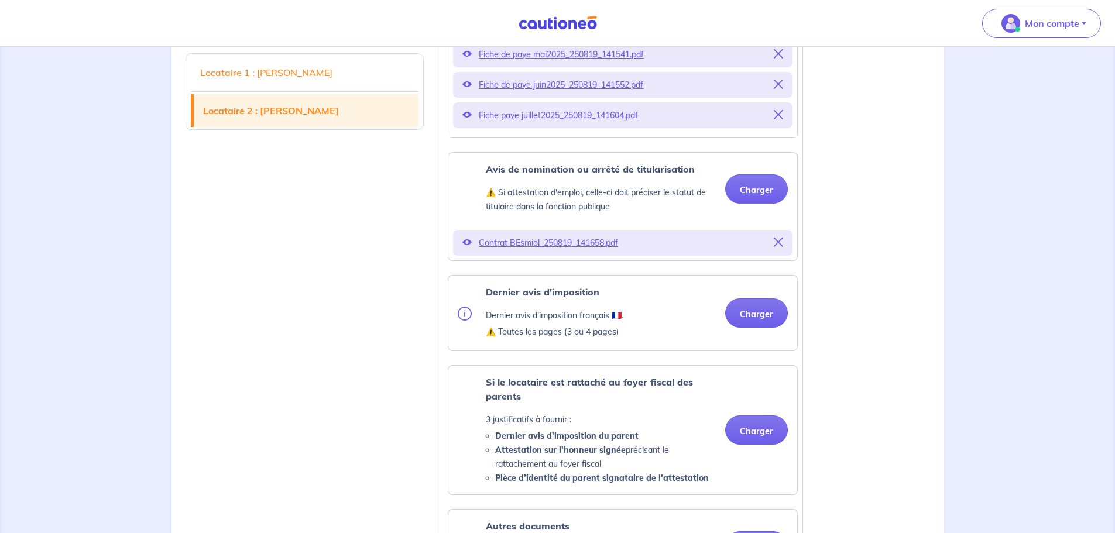
scroll to position [1756, 0]
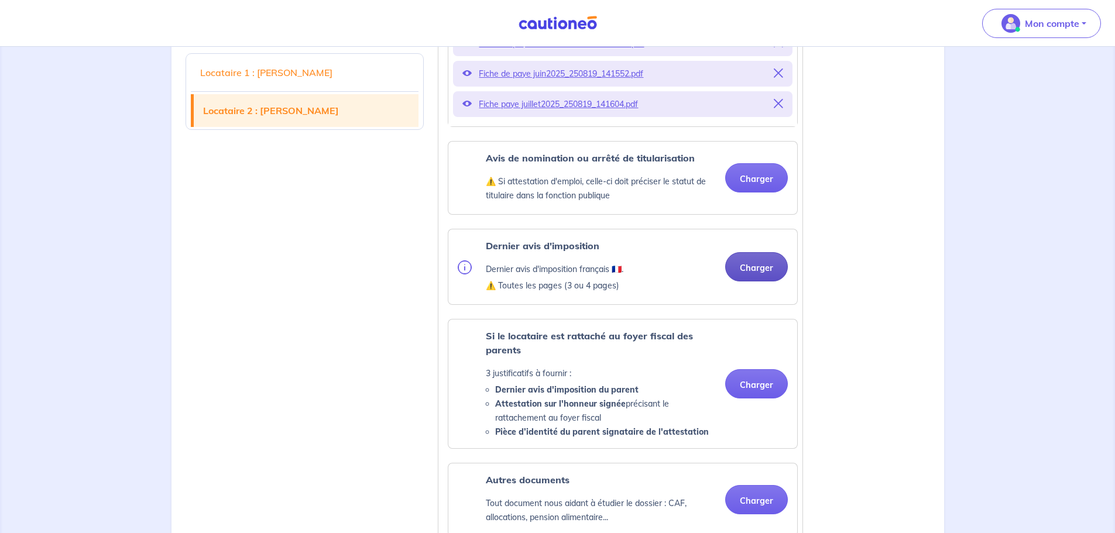
click at [747, 282] on button "Charger" at bounding box center [756, 266] width 63 height 29
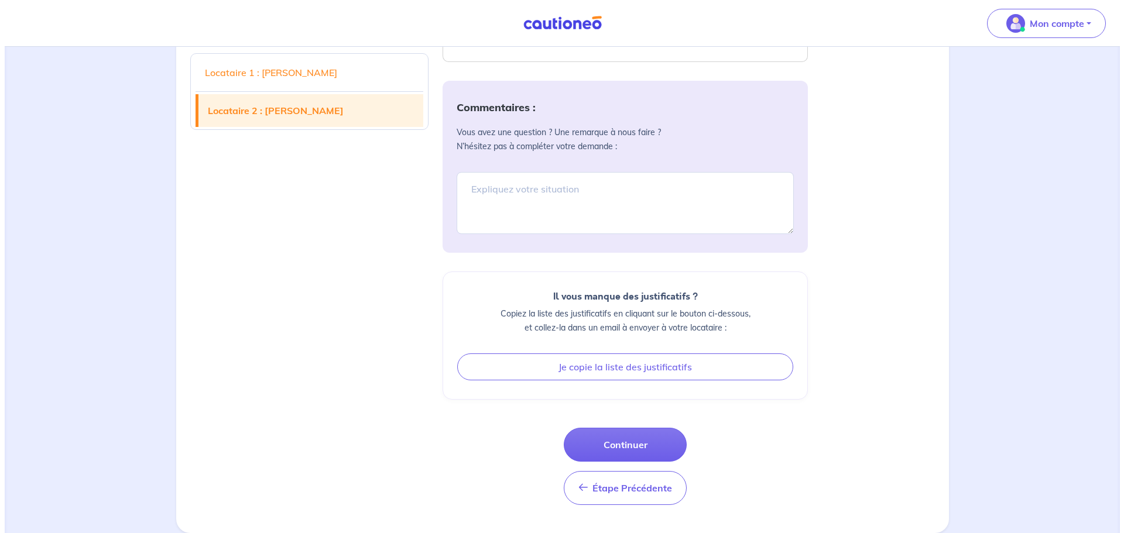
scroll to position [2525, 0]
click at [624, 440] on button "Continuer" at bounding box center [620, 445] width 123 height 34
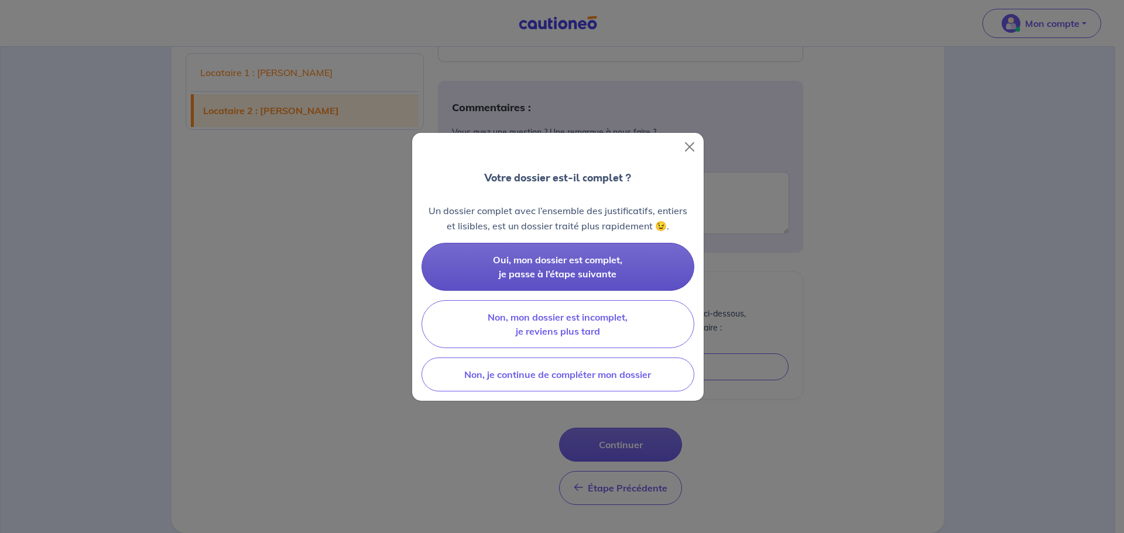
click at [577, 265] on span "Oui, mon dossier est complet, je passe à l’étape suivante" at bounding box center [557, 267] width 129 height 26
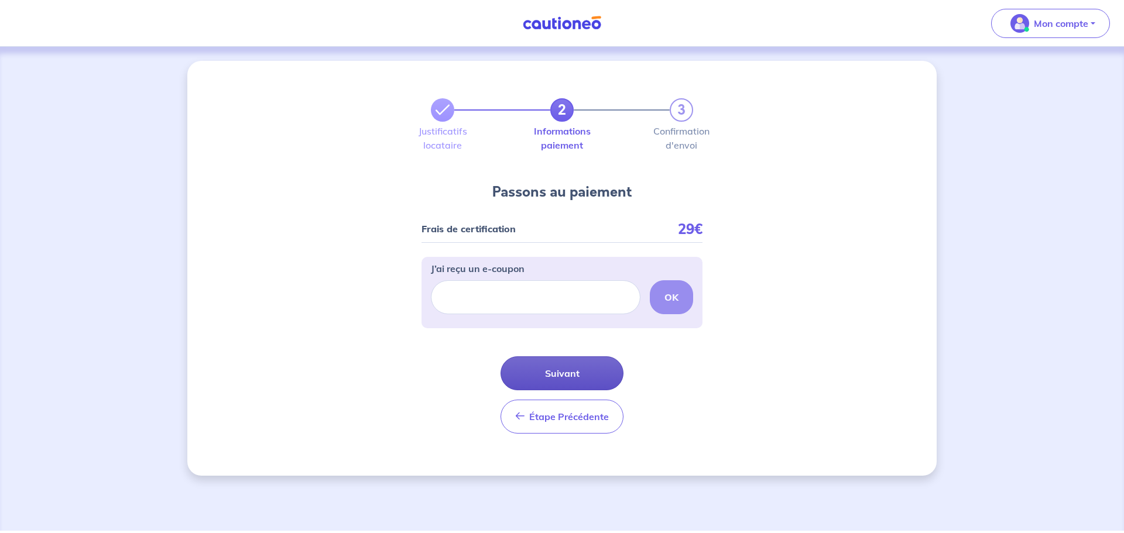
click at [549, 368] on button "Suivant" at bounding box center [561, 373] width 123 height 34
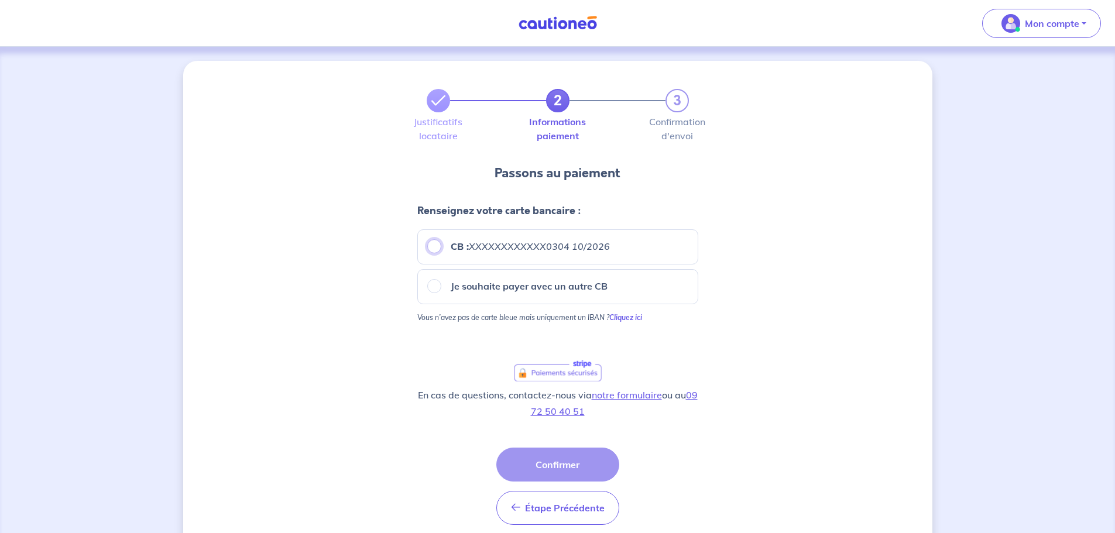
click at [431, 243] on input "CB : XXXXXXXXXXXX0304 10/2026" at bounding box center [434, 246] width 14 height 14
radio input "true"
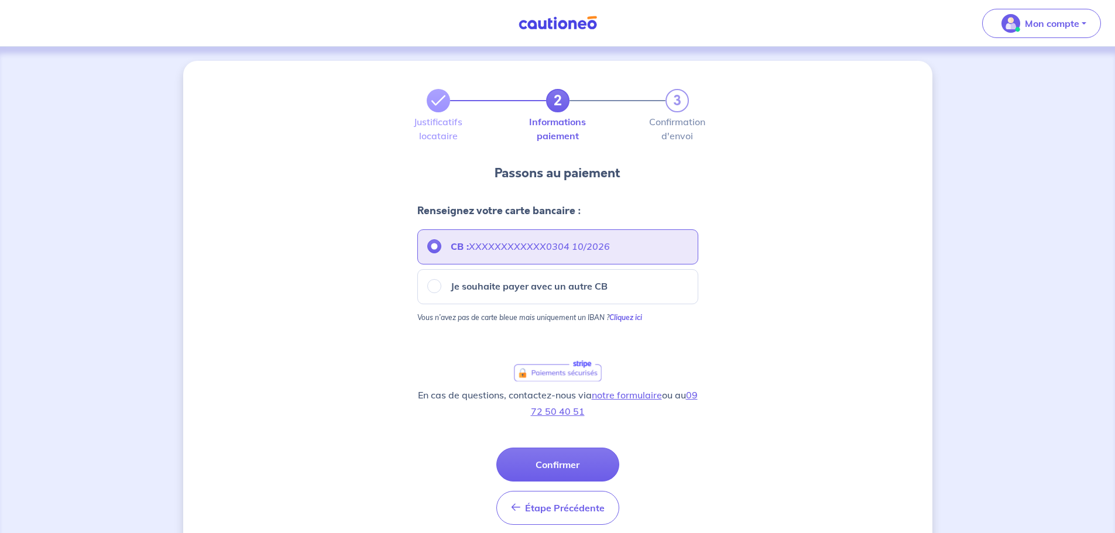
click at [581, 465] on button "Confirmer" at bounding box center [557, 465] width 123 height 34
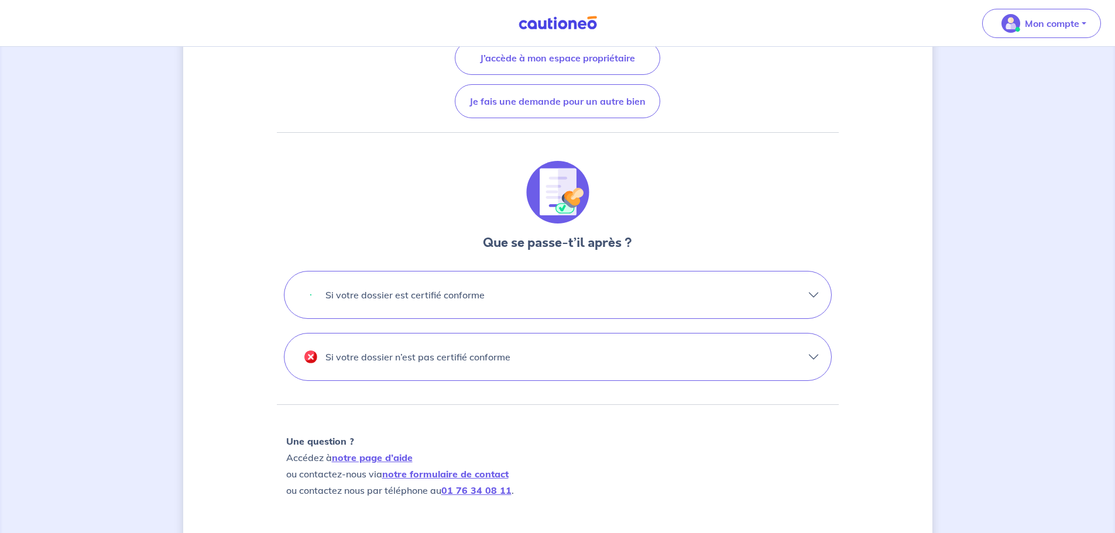
scroll to position [234, 0]
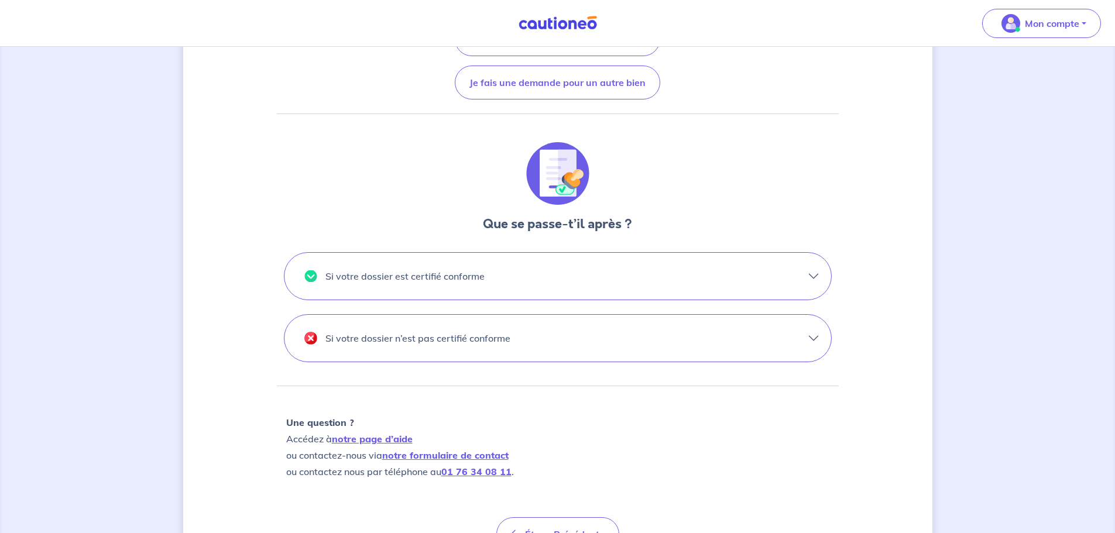
click at [815, 275] on button "Si votre dossier est certifié conforme" at bounding box center [557, 276] width 547 height 47
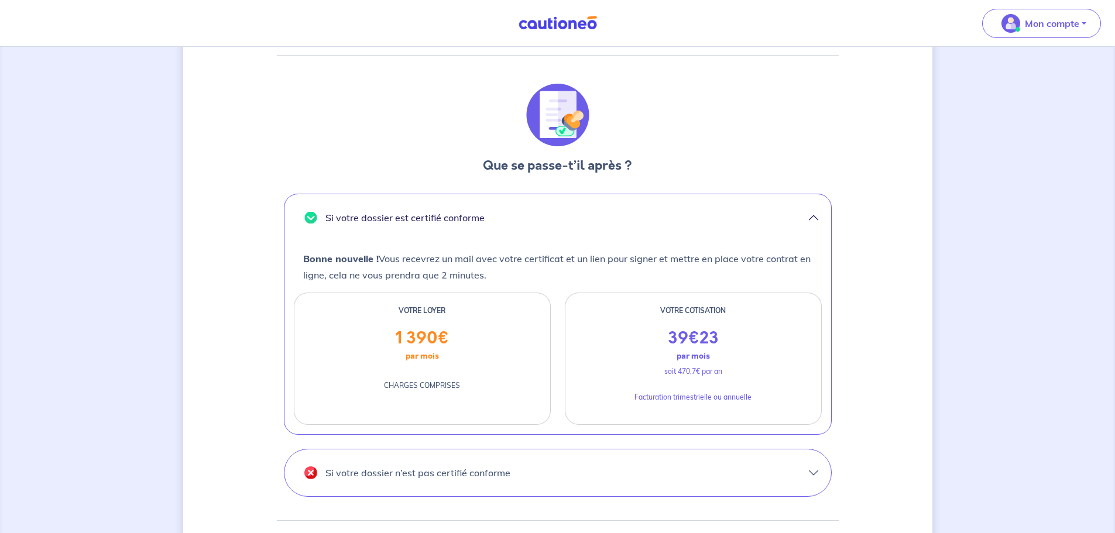
scroll to position [351, 0]
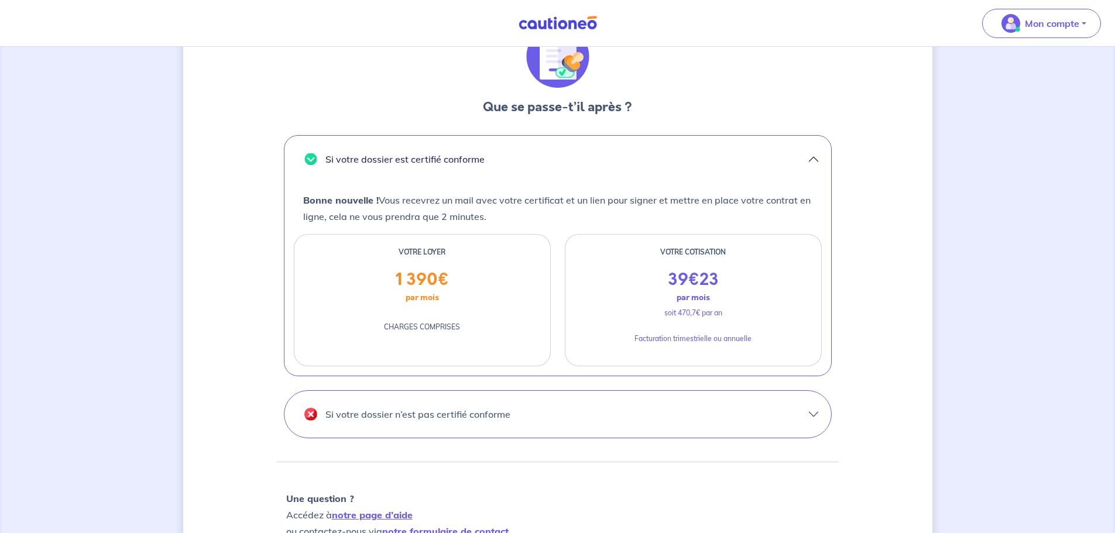
click at [808, 417] on button "Si votre dossier n’est pas certifié conforme" at bounding box center [557, 414] width 547 height 47
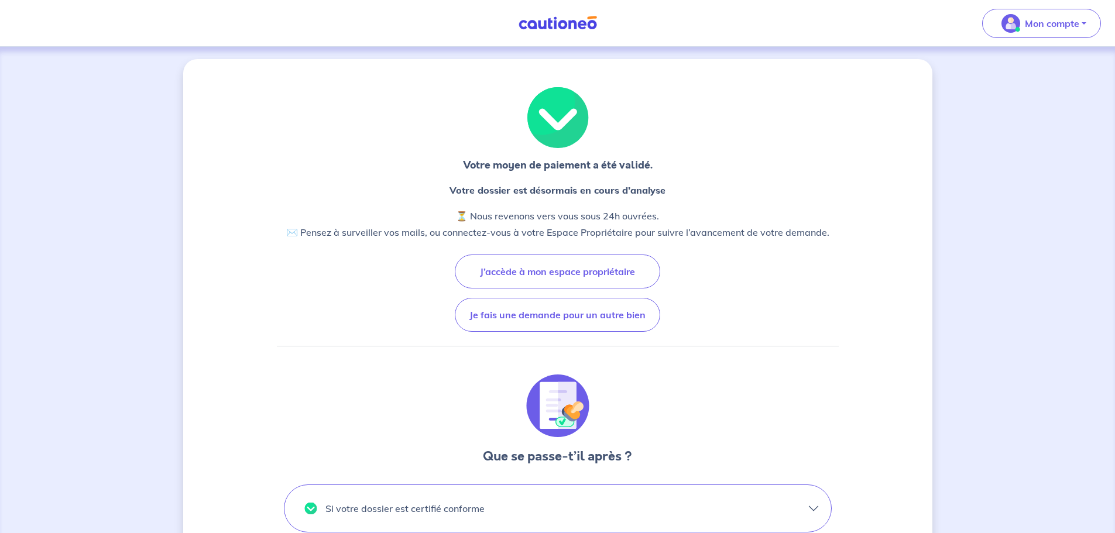
scroll to position [0, 0]
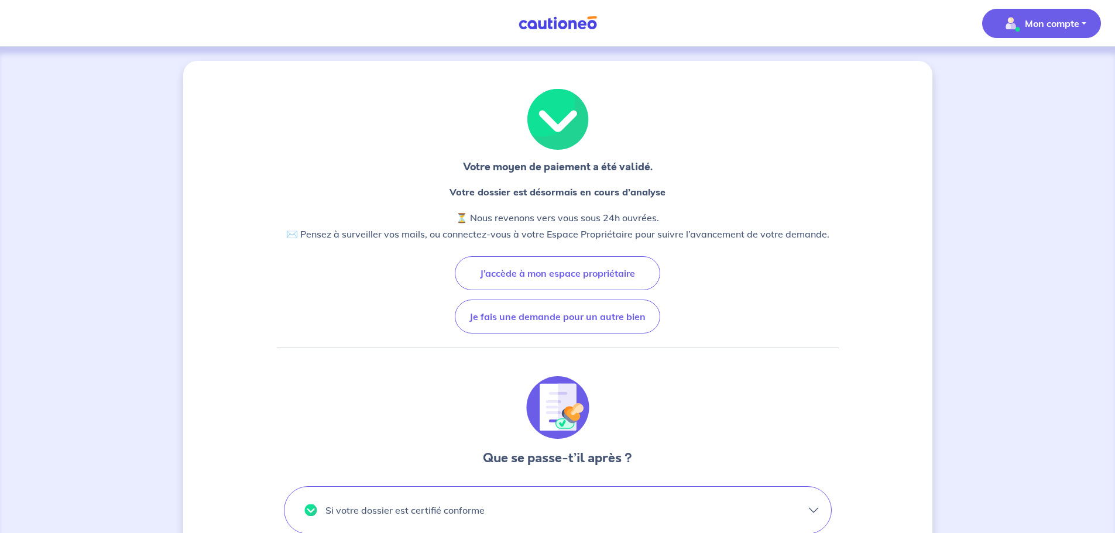
click at [1054, 26] on p "Mon compte" at bounding box center [1052, 23] width 54 height 14
click at [760, 97] on div "Votre moyen de paiement a été validé. Votre dossier est désormais en cours d’an…" at bounding box center [558, 489] width 562 height 800
click at [1033, 19] on p "Mon compte" at bounding box center [1052, 23] width 54 height 14
click at [1026, 68] on link "Mes informations" at bounding box center [1030, 72] width 94 height 19
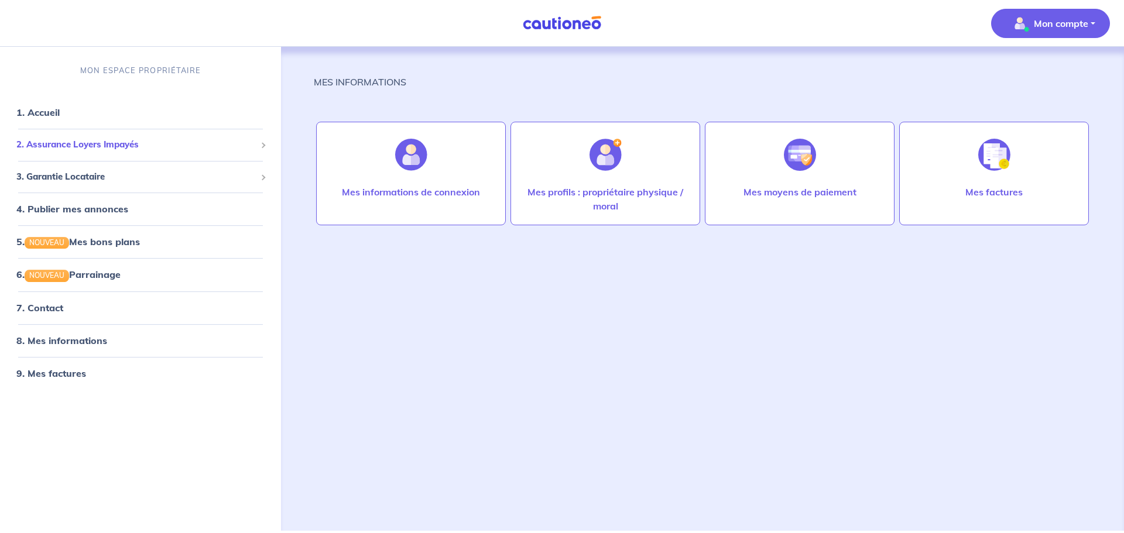
click at [159, 152] on div "2. Assurance Loyers Impayés" at bounding box center [141, 144] width 272 height 23
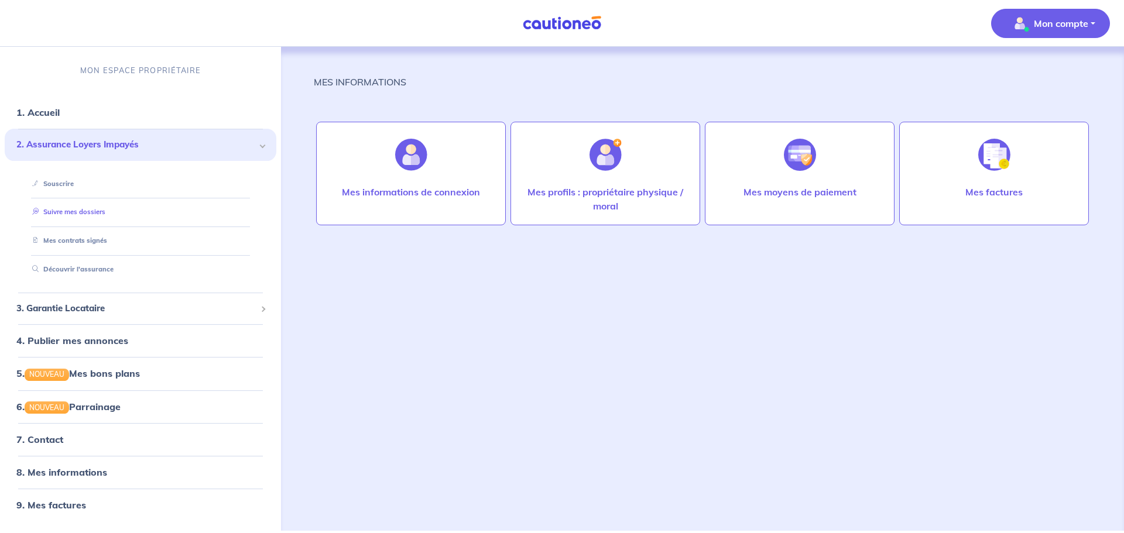
click at [105, 217] on link "Suivre mes dossiers" at bounding box center [67, 212] width 78 height 8
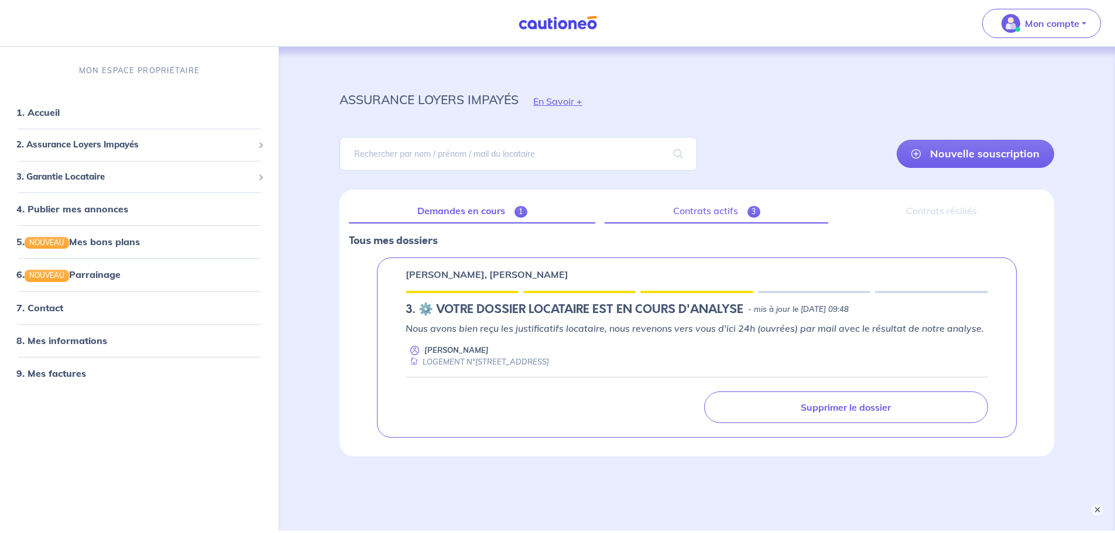
click at [710, 212] on link "Contrats actifs 3" at bounding box center [717, 211] width 224 height 25
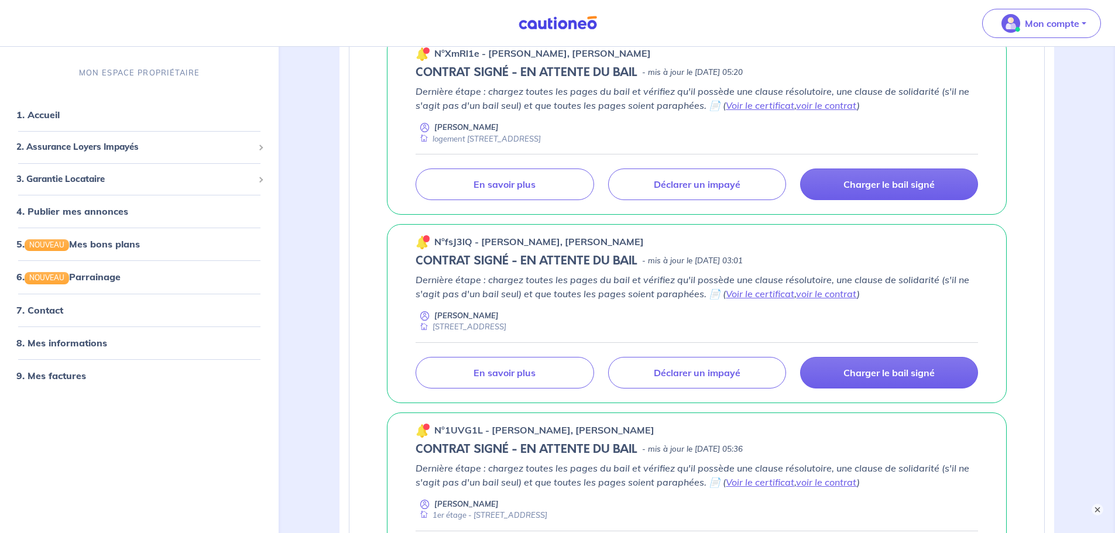
scroll to position [293, 0]
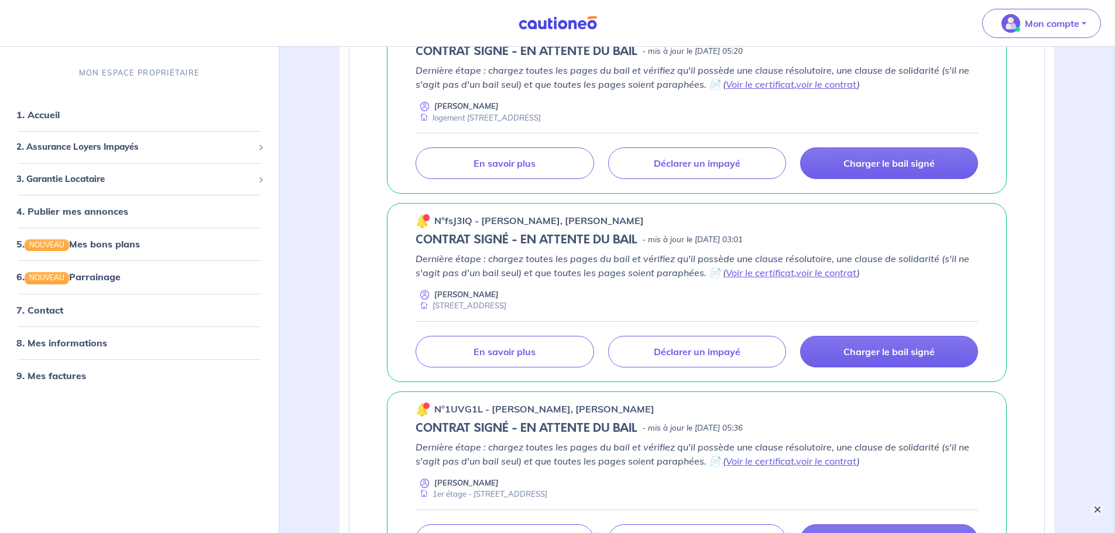
click at [1095, 510] on button "×" at bounding box center [1097, 510] width 14 height 14
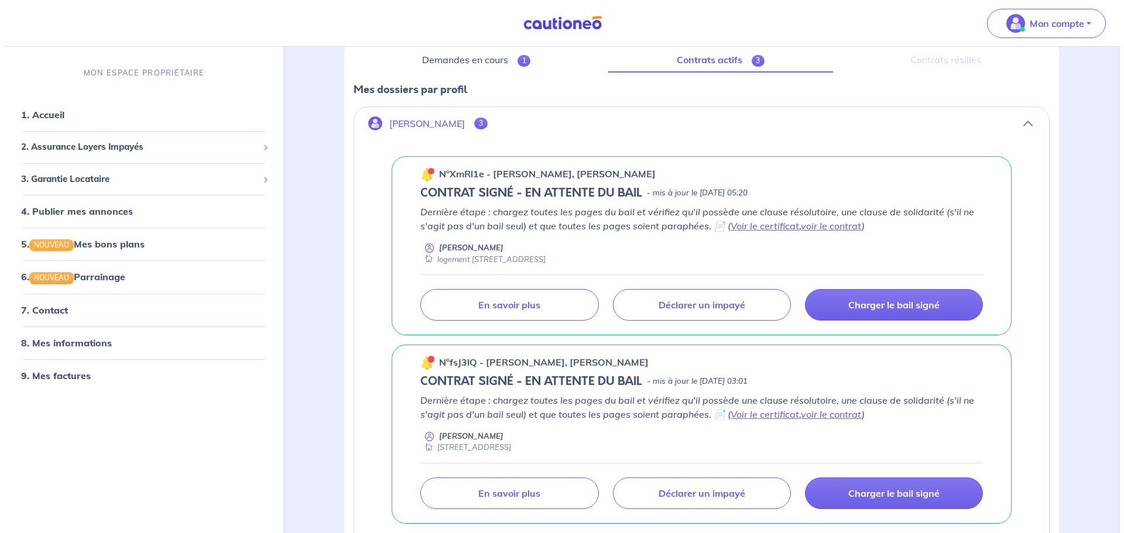
scroll to position [132, 0]
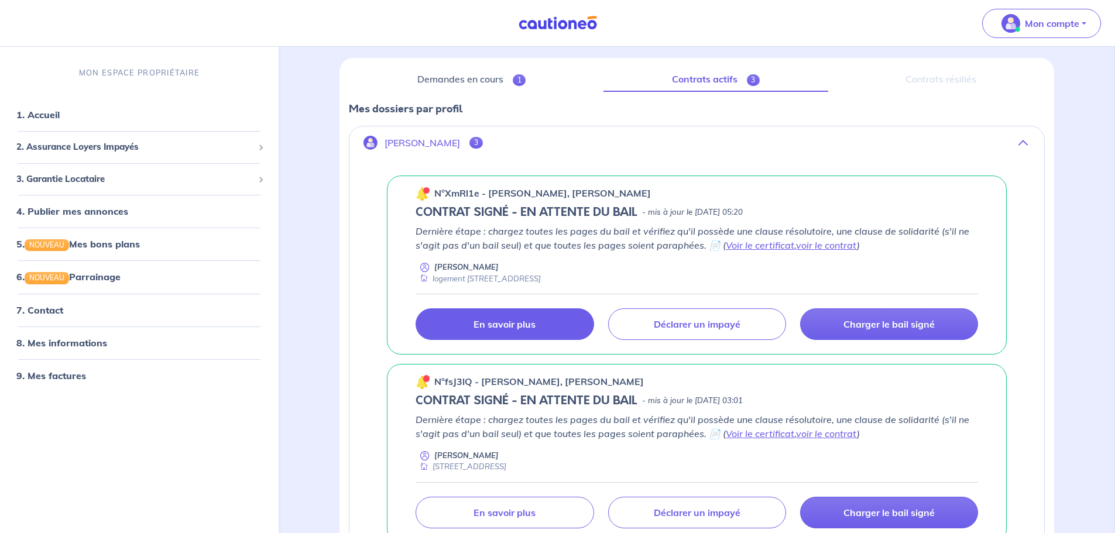
click at [546, 327] on link "En savoir plus" at bounding box center [505, 324] width 178 height 32
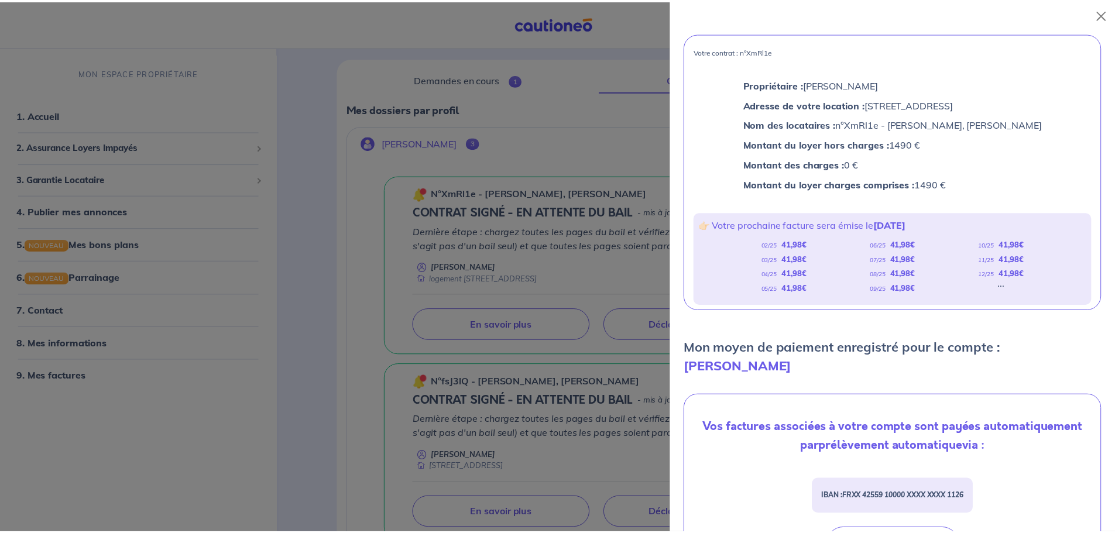
scroll to position [59, 0]
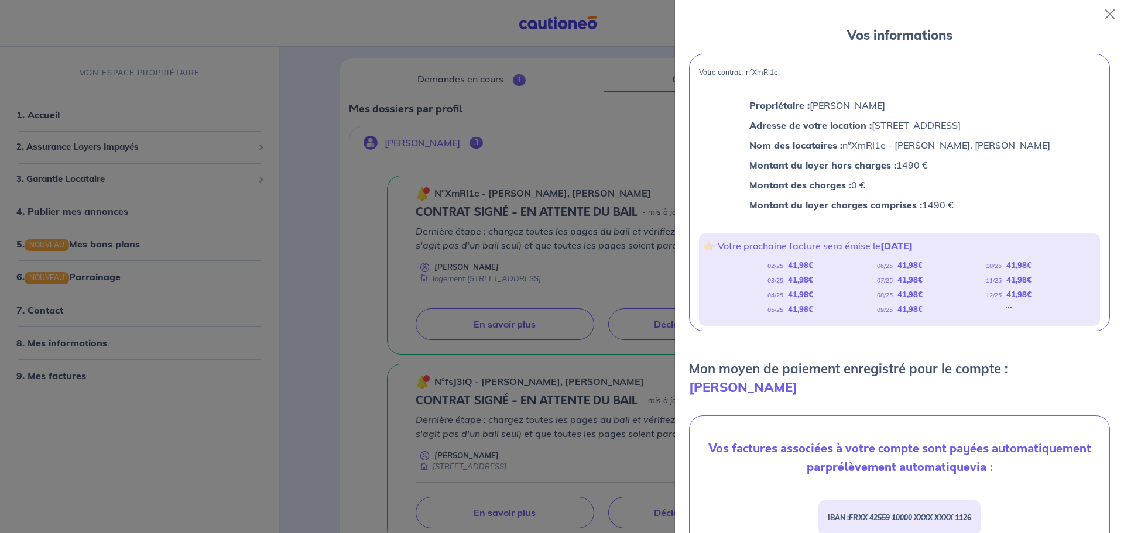
click at [633, 265] on div at bounding box center [562, 266] width 1124 height 533
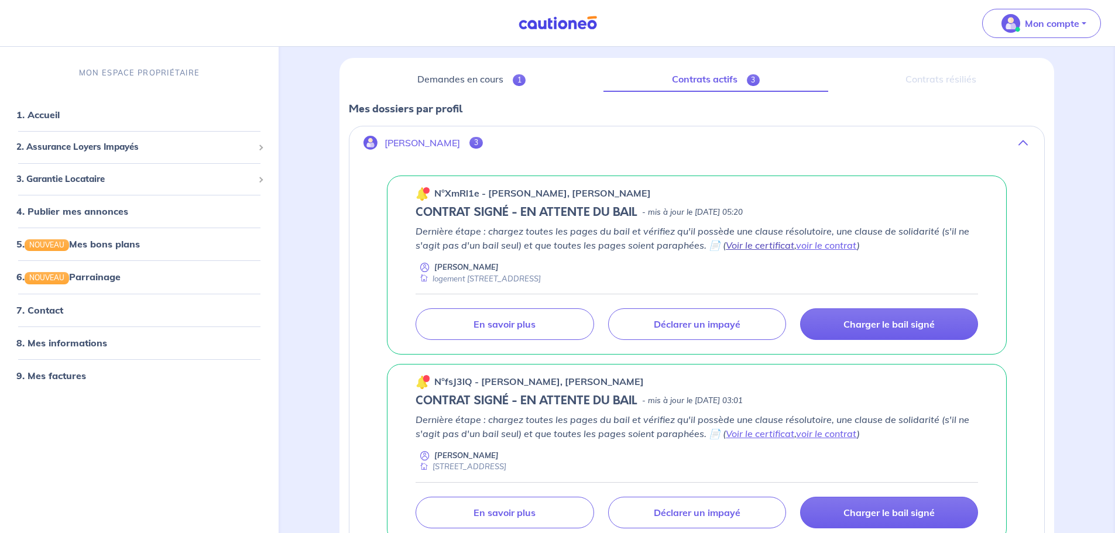
click at [762, 248] on link "Voir le certificat" at bounding box center [760, 245] width 68 height 12
click at [829, 246] on link "voir le contrat" at bounding box center [826, 245] width 61 height 12
click at [777, 244] on link "Voir le certificat" at bounding box center [760, 245] width 68 height 12
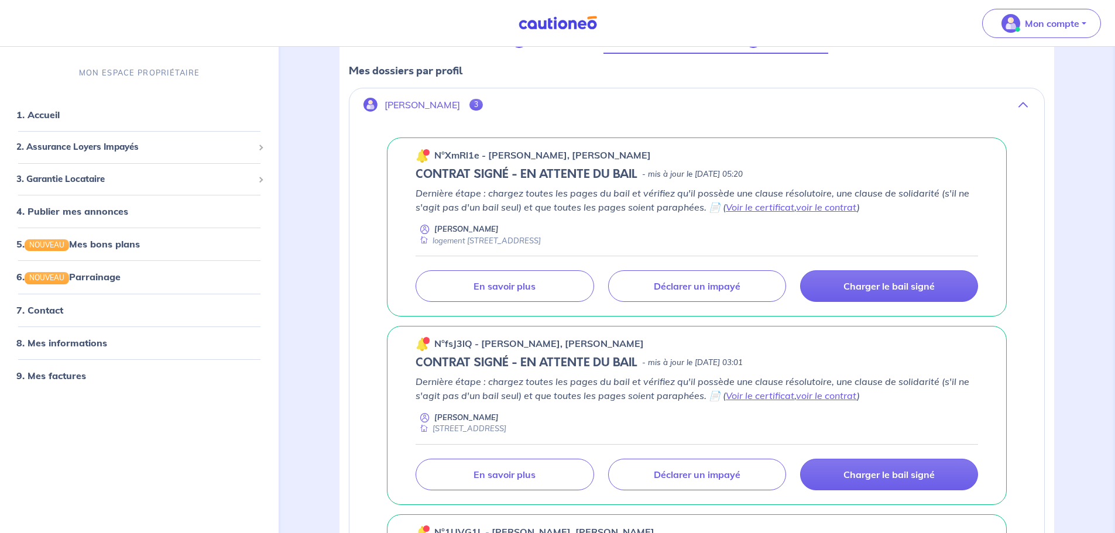
scroll to position [190, 0]
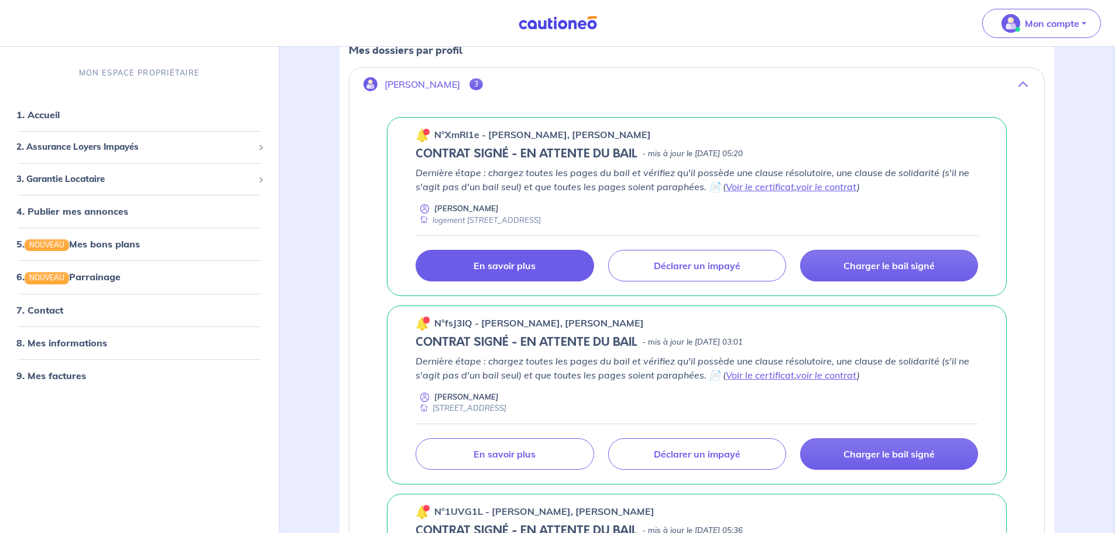
click at [560, 255] on link "En savoir plus" at bounding box center [505, 266] width 178 height 32
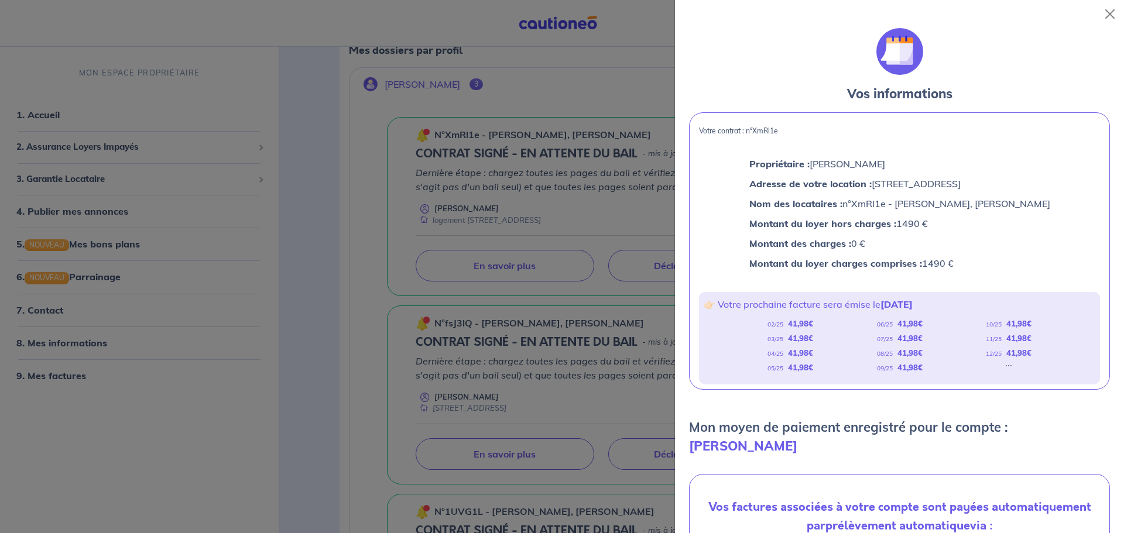
click at [632, 93] on div at bounding box center [562, 266] width 1124 height 533
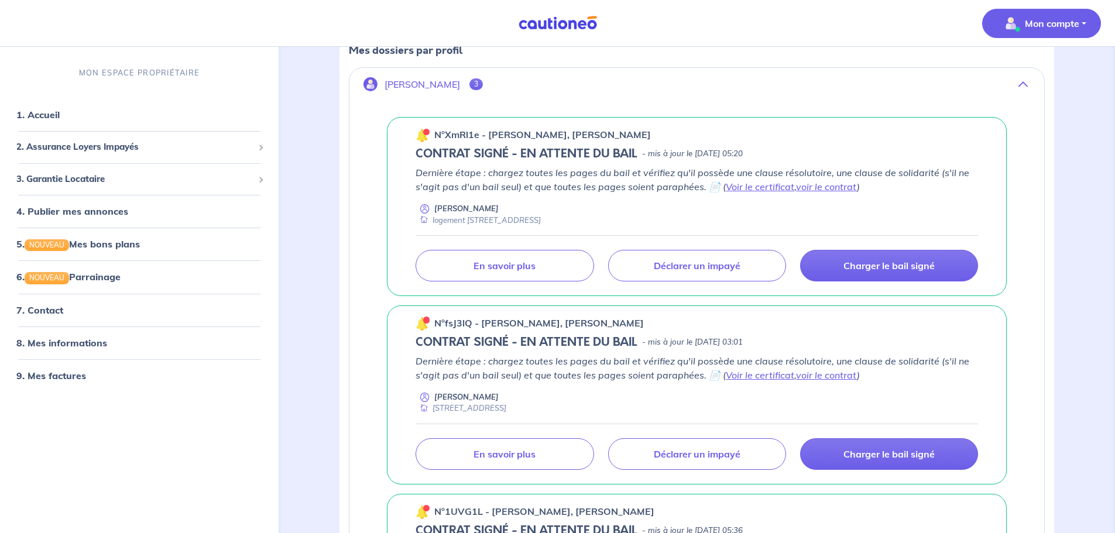
click at [1065, 28] on p "Mon compte" at bounding box center [1052, 23] width 54 height 14
click at [1030, 70] on link "Mes informations" at bounding box center [1030, 72] width 94 height 19
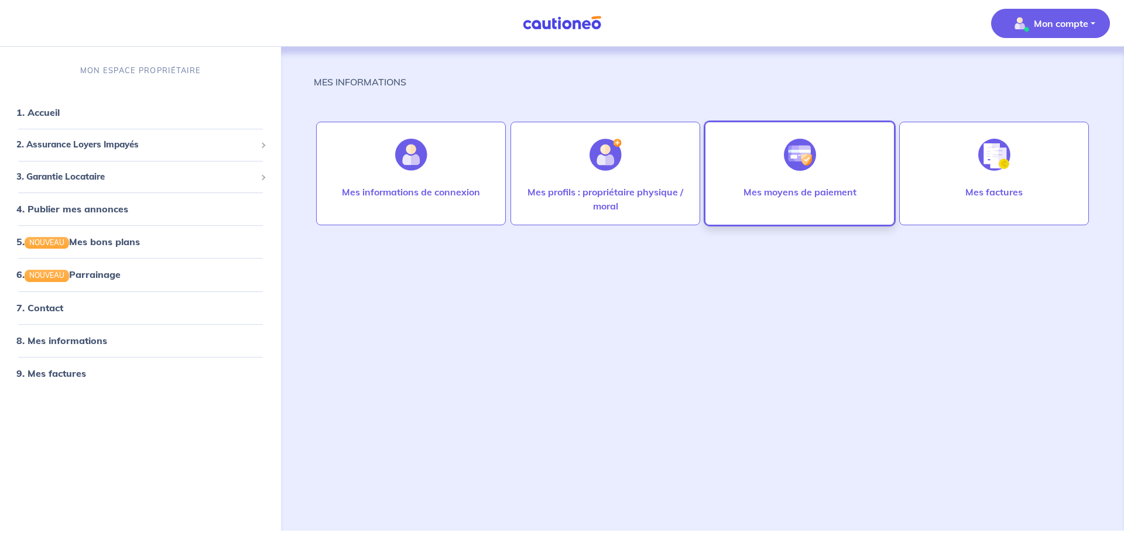
click at [791, 164] on img at bounding box center [800, 155] width 32 height 32
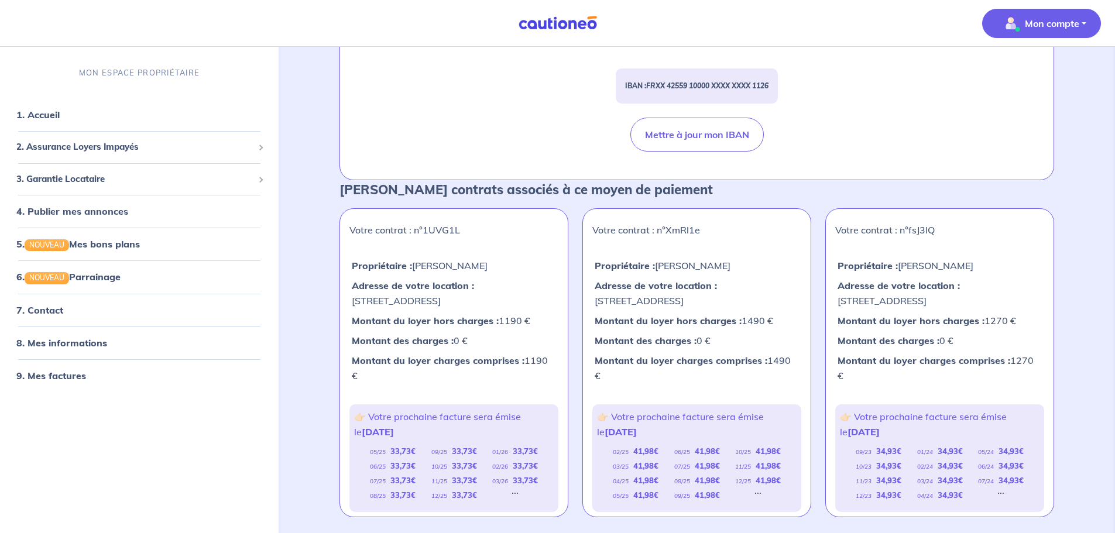
scroll to position [117, 0]
